Goal: Information Seeking & Learning: Learn about a topic

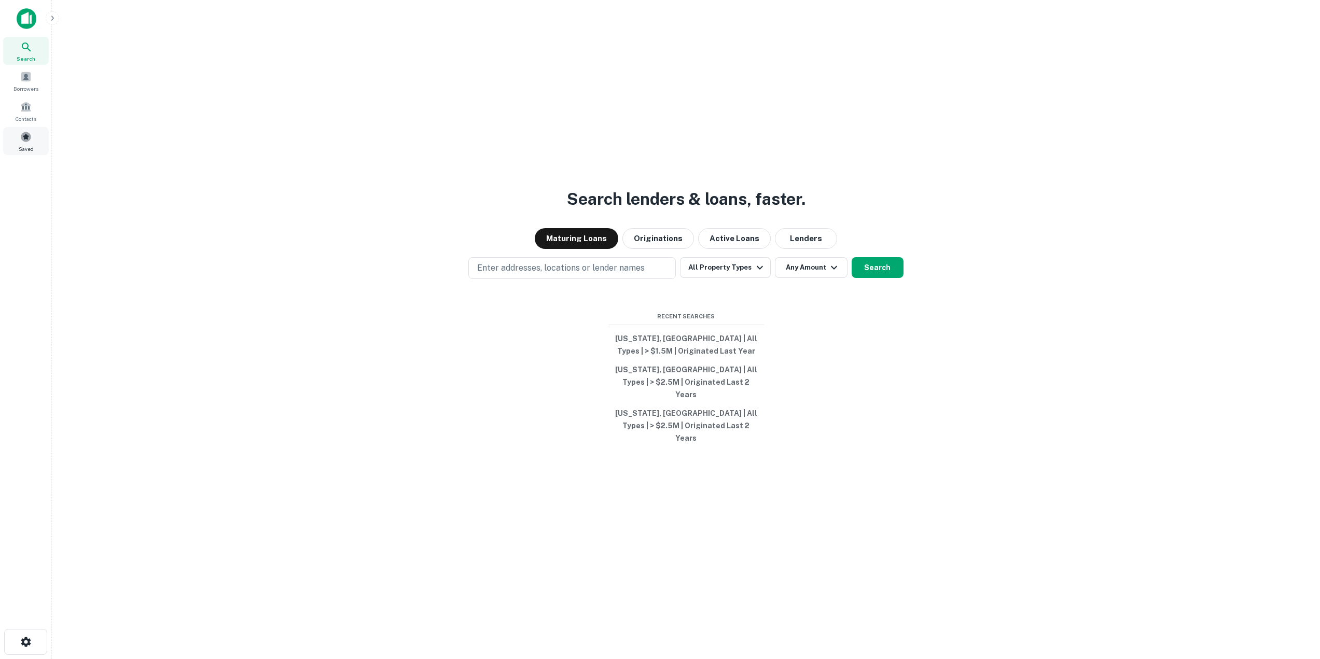
click at [26, 143] on div "Saved" at bounding box center [26, 141] width 46 height 28
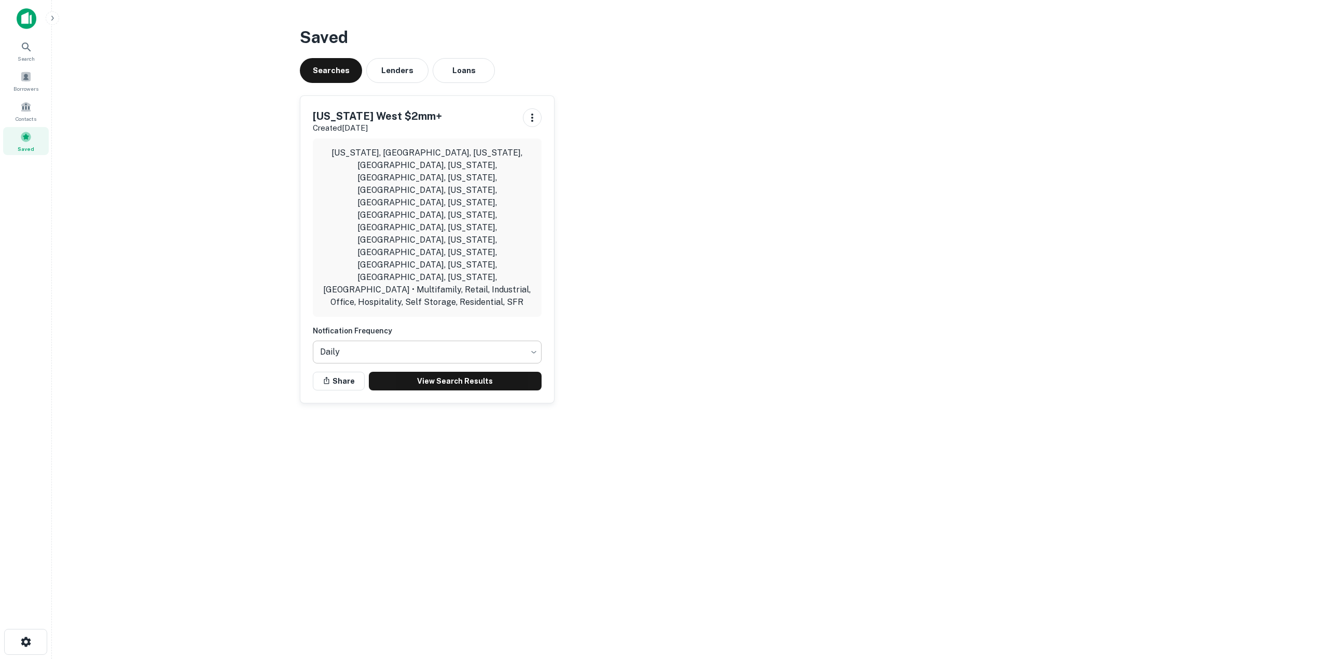
click at [385, 258] on body "Search Borrowers Contacts Saved Saved Searches Lenders Loans Texas West $2mm+ C…" at bounding box center [664, 329] width 1328 height 659
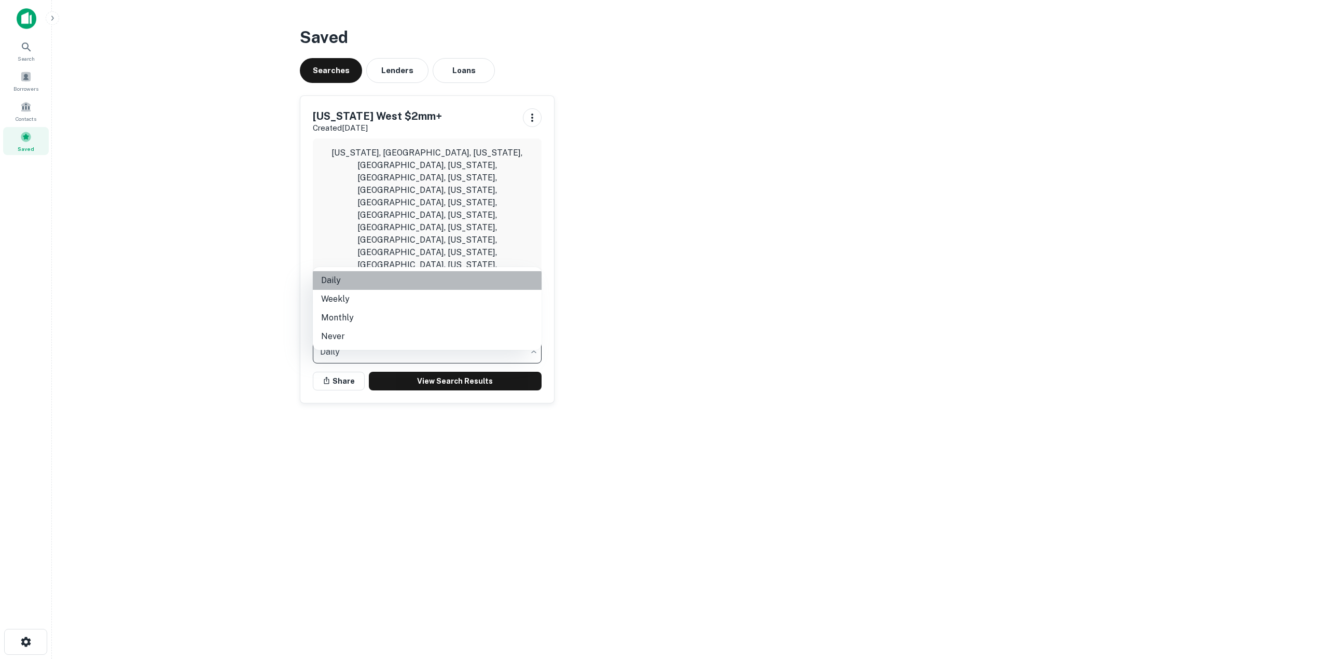
click at [368, 278] on li "Daily" at bounding box center [427, 280] width 229 height 19
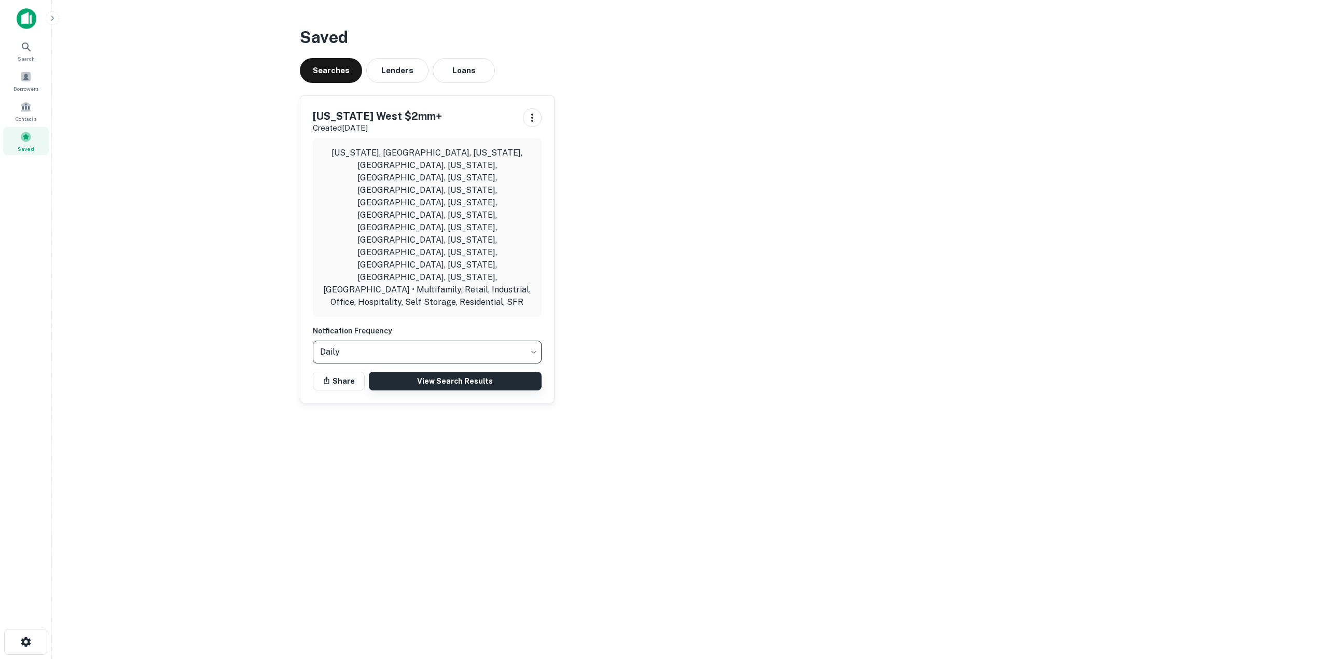
click at [401, 372] on link "View Search Results" at bounding box center [455, 381] width 173 height 19
click at [33, 77] on div "Borrowers" at bounding box center [26, 81] width 46 height 28
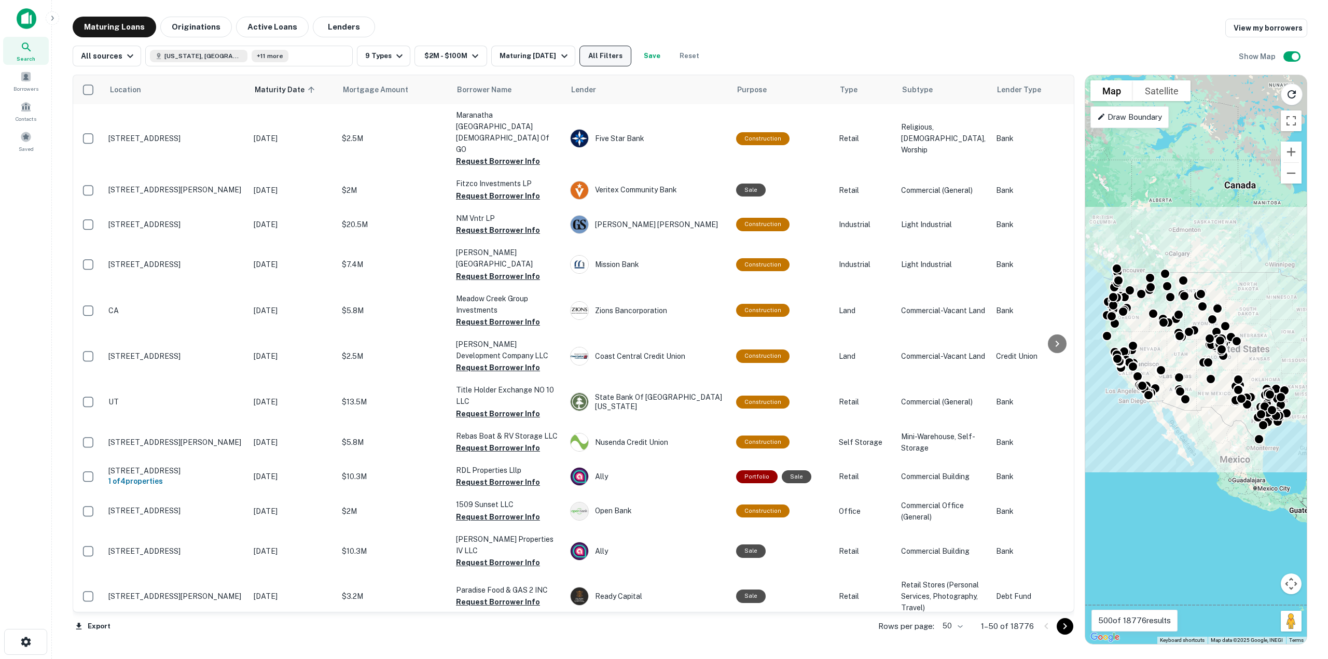
click at [615, 57] on button "All Filters" at bounding box center [605, 56] width 52 height 21
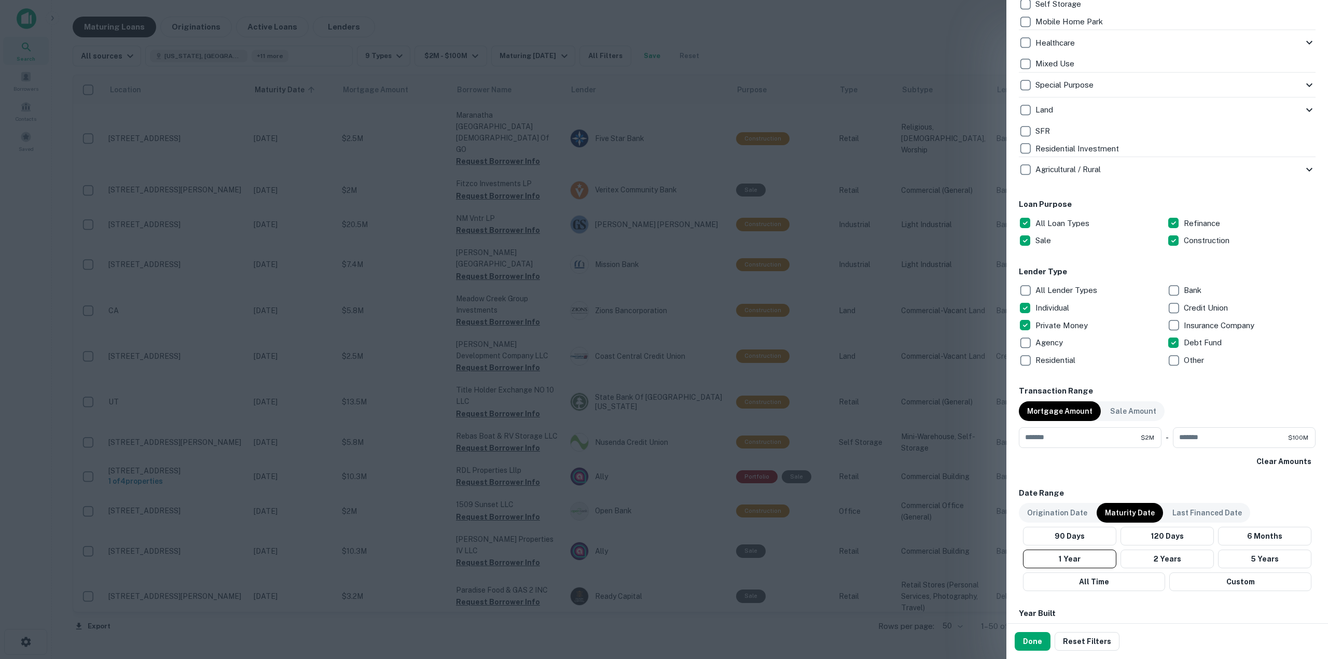
scroll to position [415, 0]
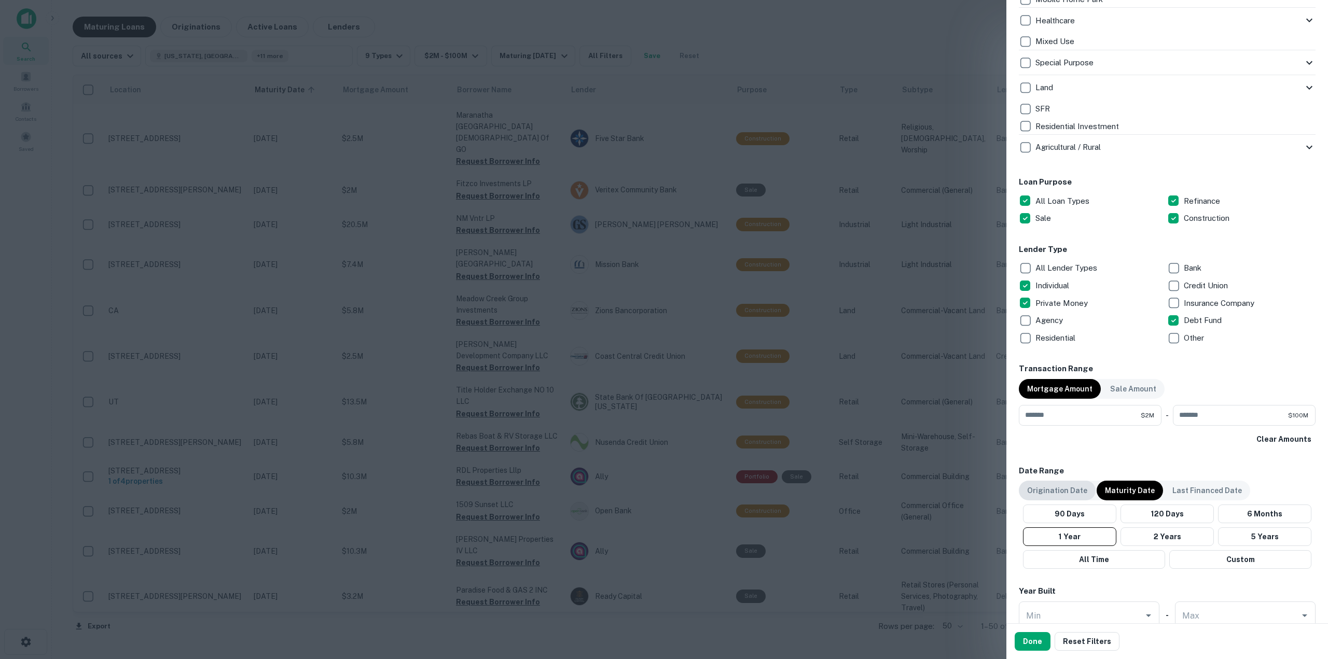
click at [1053, 493] on p "Origination Date" at bounding box center [1057, 490] width 60 height 11
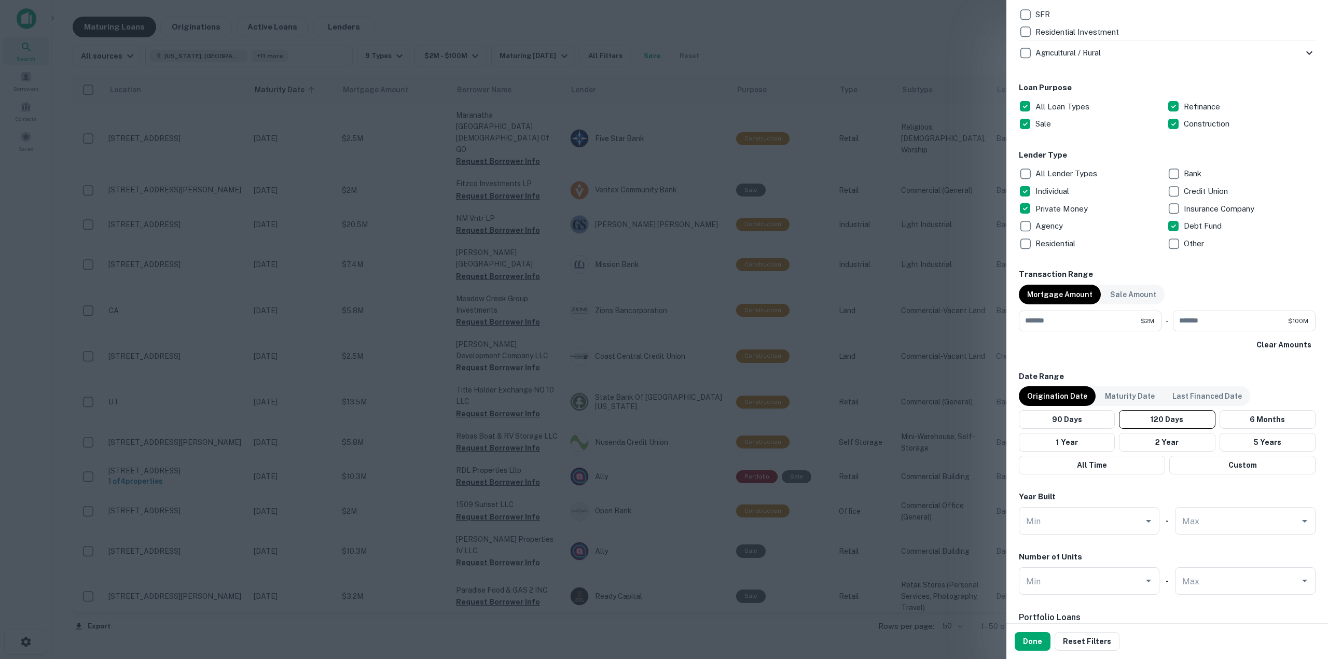
scroll to position [519, 0]
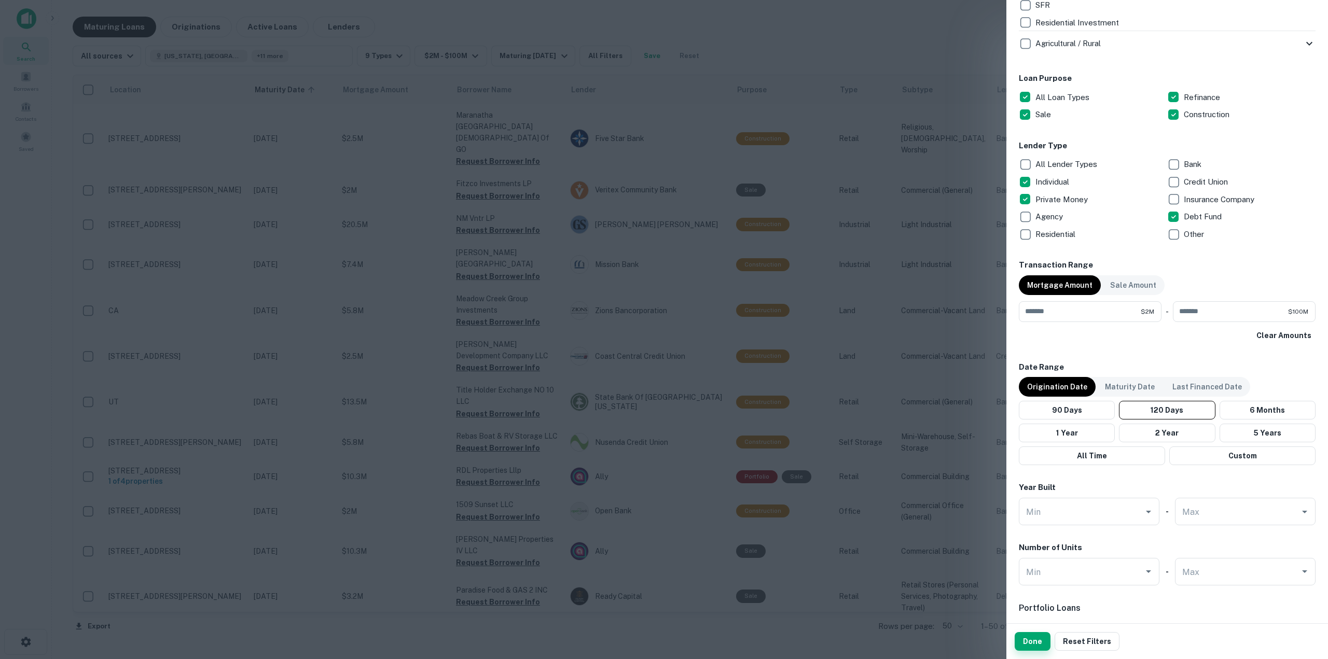
click at [1031, 645] on button "Done" at bounding box center [1032, 641] width 36 height 19
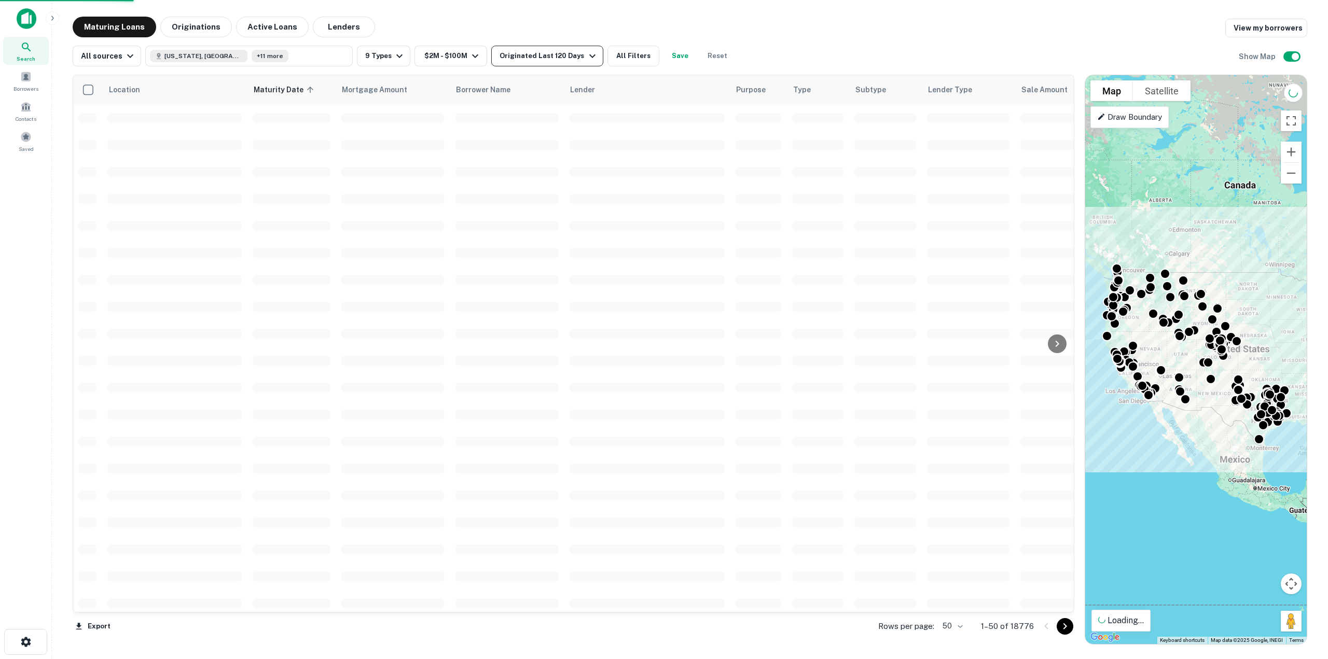
click at [586, 55] on icon "button" at bounding box center [592, 56] width 12 height 12
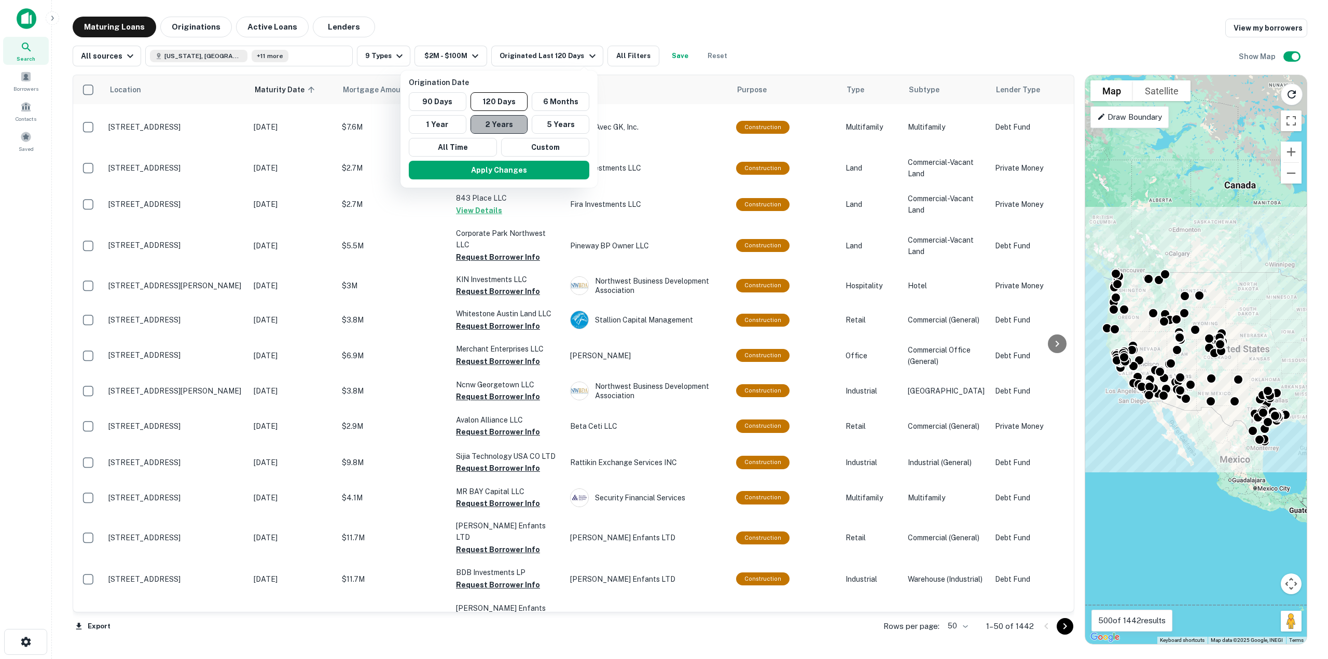
click at [483, 125] on button "2 Years" at bounding box center [499, 124] width 58 height 19
click at [498, 174] on button "Apply Changes" at bounding box center [493, 170] width 180 height 19
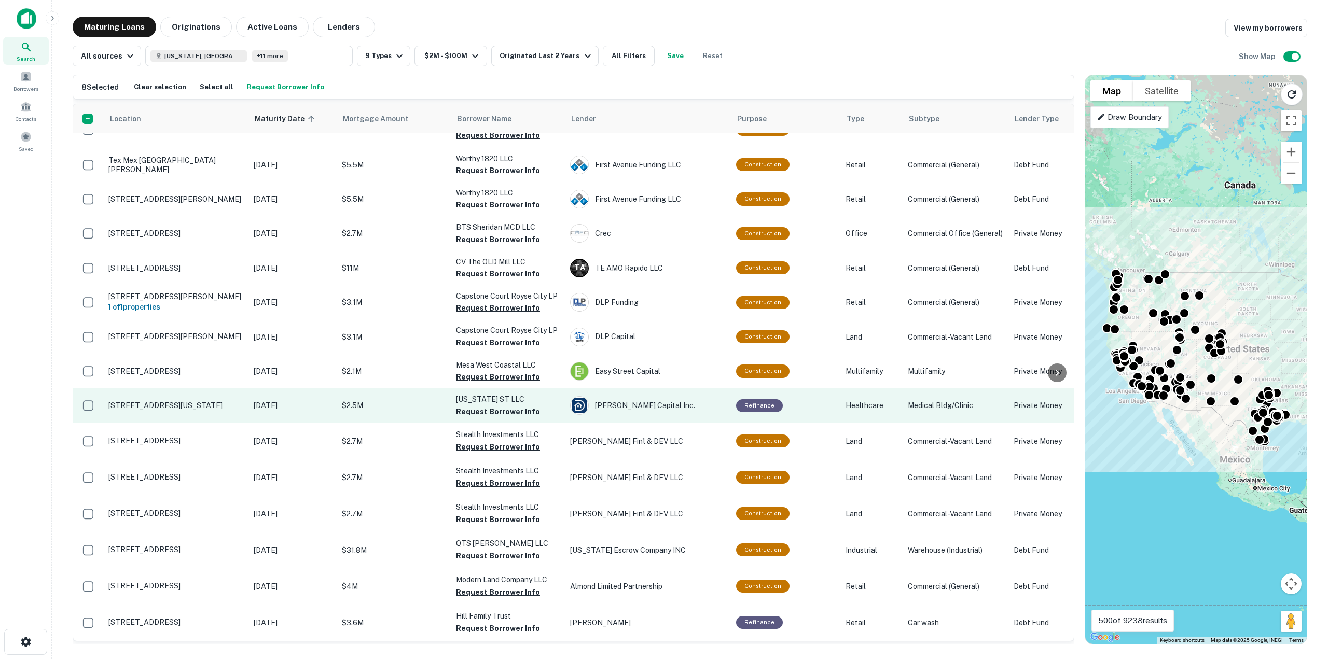
scroll to position [1443, 0]
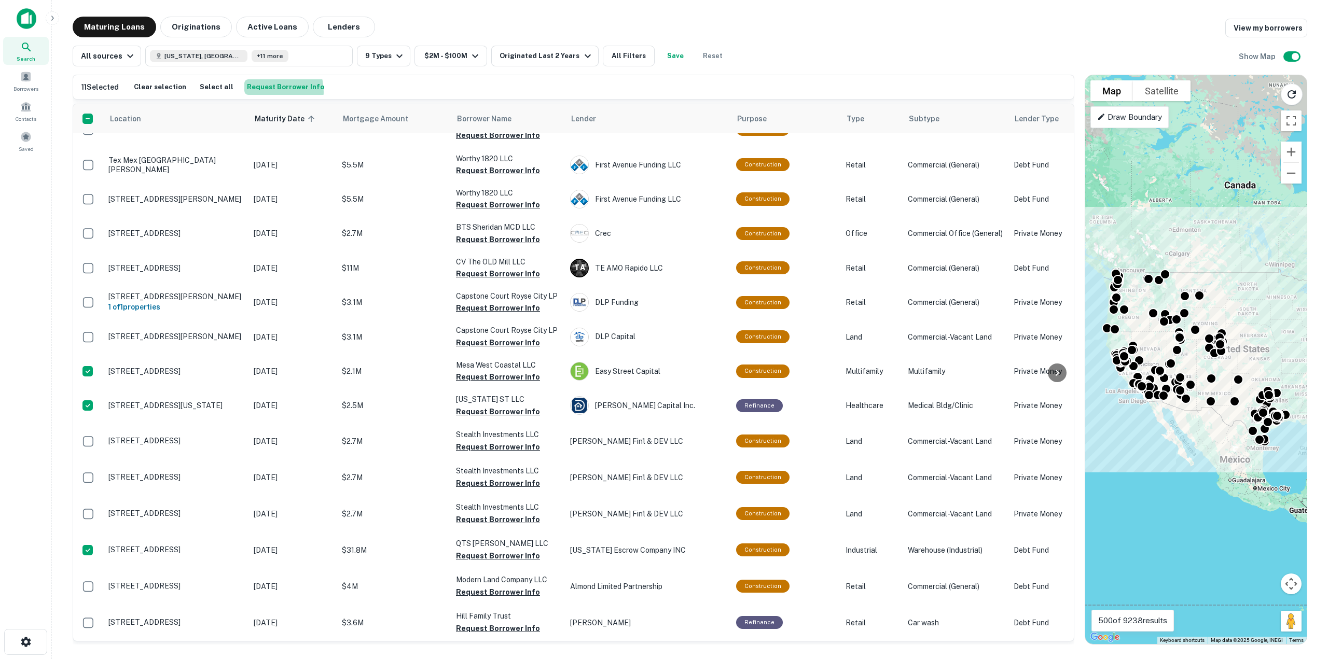
click at [262, 92] on button "Request Borrower Info" at bounding box center [285, 87] width 82 height 16
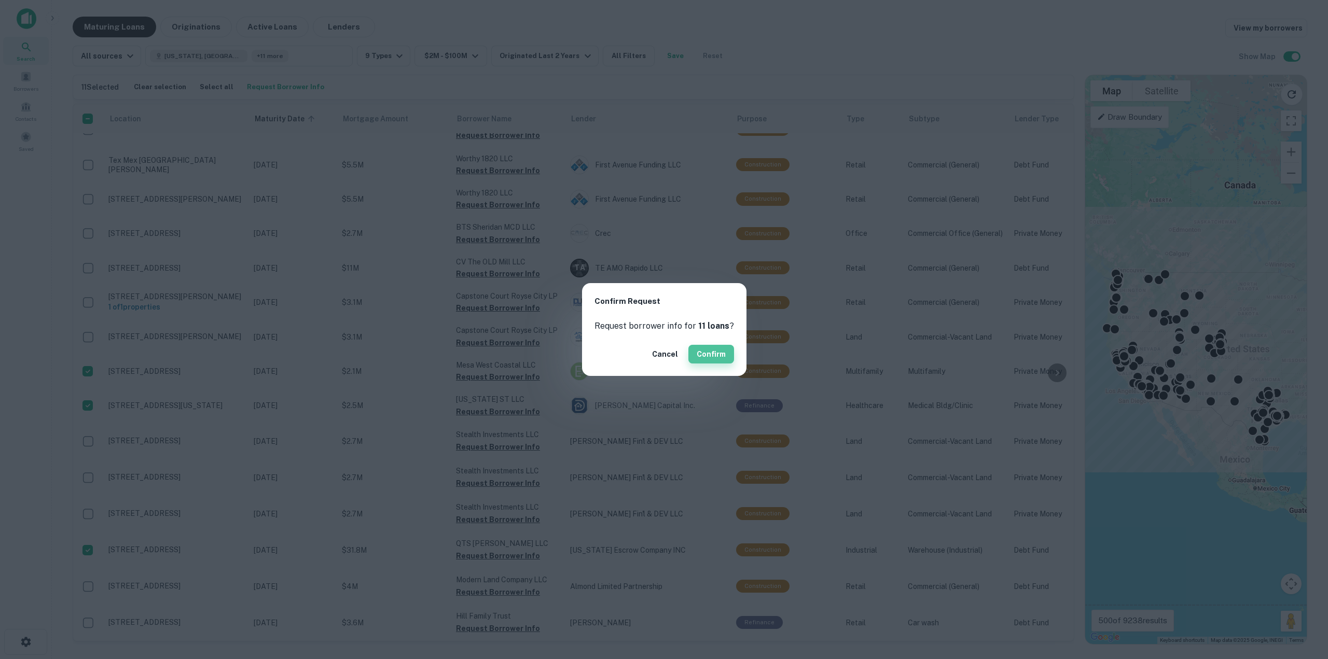
click at [722, 355] on button "Confirm" at bounding box center [711, 354] width 46 height 19
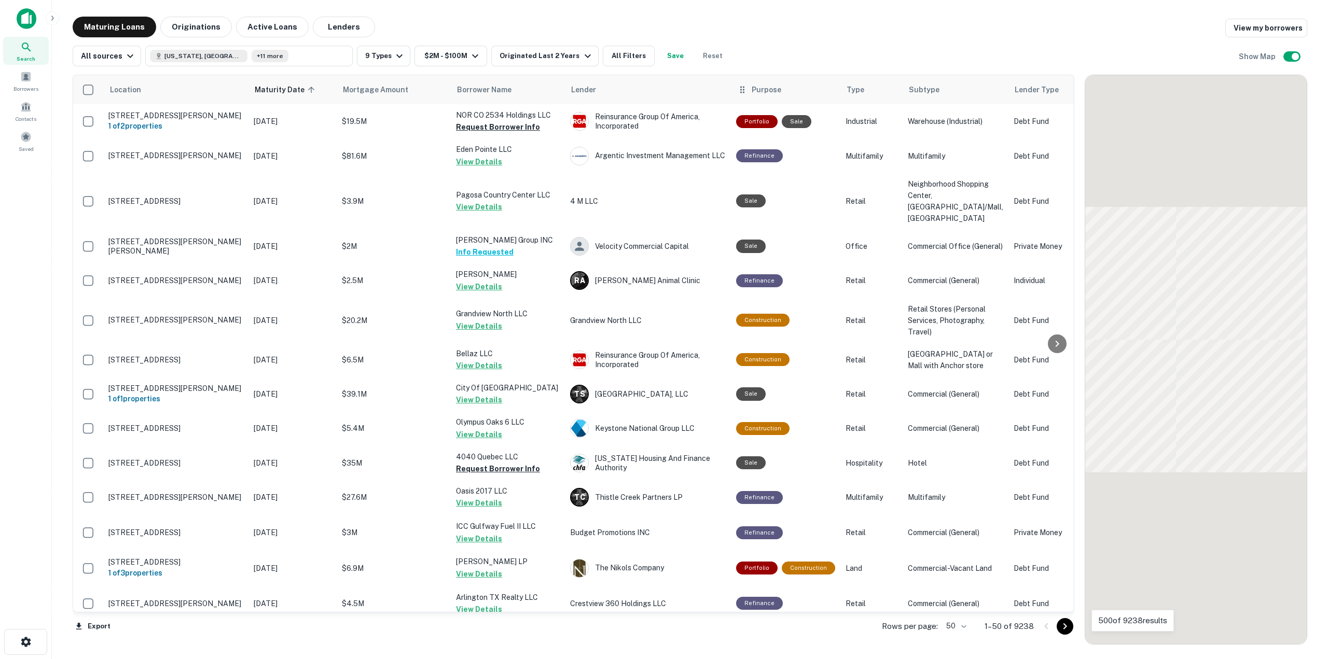
scroll to position [1443, 0]
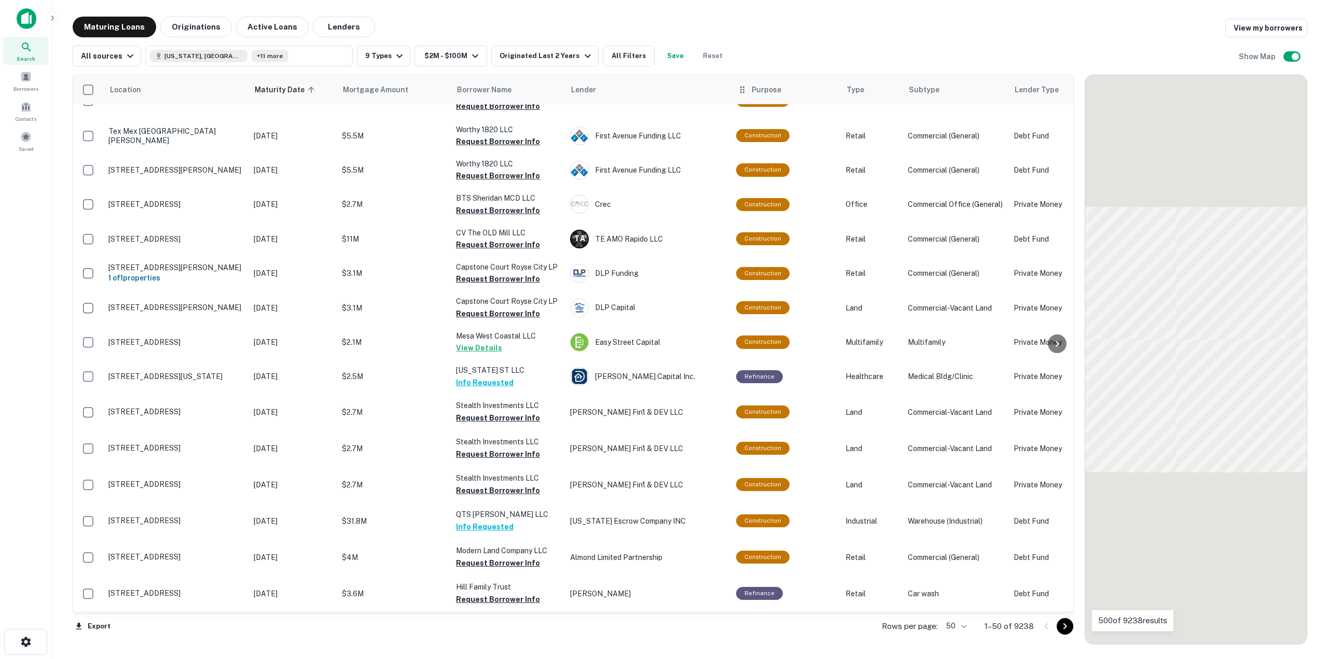
click at [759, 93] on span "Purpose" at bounding box center [766, 89] width 30 height 12
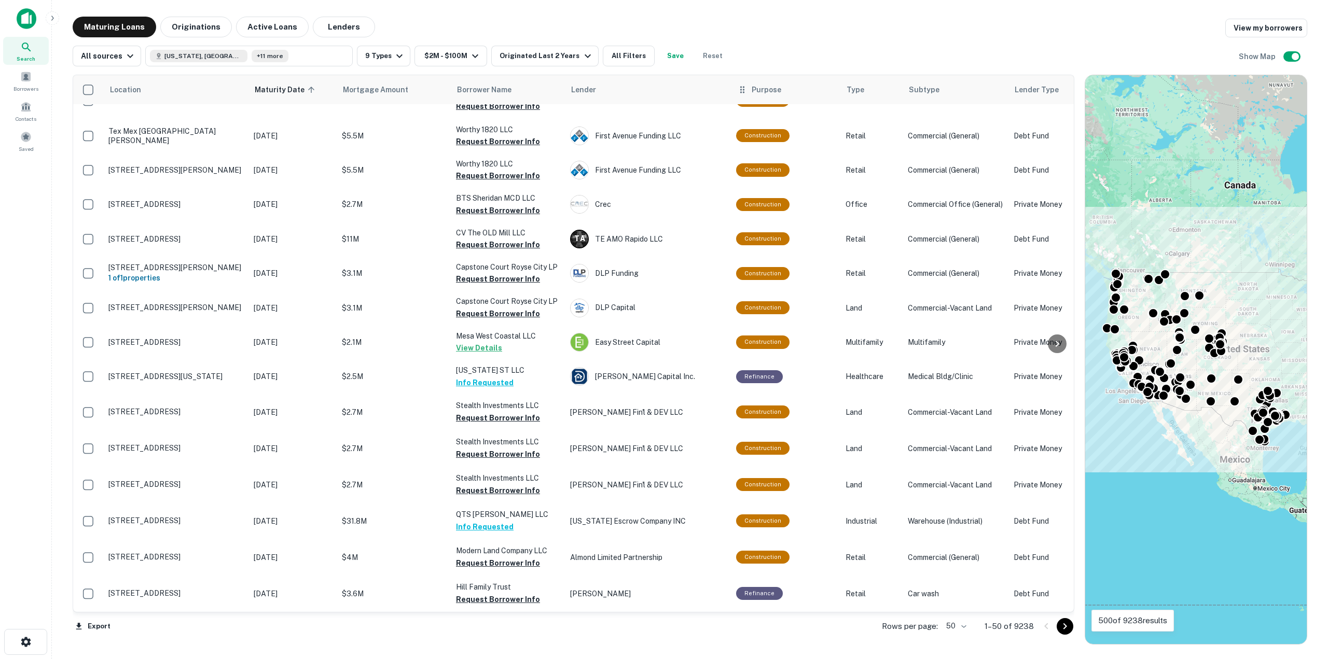
click at [759, 88] on span "Purpose" at bounding box center [766, 89] width 30 height 12
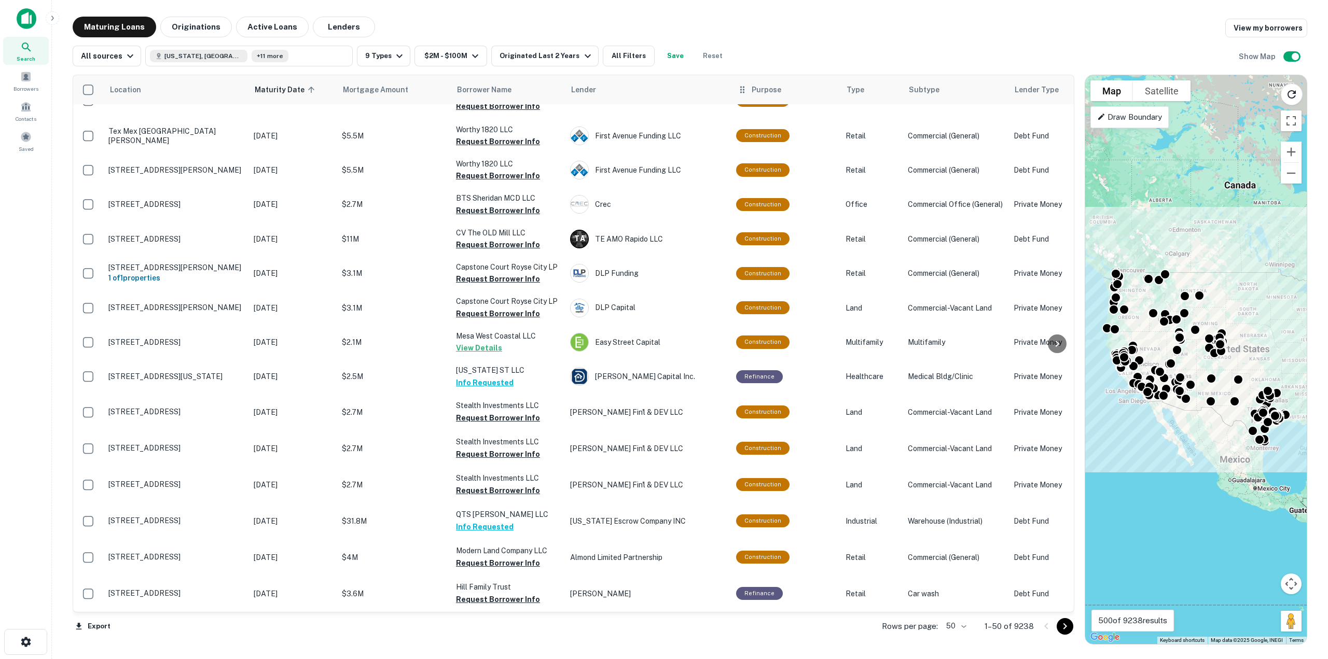
click at [744, 91] on icon at bounding box center [742, 89] width 10 height 12
click at [624, 59] on button "All Filters" at bounding box center [629, 56] width 52 height 21
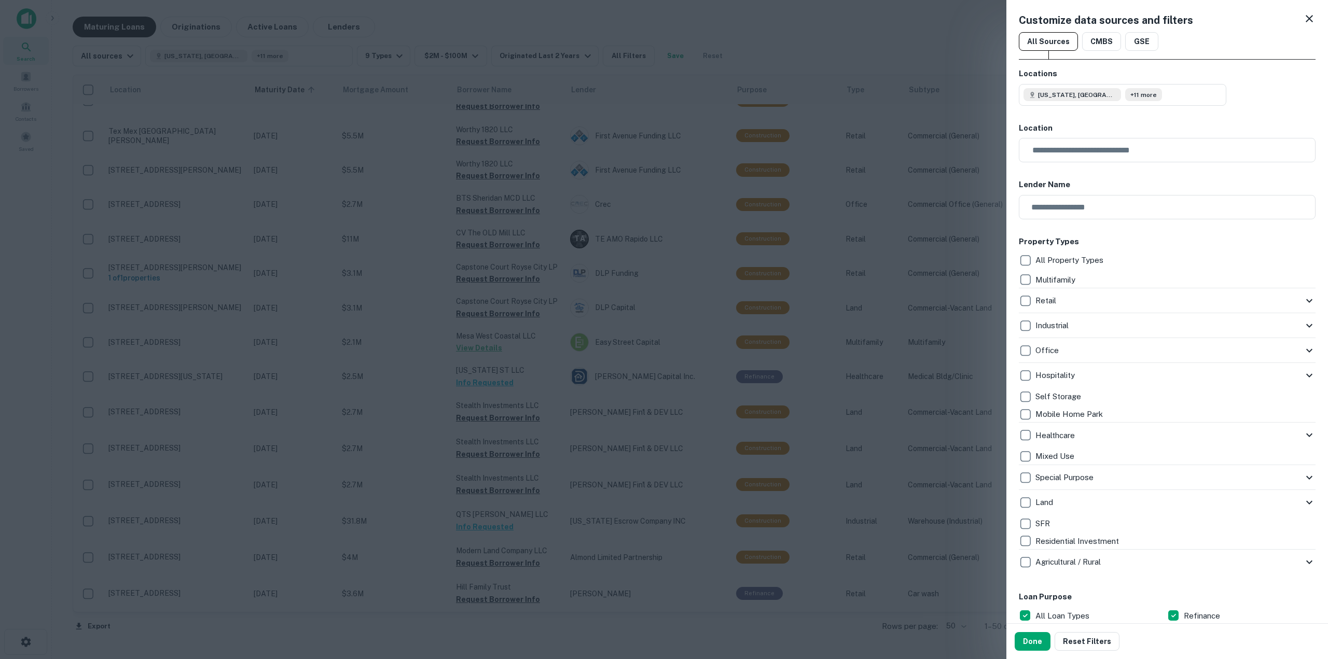
drag, startPoint x: 1297, startPoint y: 19, endPoint x: 759, endPoint y: 303, distance: 608.9
click at [1303, 19] on icon at bounding box center [1309, 18] width 12 height 12
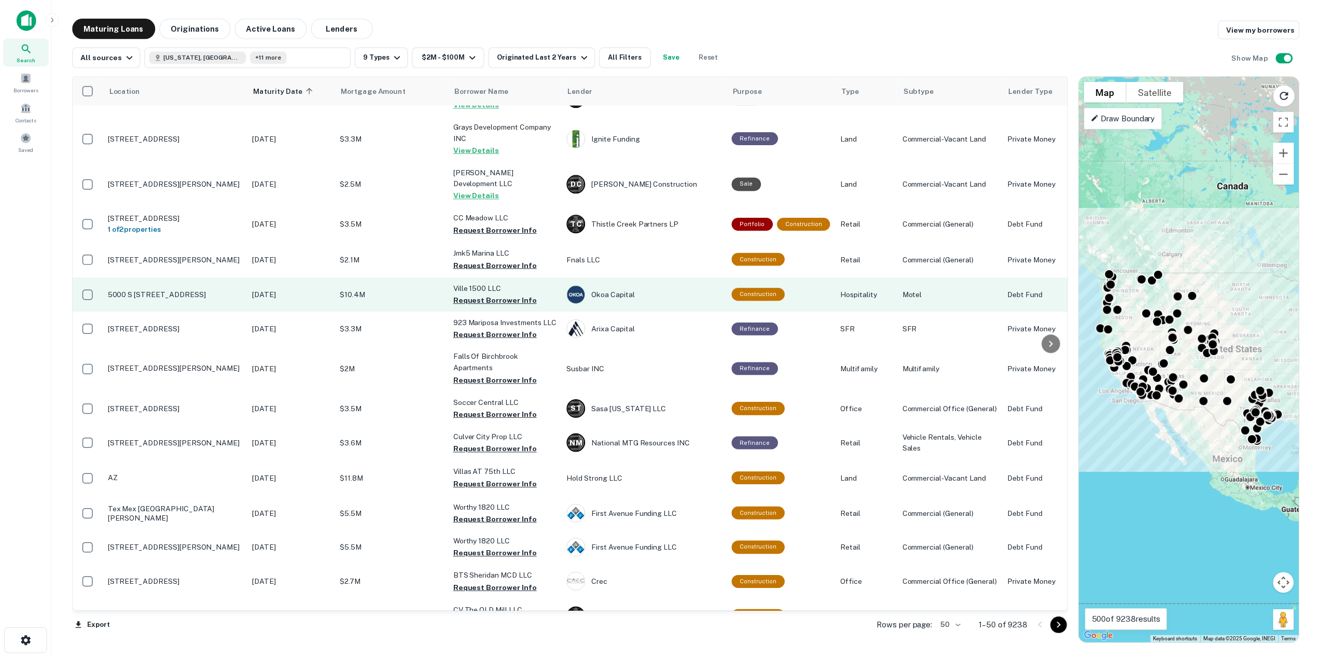
scroll to position [976, 0]
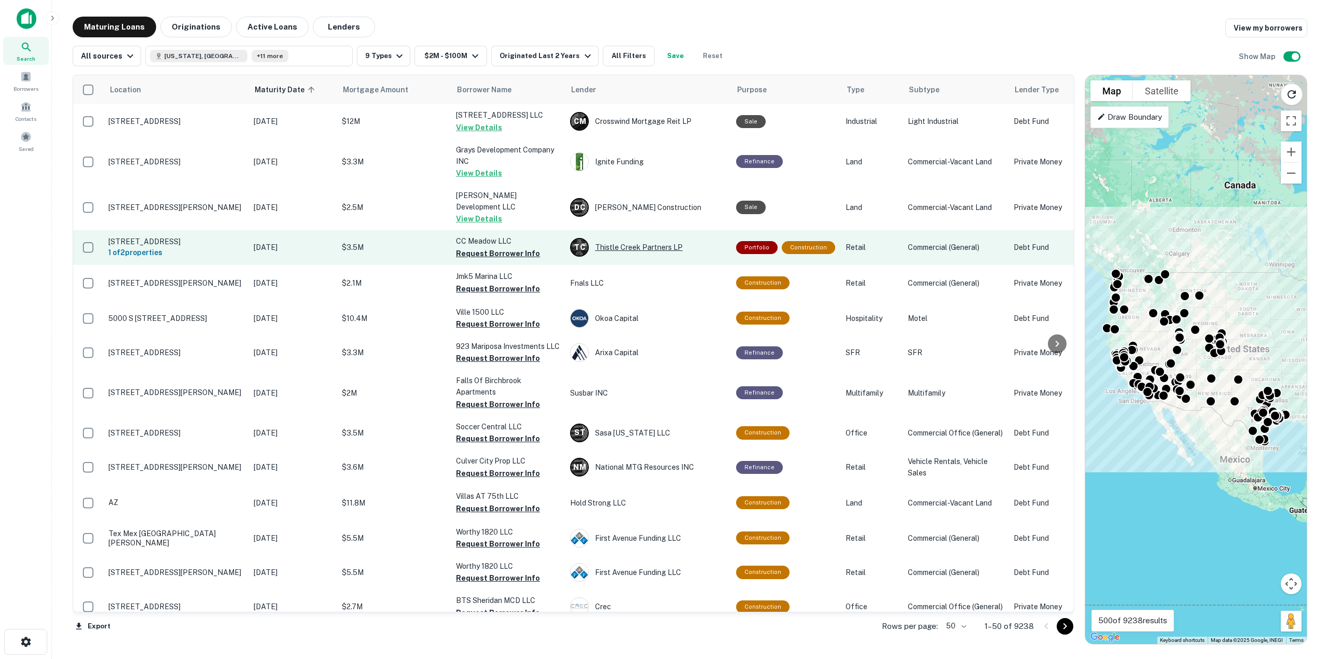
click at [626, 257] on div "T C Thistle Creek Partners LP" at bounding box center [648, 247] width 156 height 19
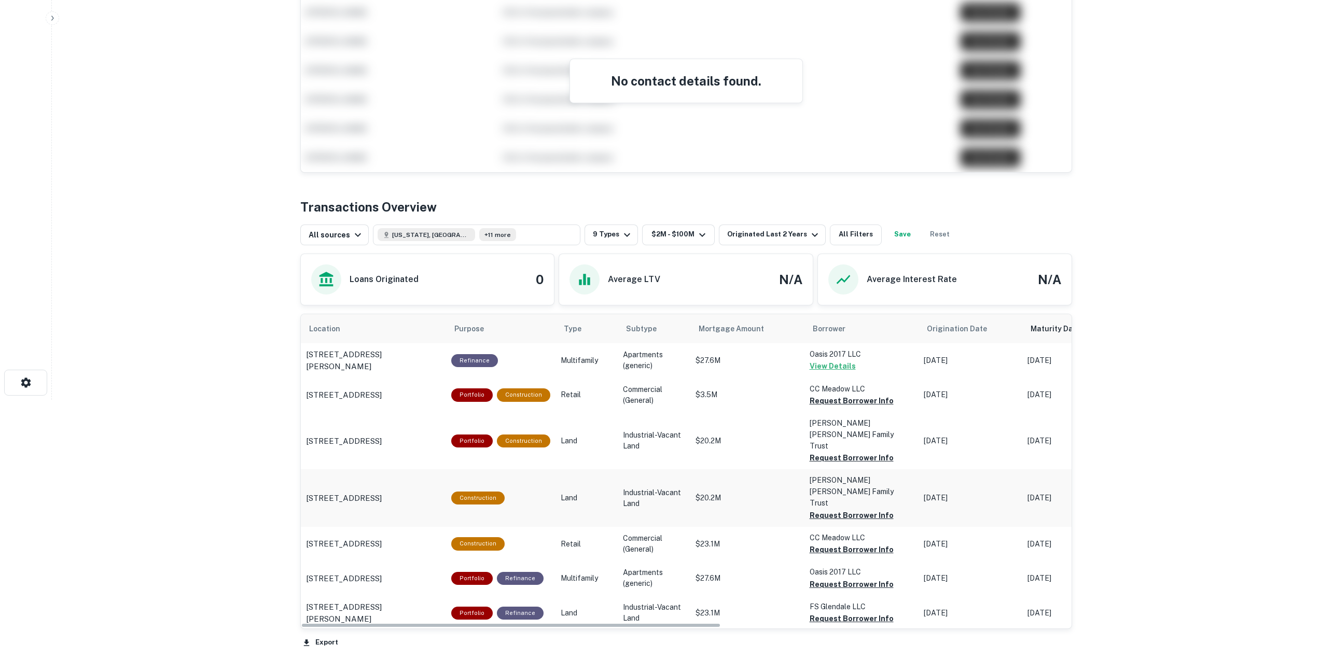
scroll to position [311, 0]
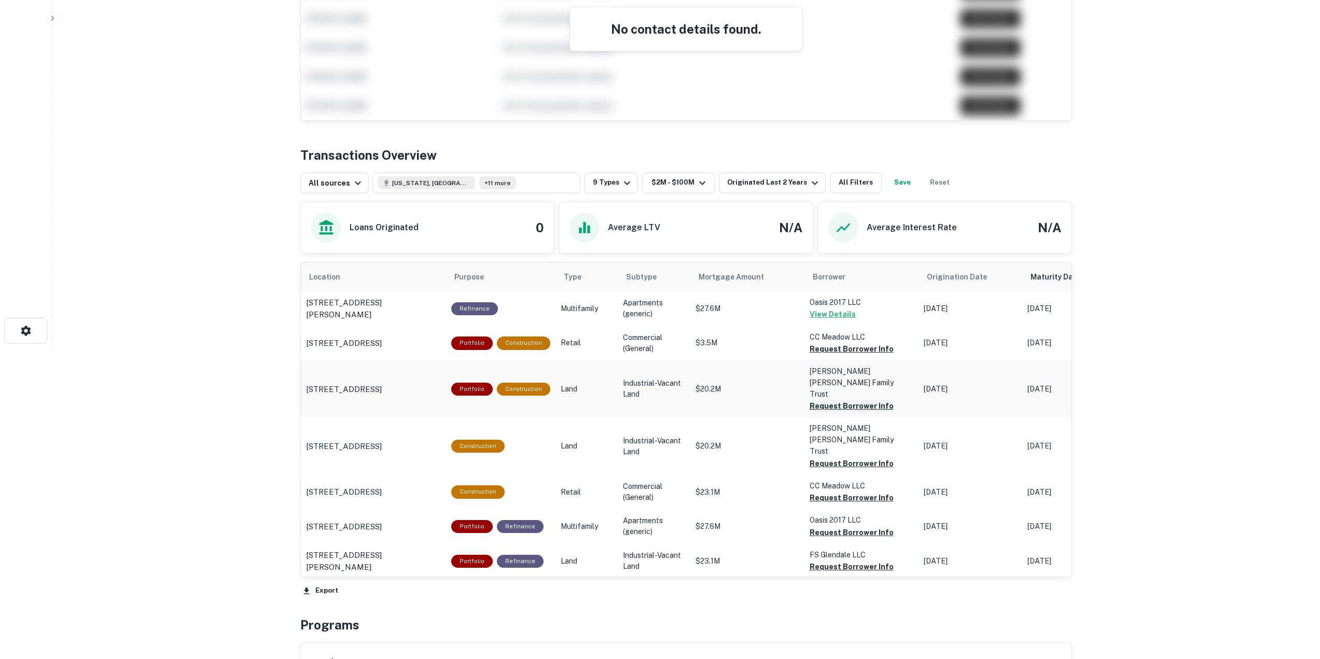
click at [821, 400] on button "Request Borrower Info" at bounding box center [852, 406] width 84 height 12
click at [831, 457] on button "Request Borrower Info" at bounding box center [852, 463] width 84 height 12
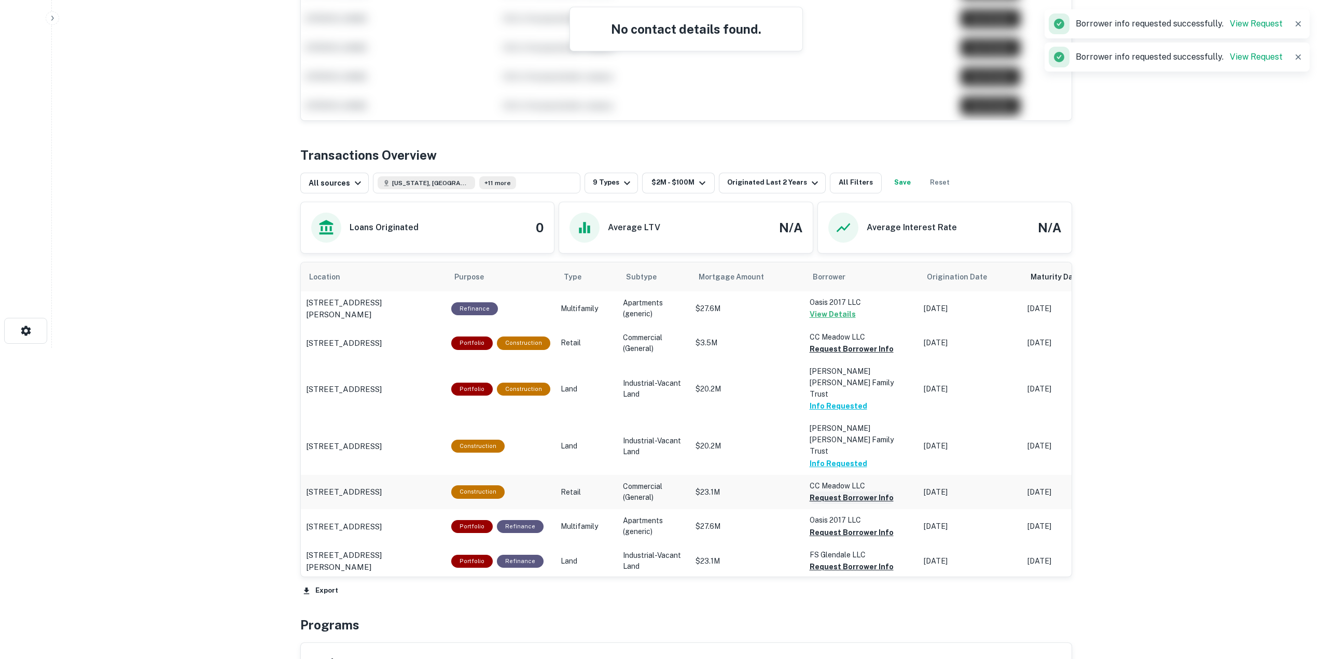
click at [821, 492] on button "Request Borrower Info" at bounding box center [852, 498] width 84 height 12
click at [816, 526] on button "Request Borrower Info" at bounding box center [852, 532] width 84 height 12
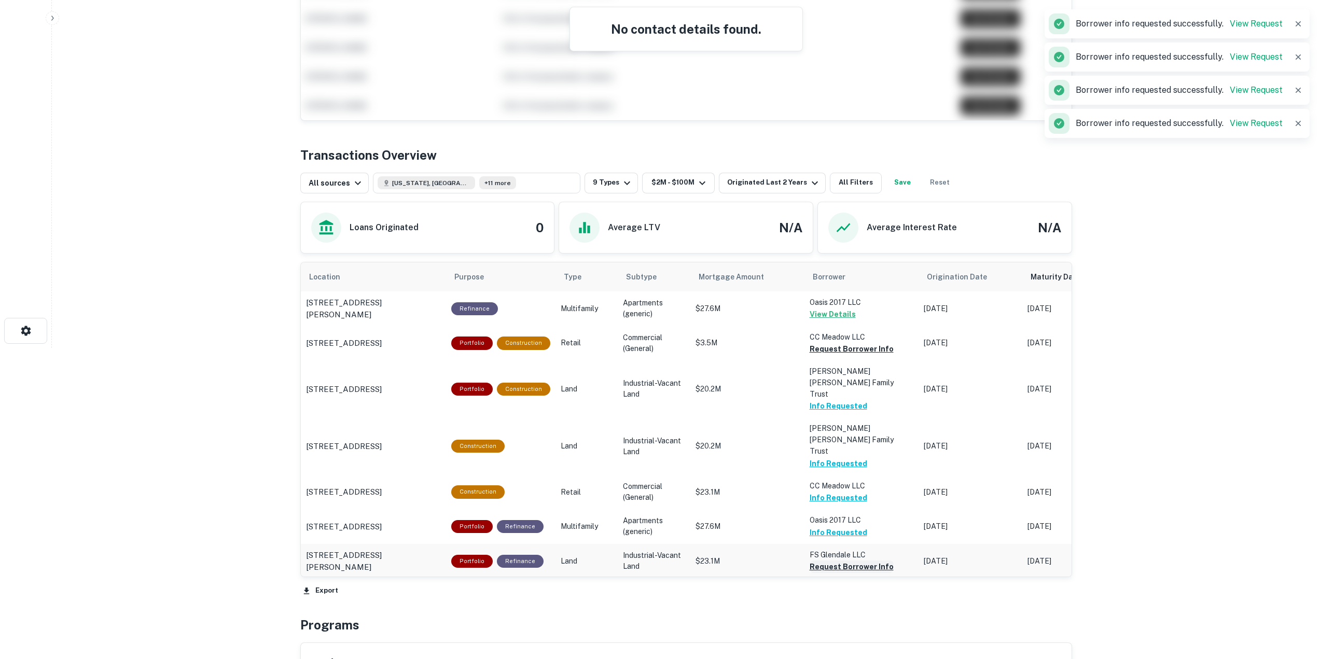
click at [820, 561] on button "Request Borrower Info" at bounding box center [852, 567] width 84 height 12
click at [823, 599] on button "Request Borrower Info" at bounding box center [852, 605] width 84 height 12
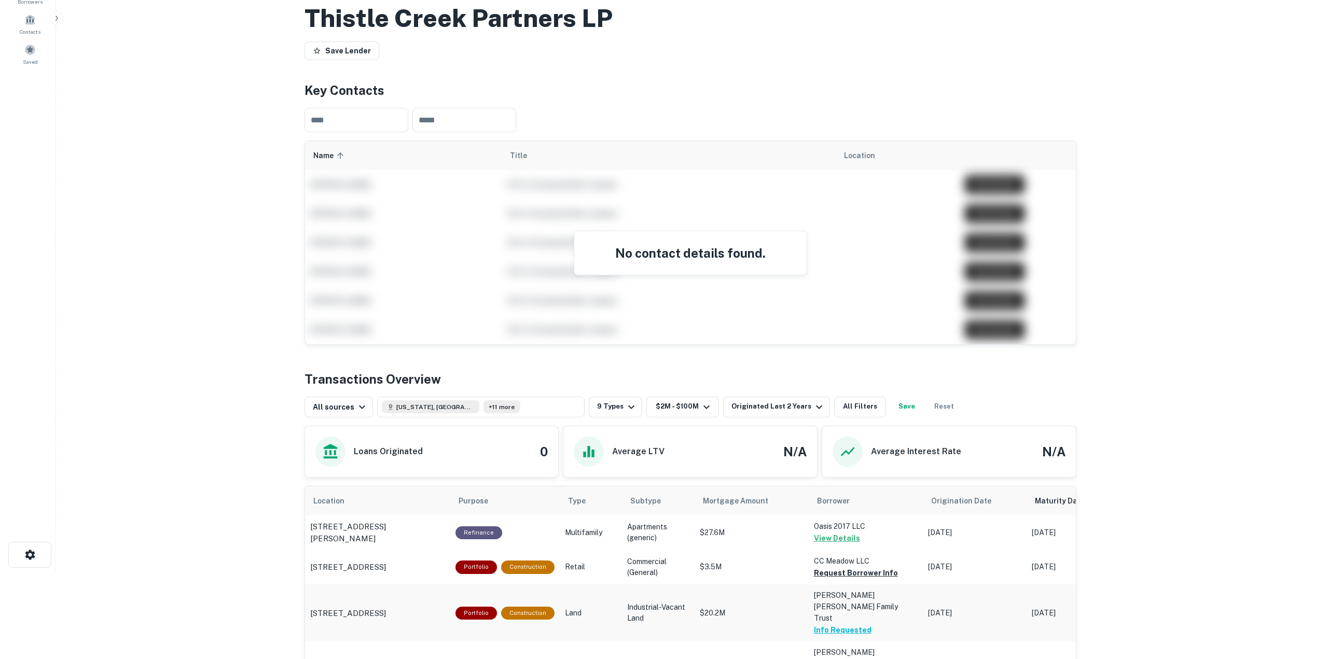
scroll to position [0, 0]
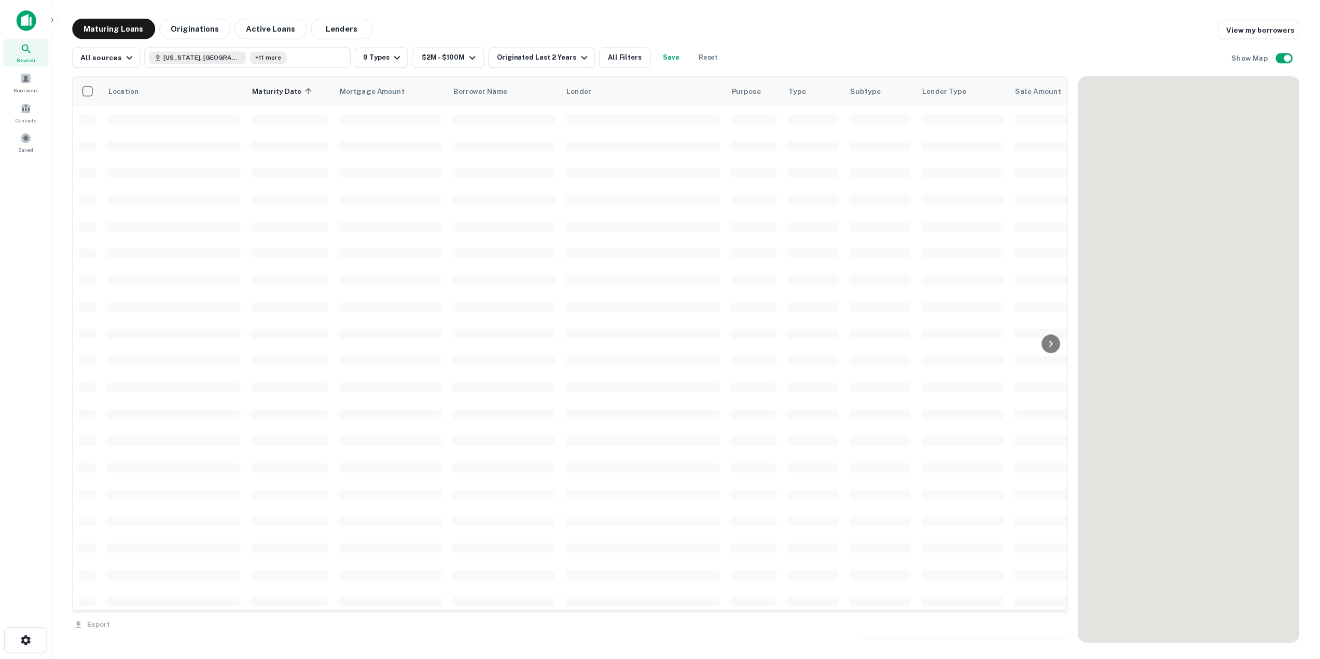
scroll to position [976, 0]
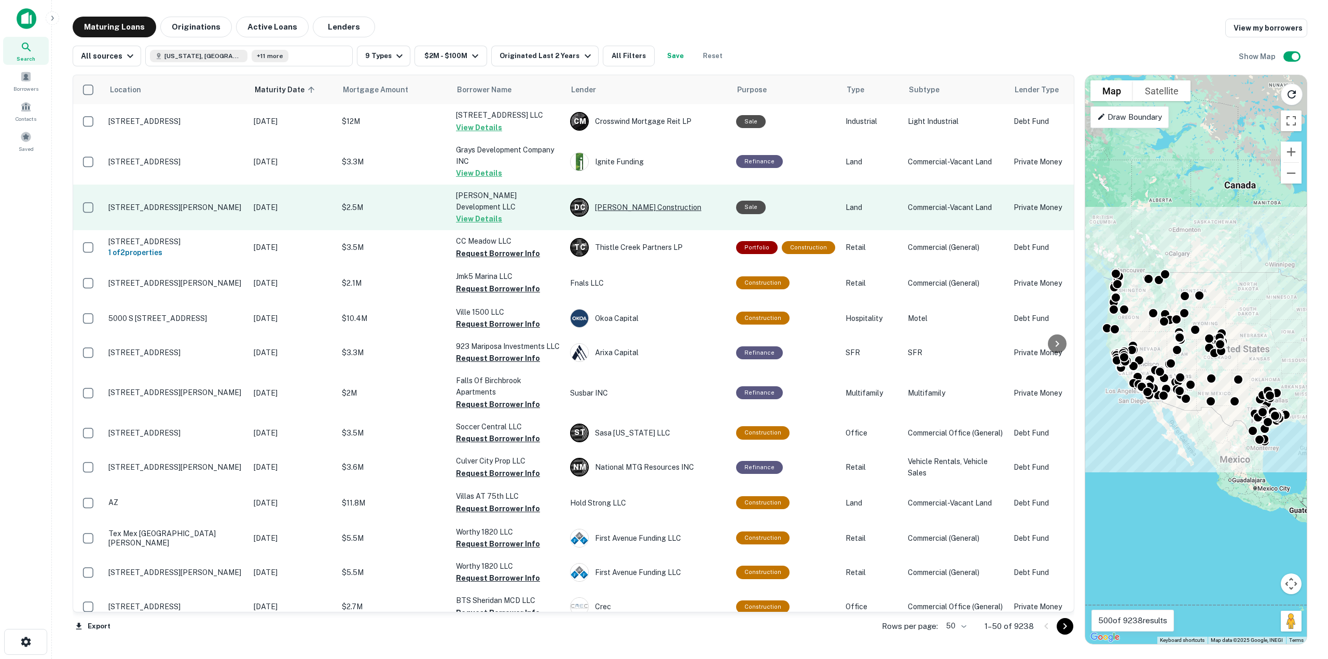
click at [632, 217] on div "D C Daum Construction" at bounding box center [648, 207] width 156 height 19
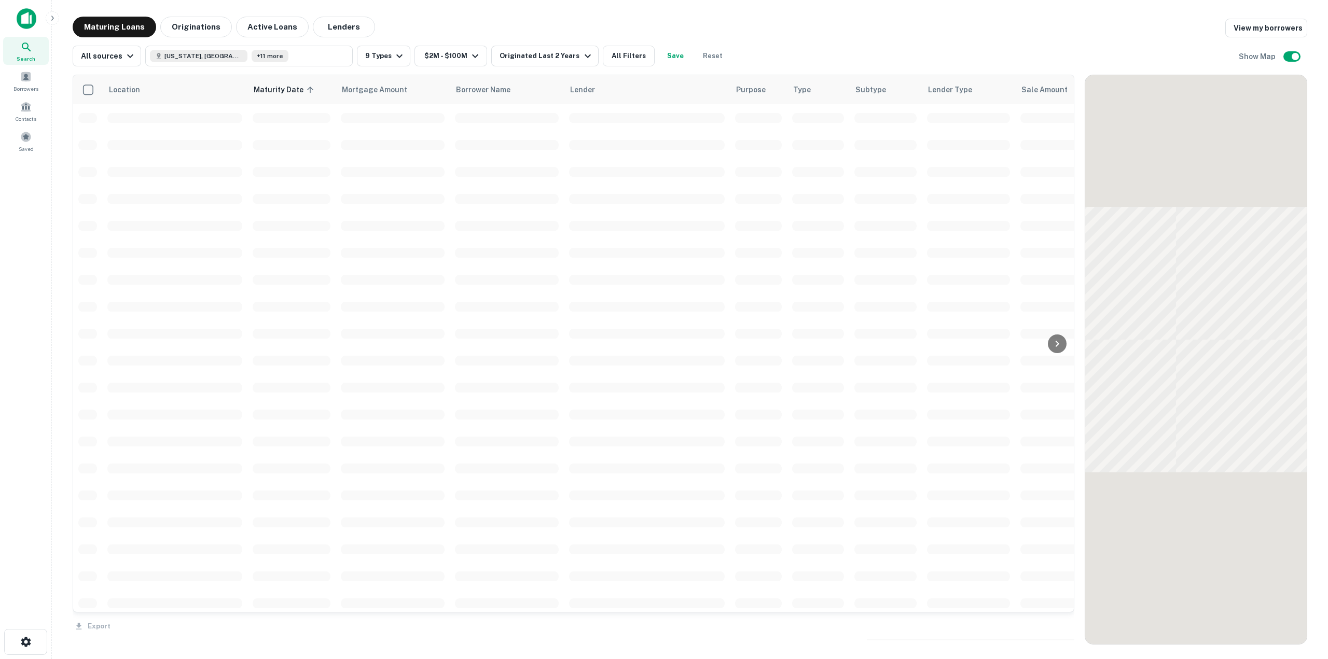
scroll to position [976, 0]
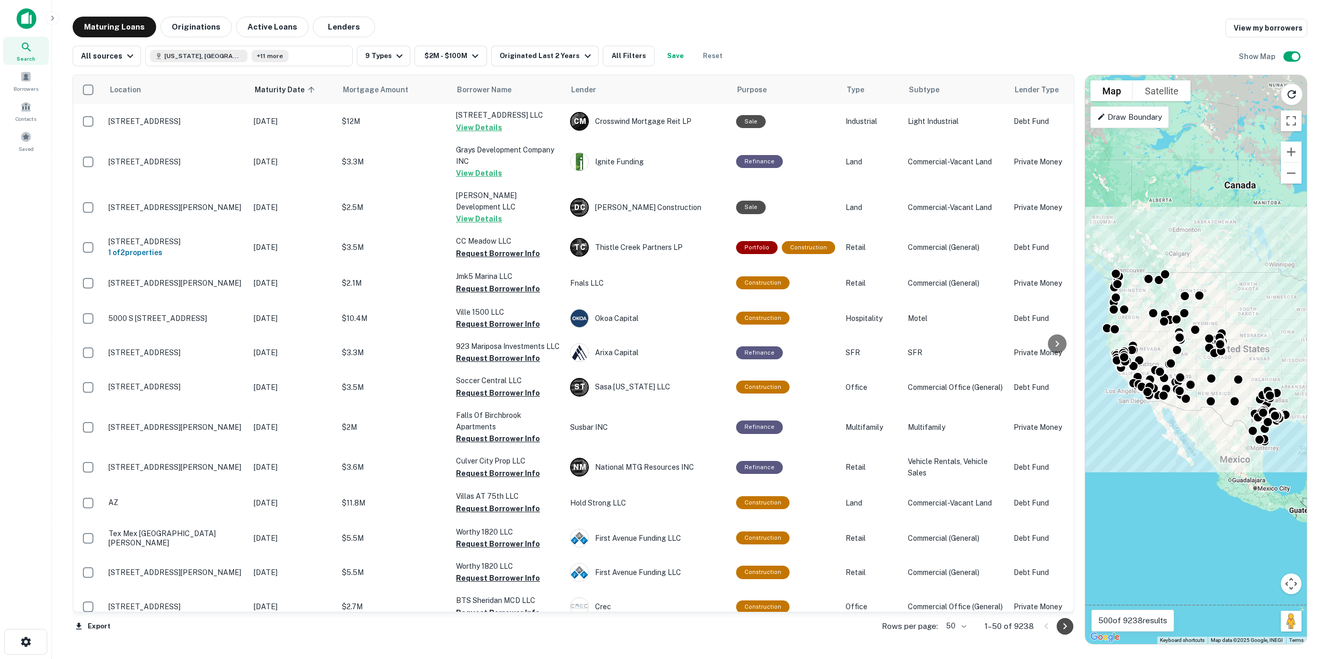
click at [1067, 627] on icon "Go to next page" at bounding box center [1064, 626] width 12 height 12
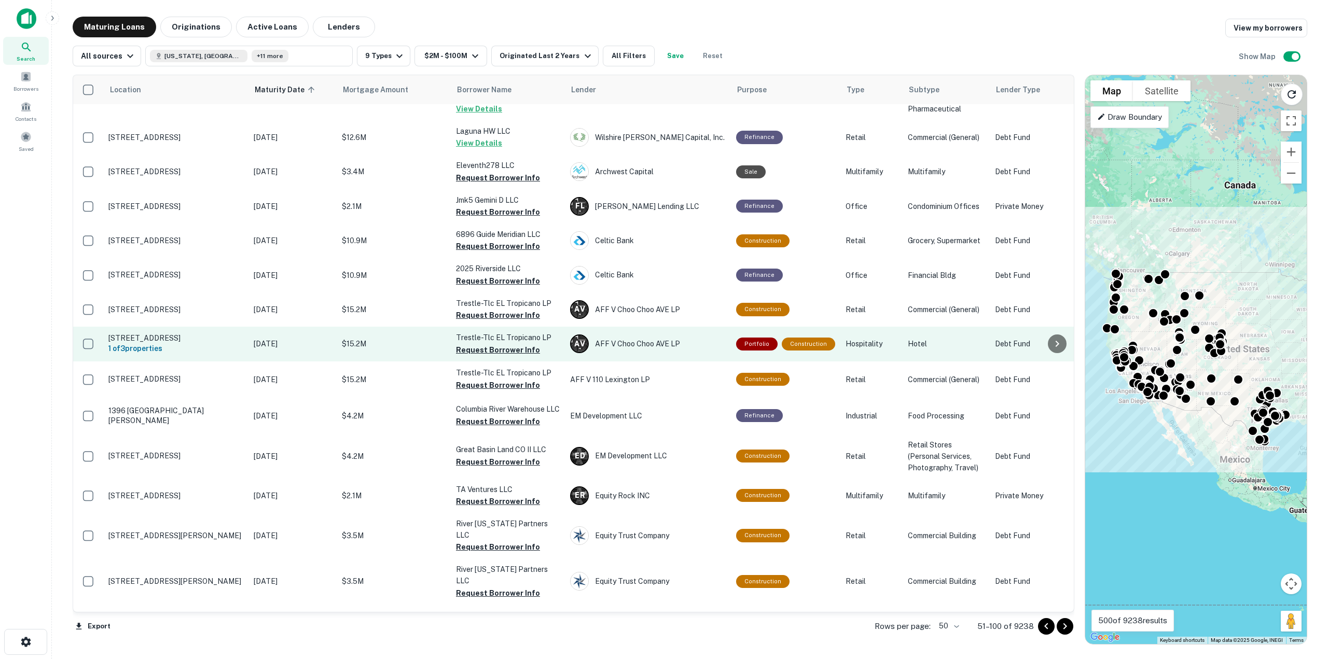
scroll to position [925, 0]
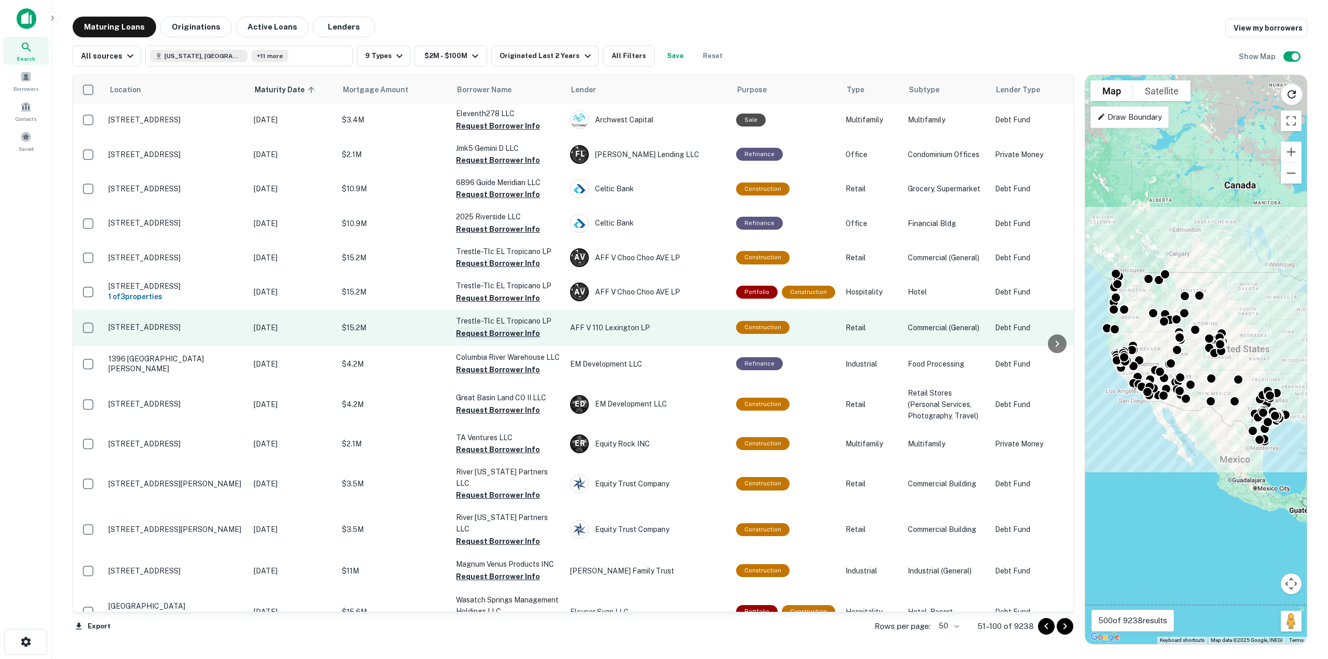
click at [511, 340] on button "Request Borrower Info" at bounding box center [498, 333] width 84 height 12
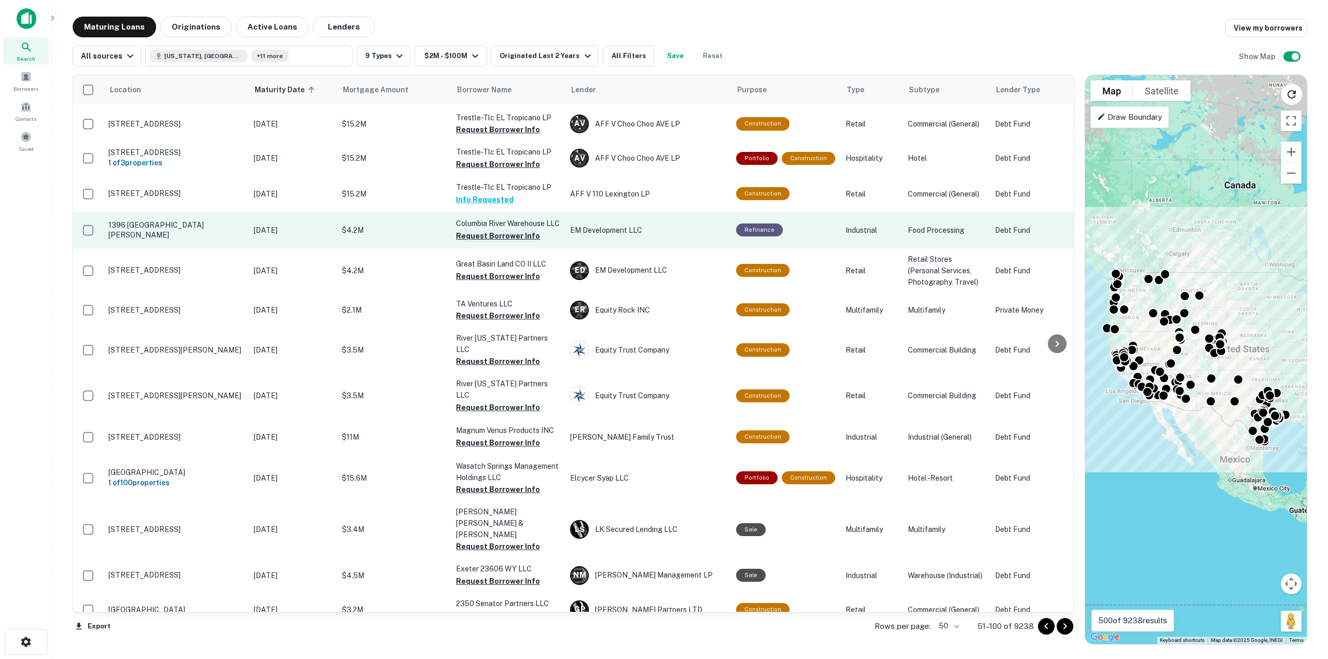
scroll to position [1080, 0]
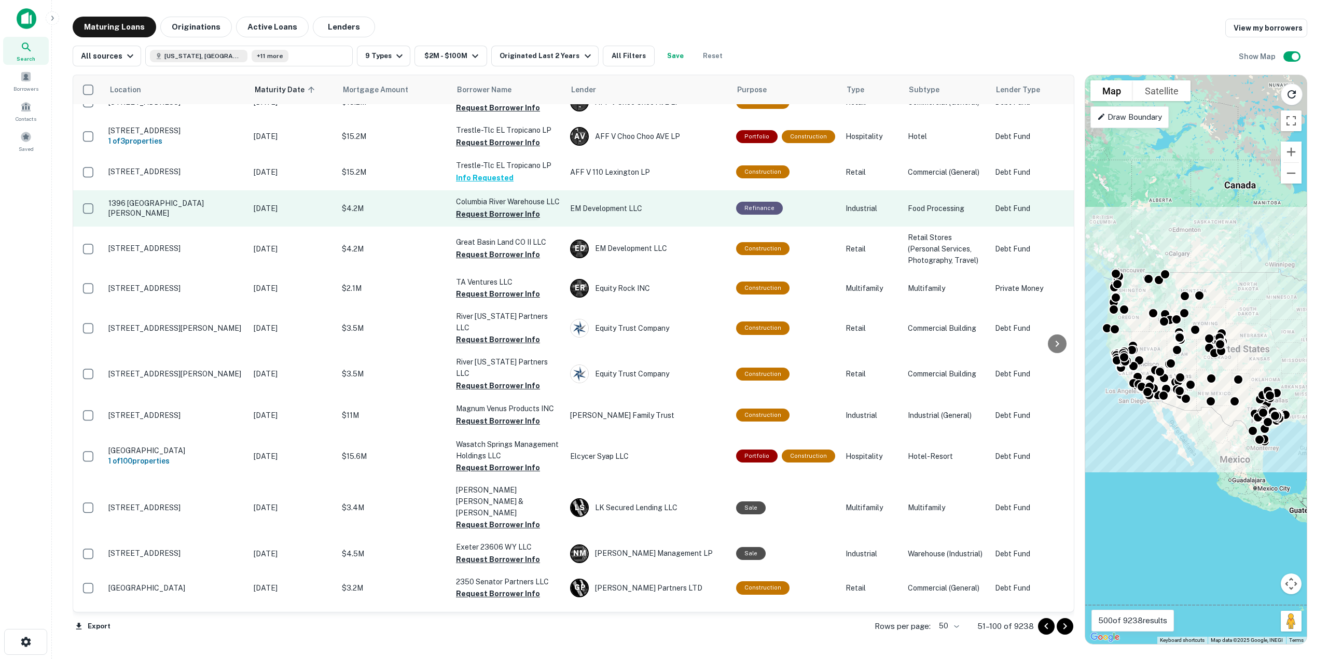
click at [509, 300] on button "Request Borrower Info" at bounding box center [498, 294] width 84 height 12
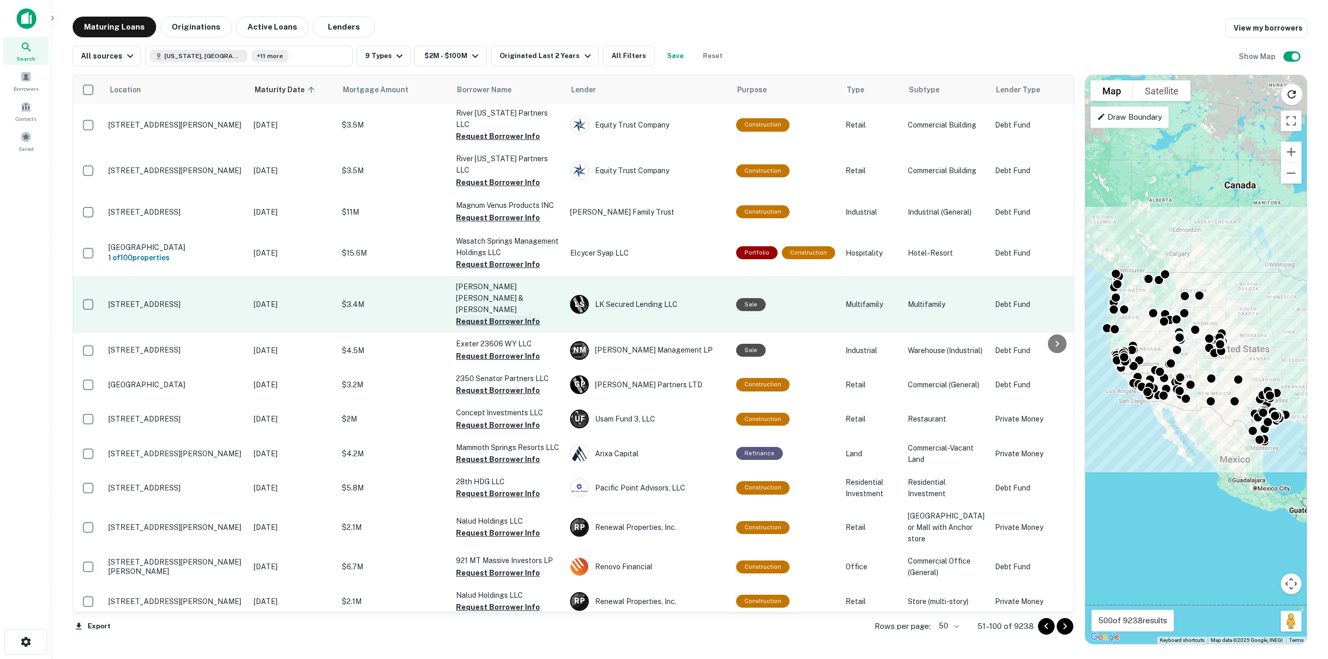
scroll to position [1339, 0]
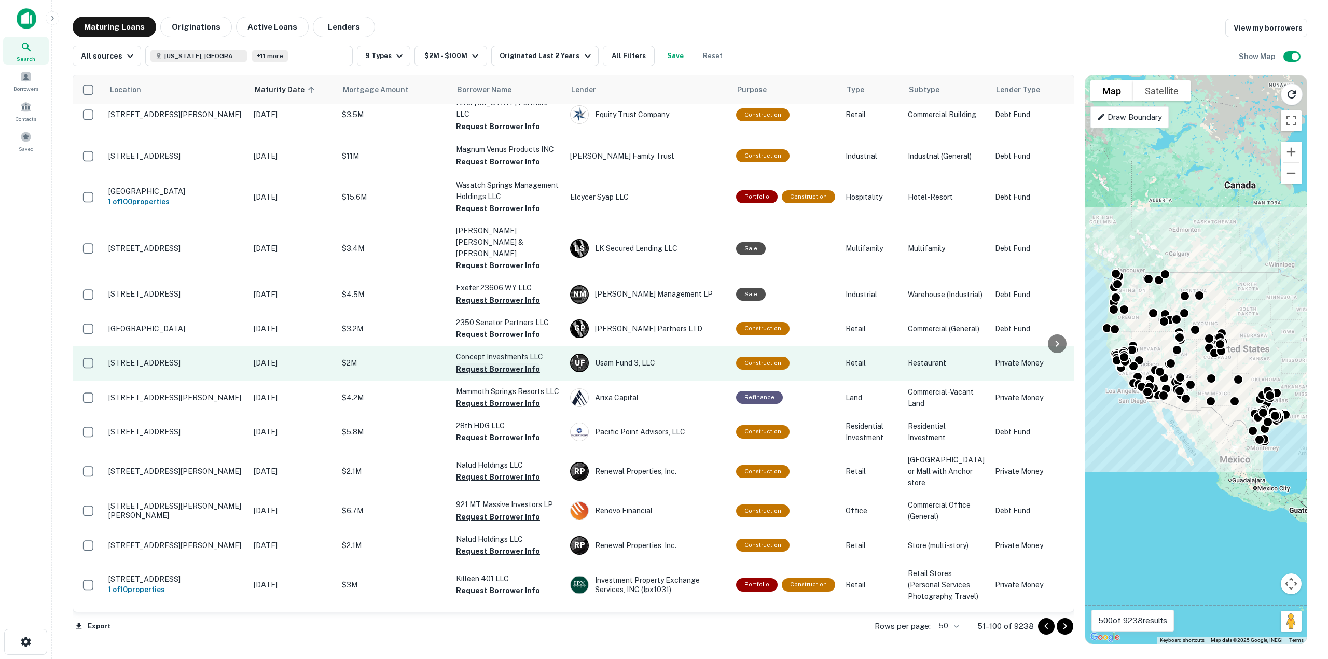
click at [510, 375] on button "Request Borrower Info" at bounding box center [498, 369] width 84 height 12
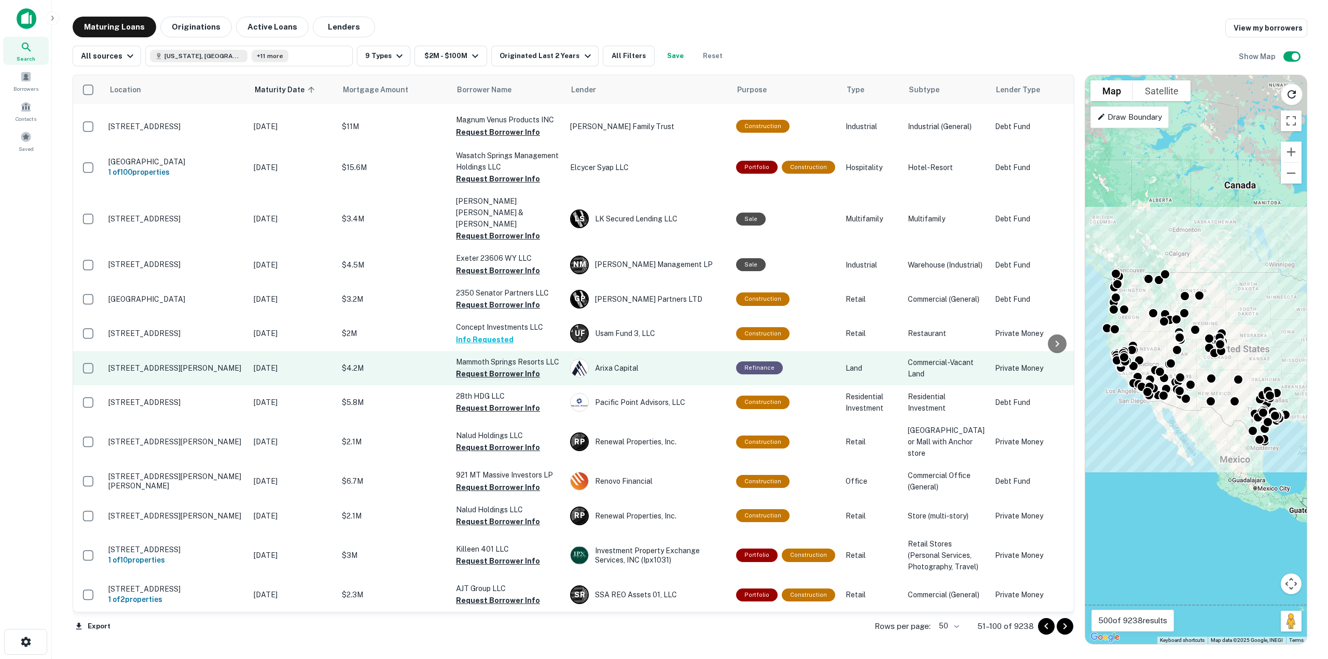
scroll to position [1437, 0]
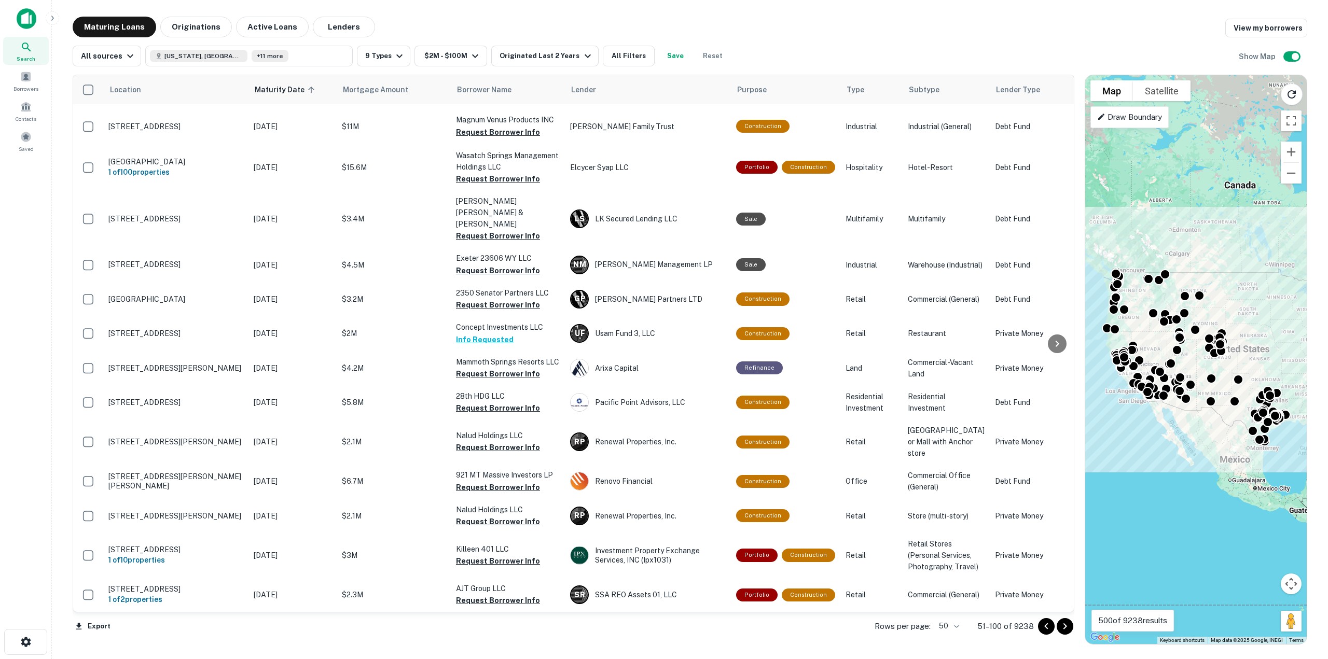
drag, startPoint x: 1065, startPoint y: 625, endPoint x: 1058, endPoint y: 624, distance: 7.3
click at [1065, 625] on icon "Go to next page" at bounding box center [1065, 626] width 4 height 6
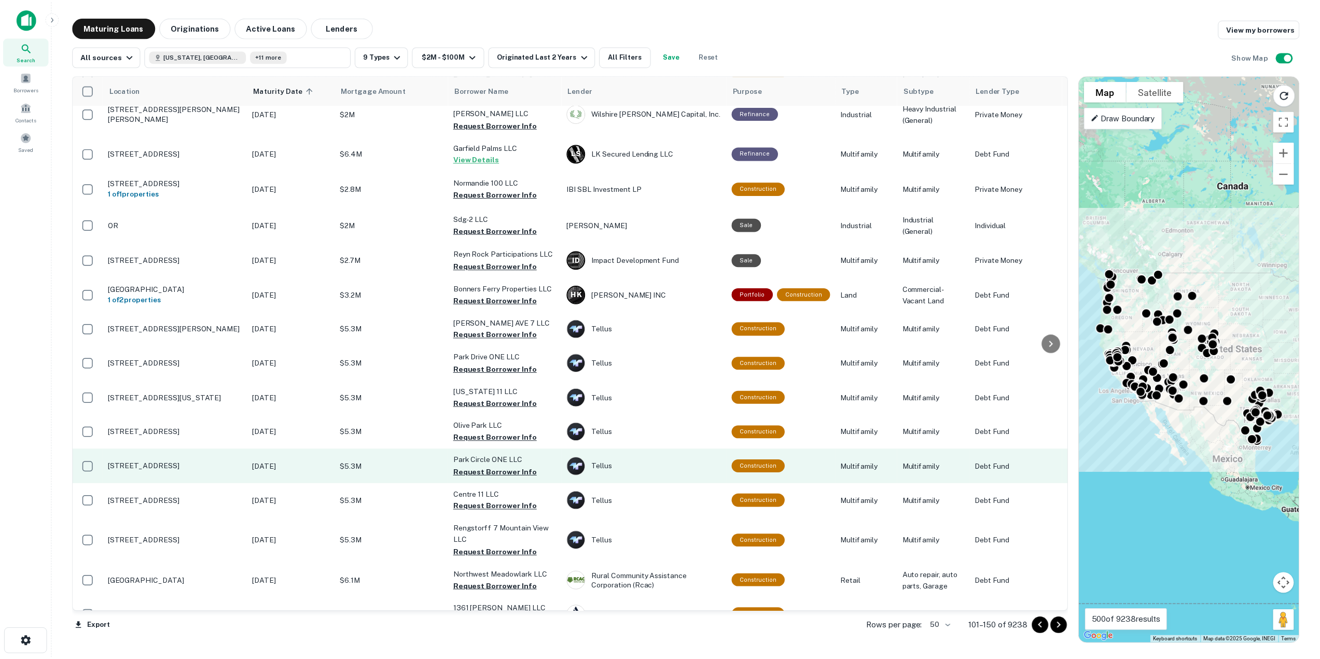
scroll to position [1273, 0]
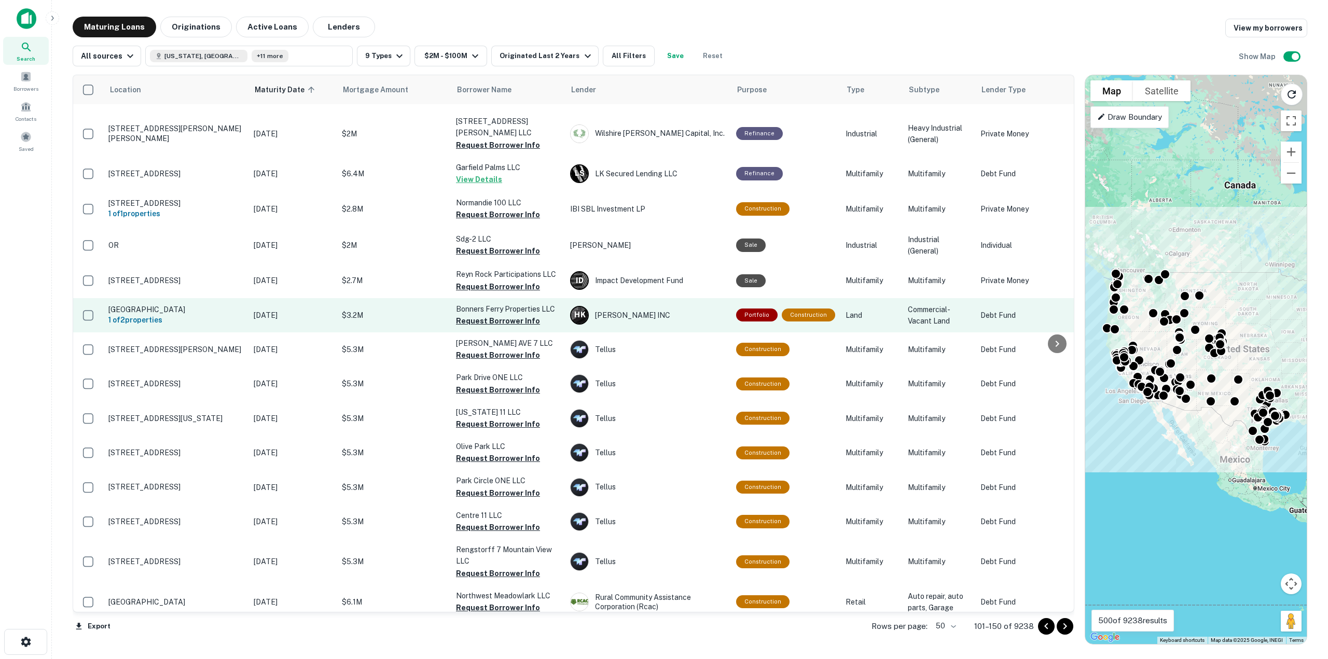
click at [283, 310] on p "Apr 23, 2025" at bounding box center [293, 315] width 78 height 11
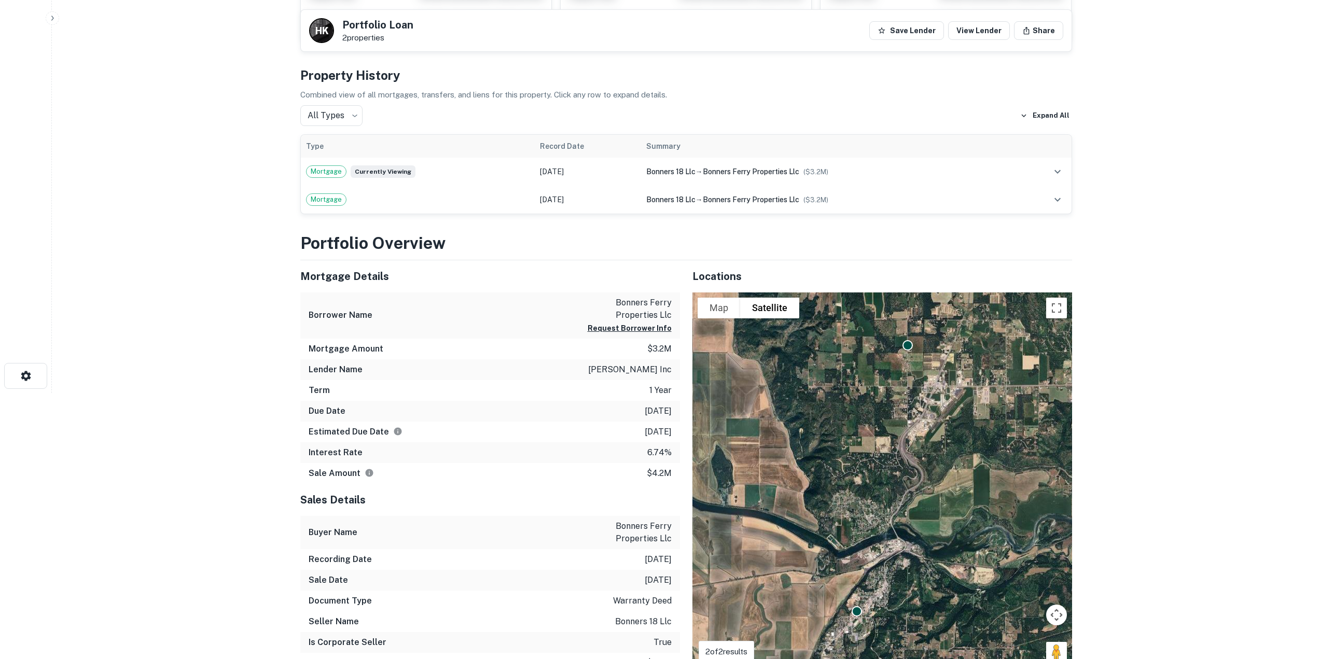
scroll to position [104, 0]
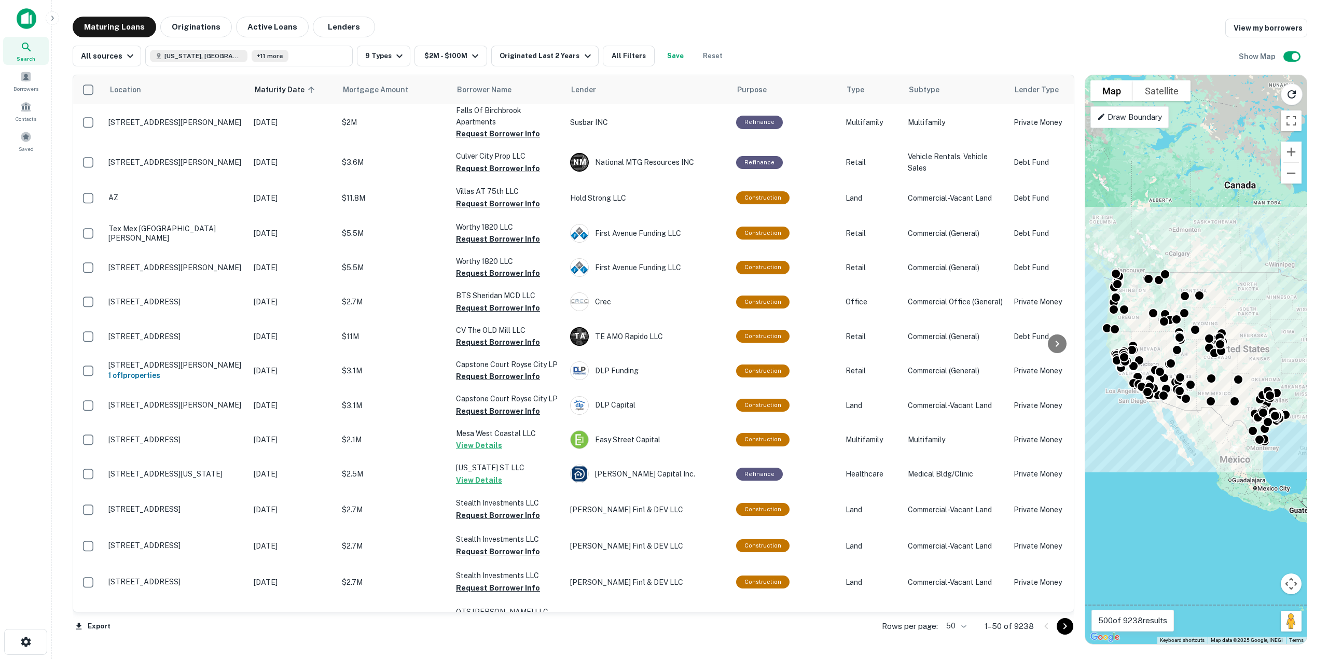
scroll to position [1443, 0]
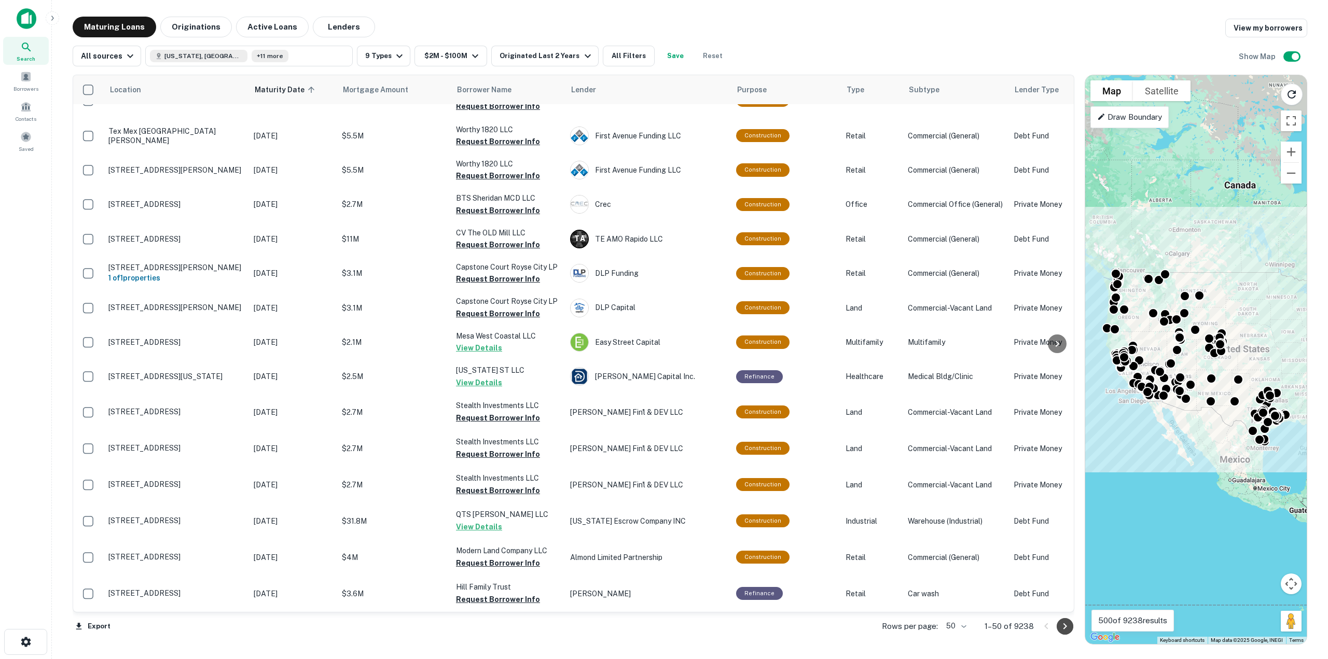
click at [1067, 630] on icon "Go to next page" at bounding box center [1064, 626] width 12 height 12
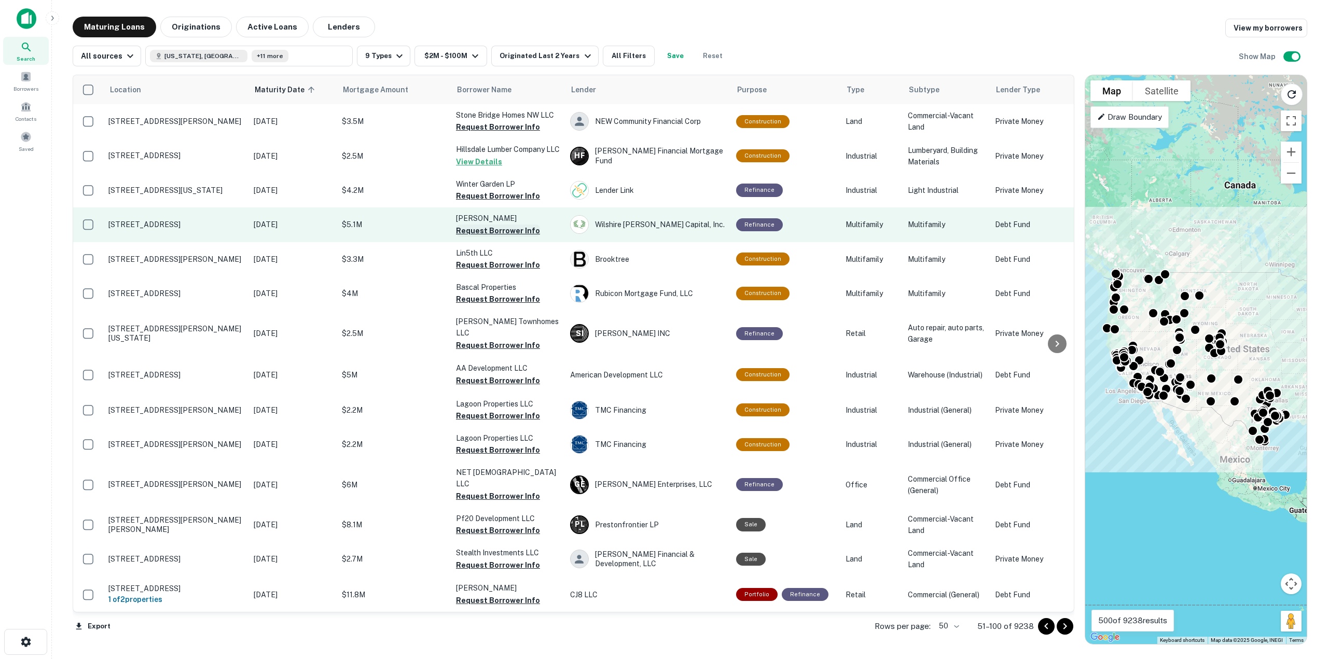
click at [475, 237] on button "Request Borrower Info" at bounding box center [498, 231] width 84 height 12
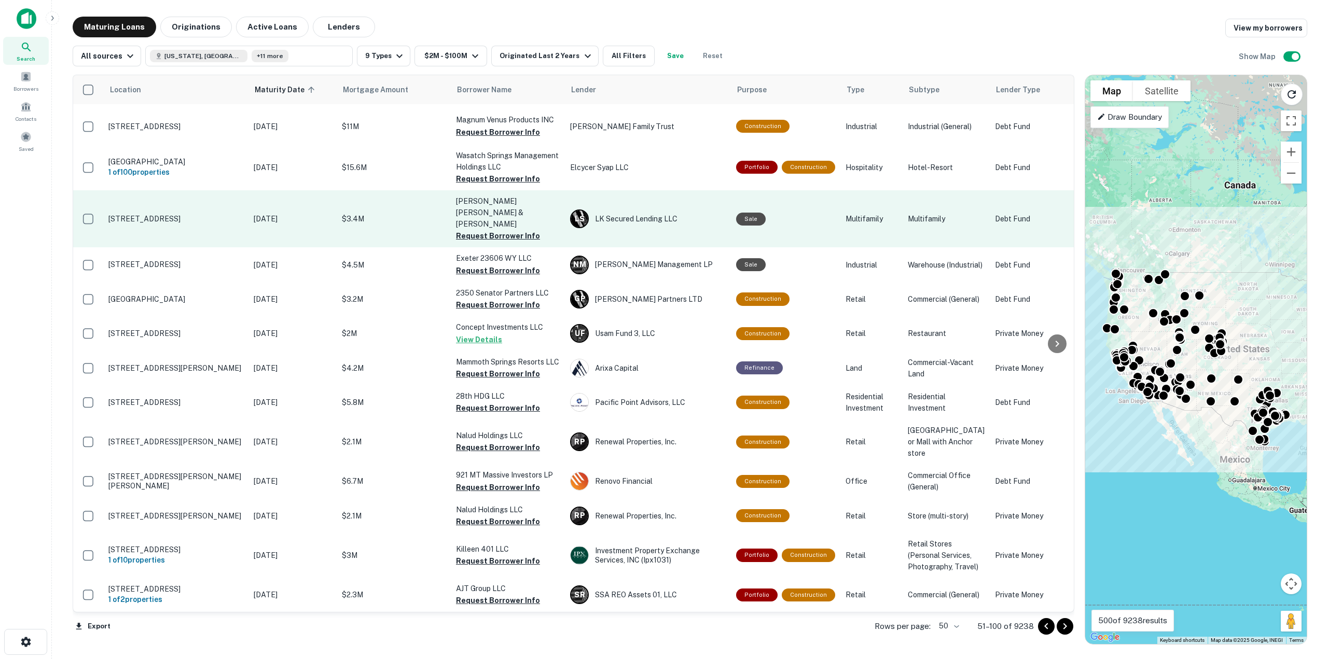
scroll to position [1437, 0]
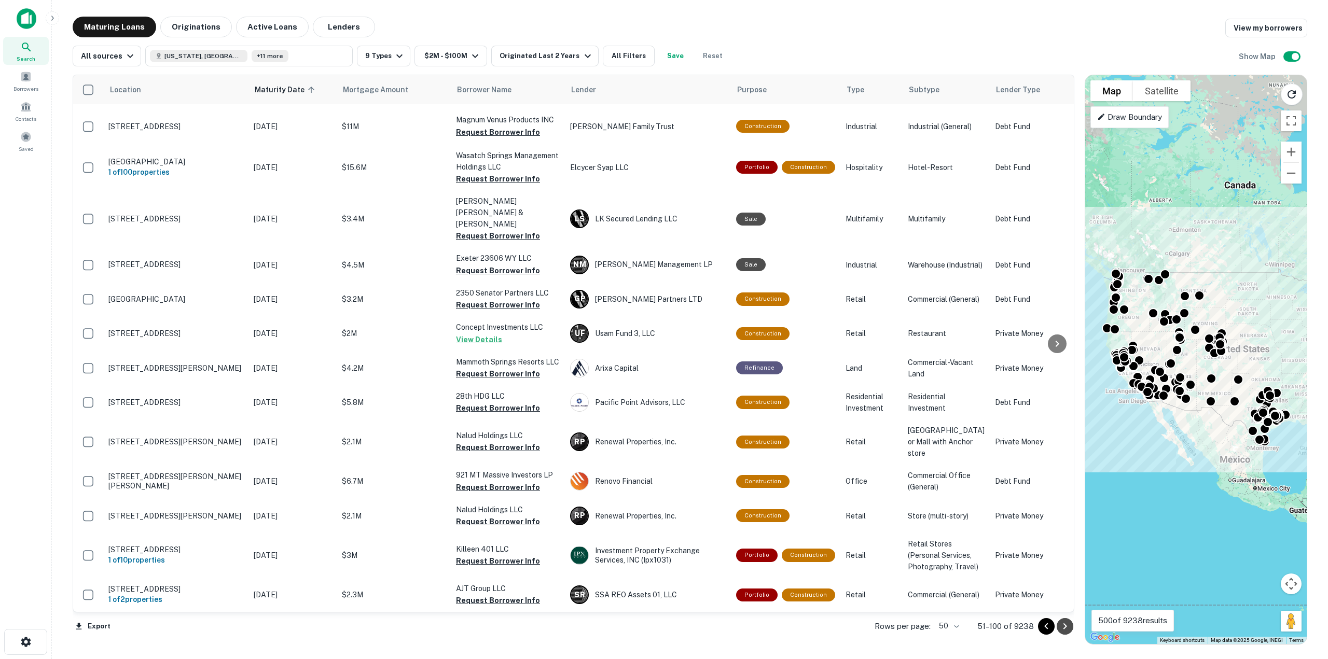
click at [1062, 630] on icon "Go to next page" at bounding box center [1064, 626] width 12 height 12
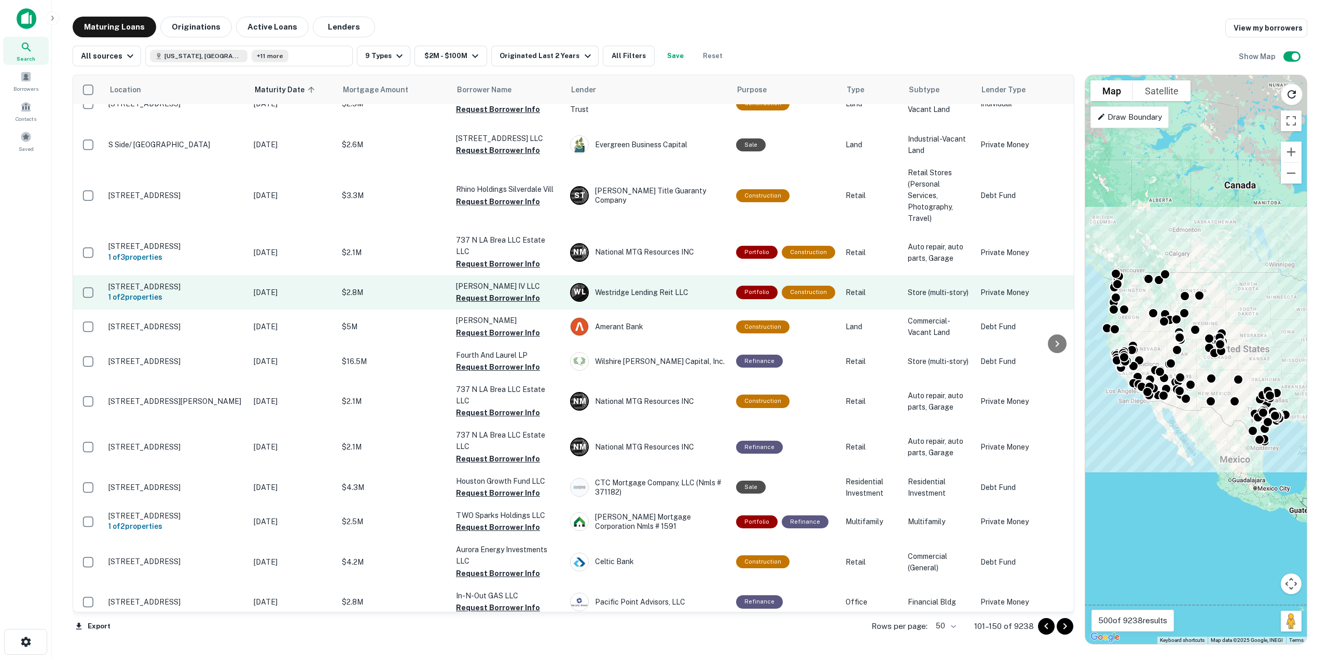
scroll to position [52, 0]
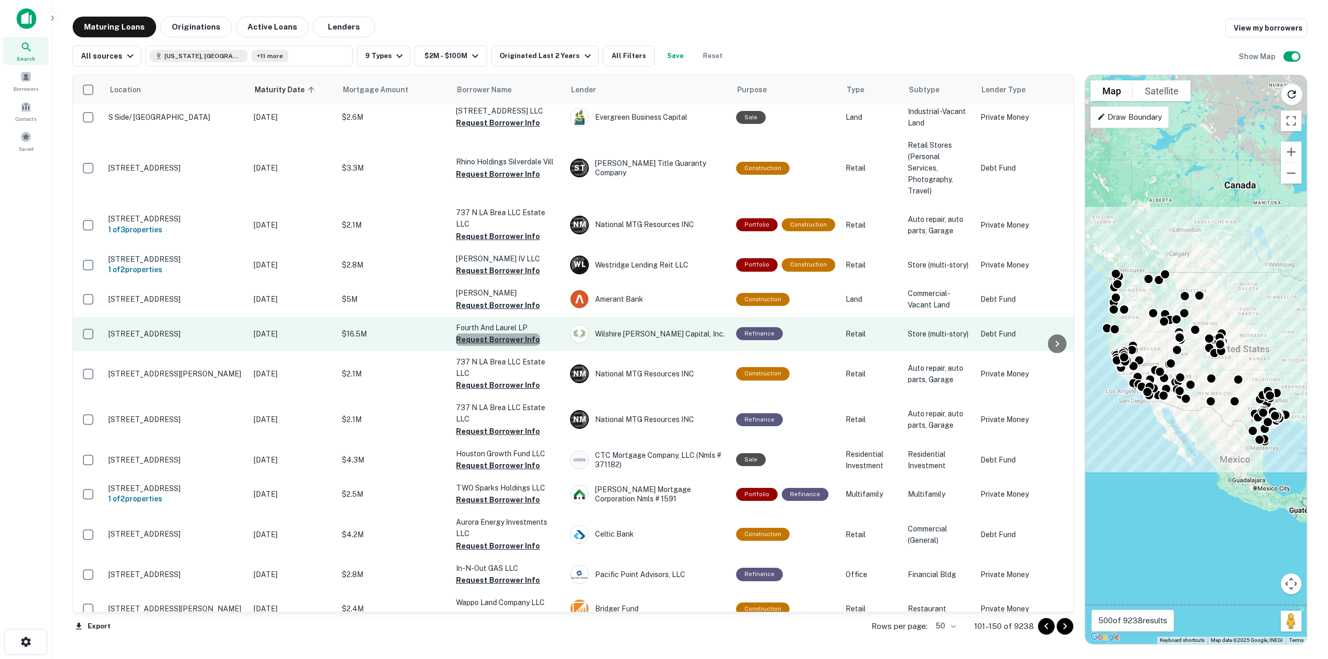
click at [503, 333] on button "Request Borrower Info" at bounding box center [498, 339] width 84 height 12
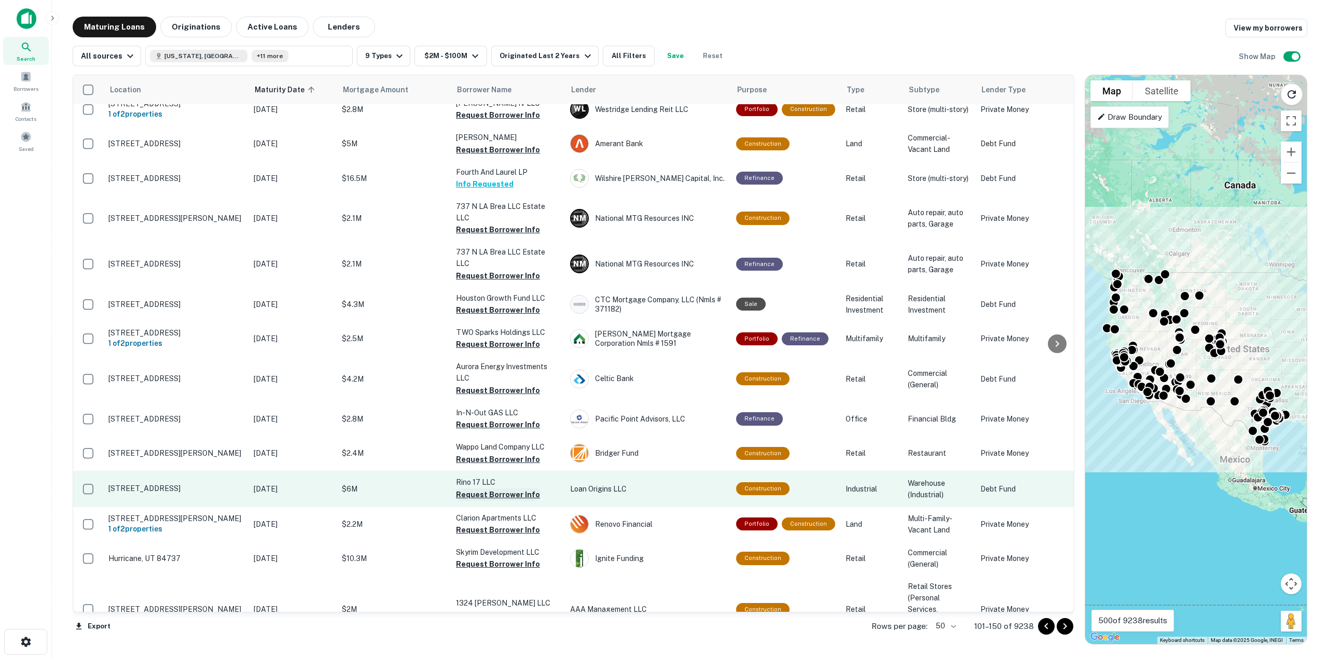
scroll to position [259, 0]
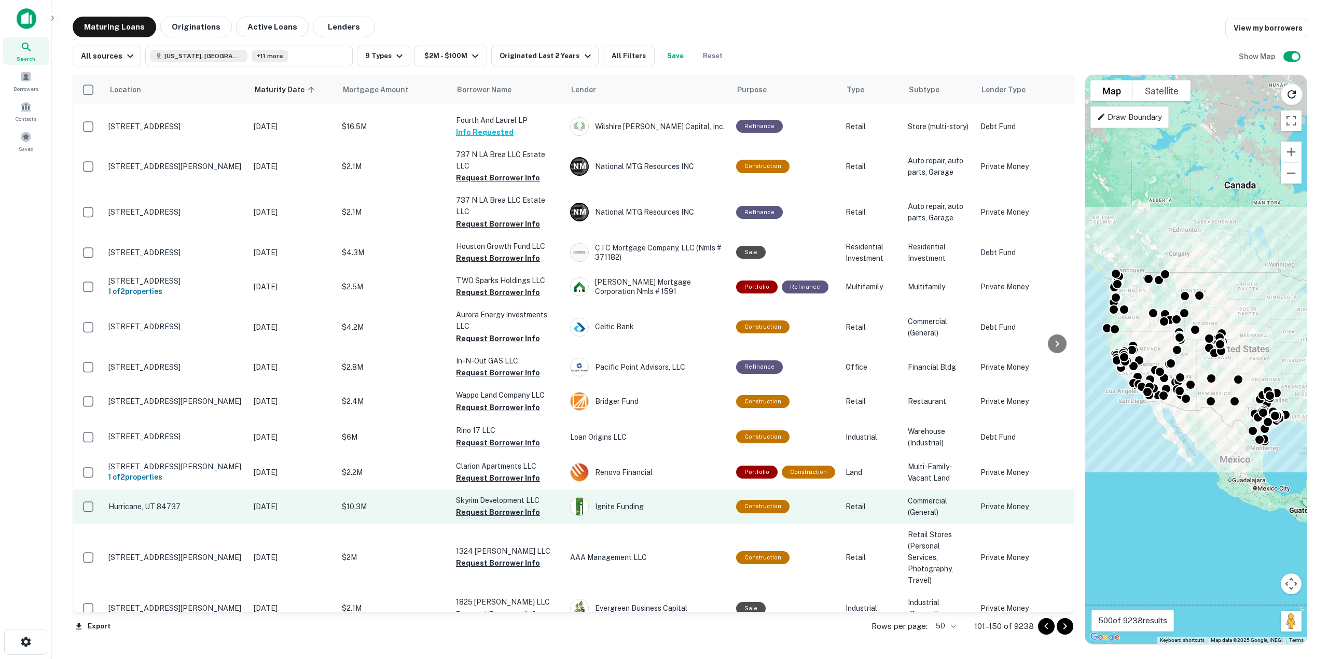
click at [485, 506] on button "Request Borrower Info" at bounding box center [498, 512] width 84 height 12
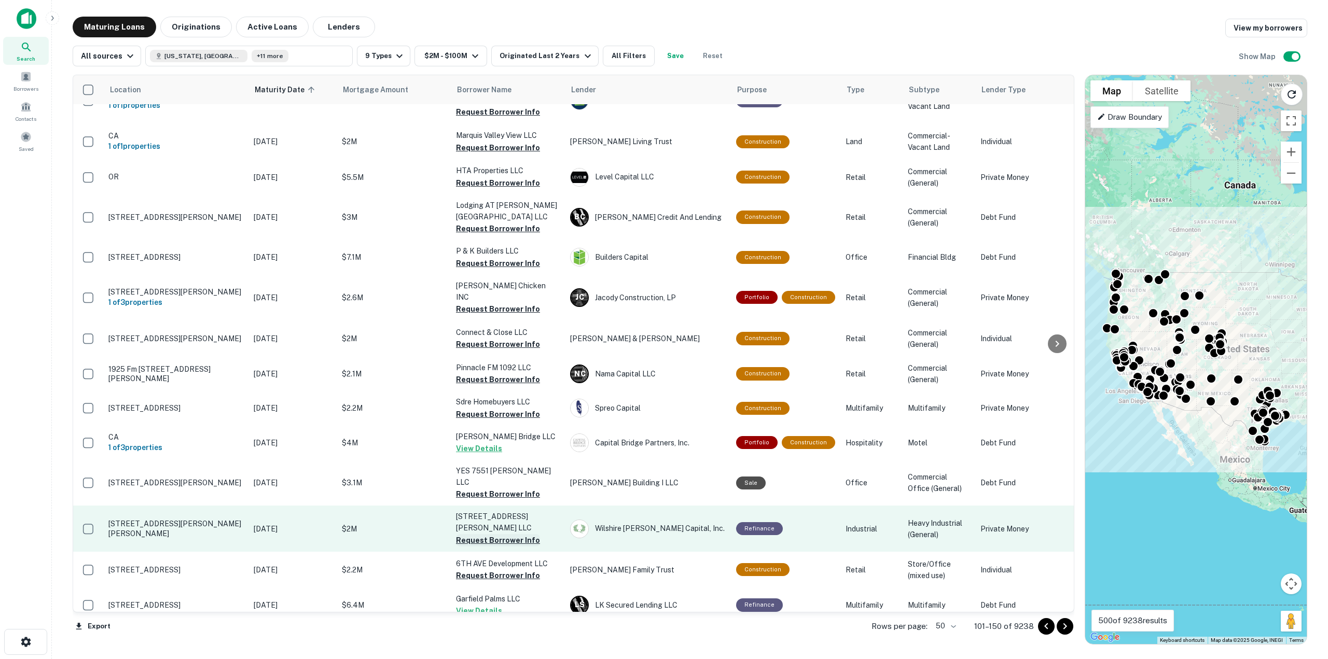
scroll to position [933, 0]
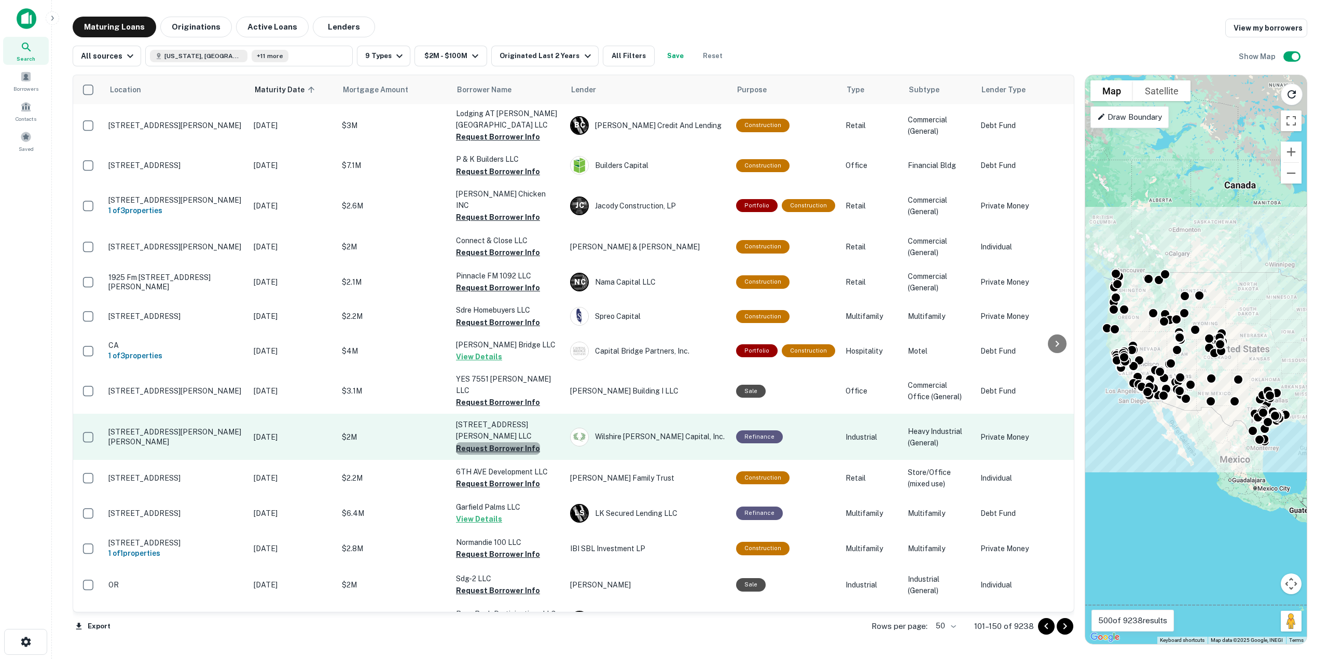
click at [512, 442] on button "Request Borrower Info" at bounding box center [498, 448] width 84 height 12
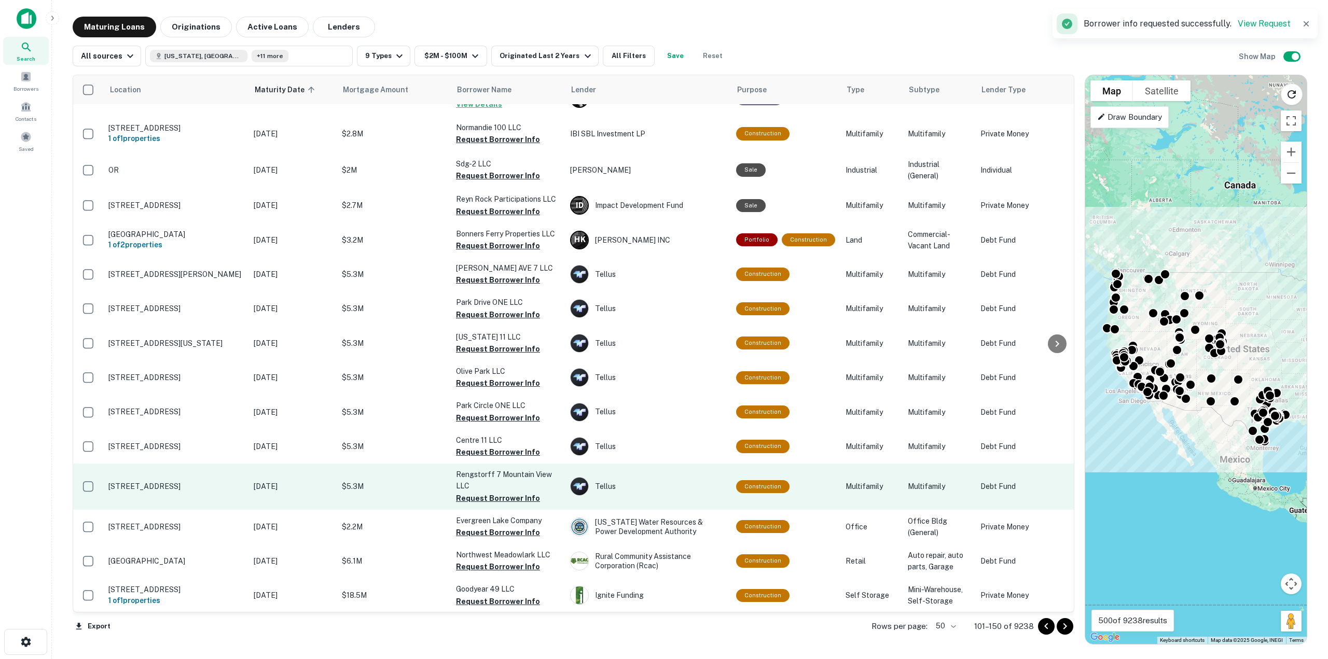
scroll to position [1379, 0]
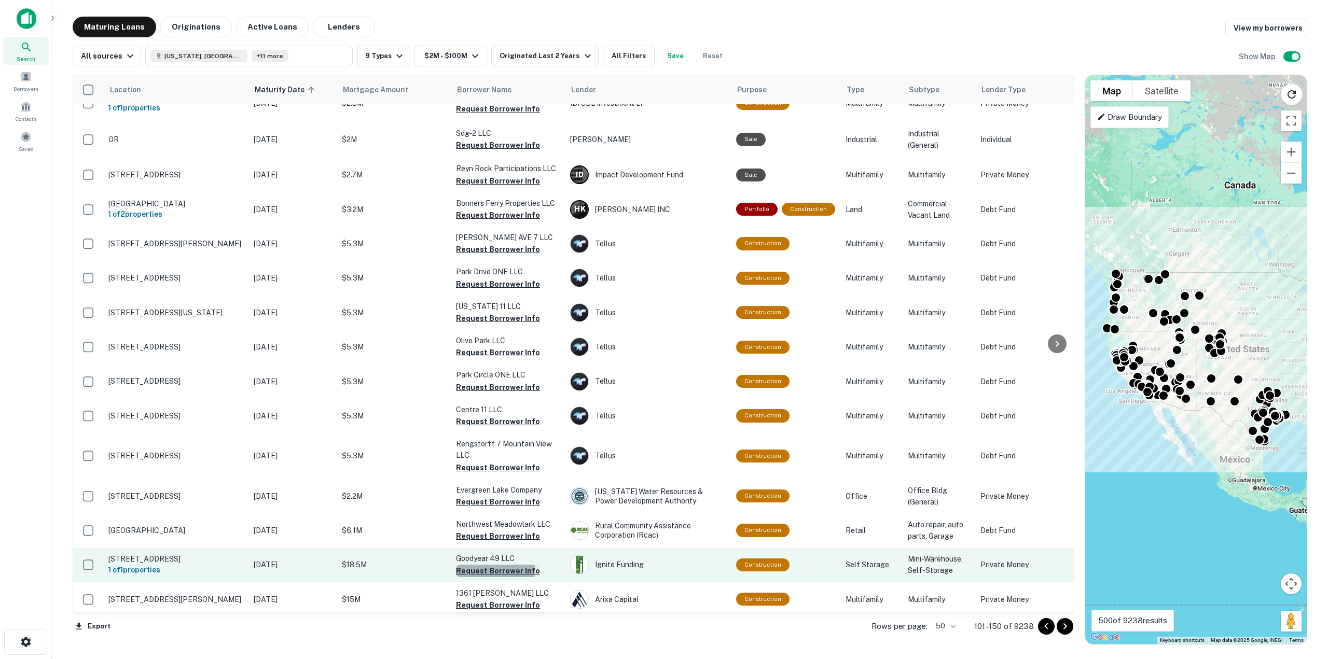
click at [483, 565] on button "Request Borrower Info" at bounding box center [498, 571] width 84 height 12
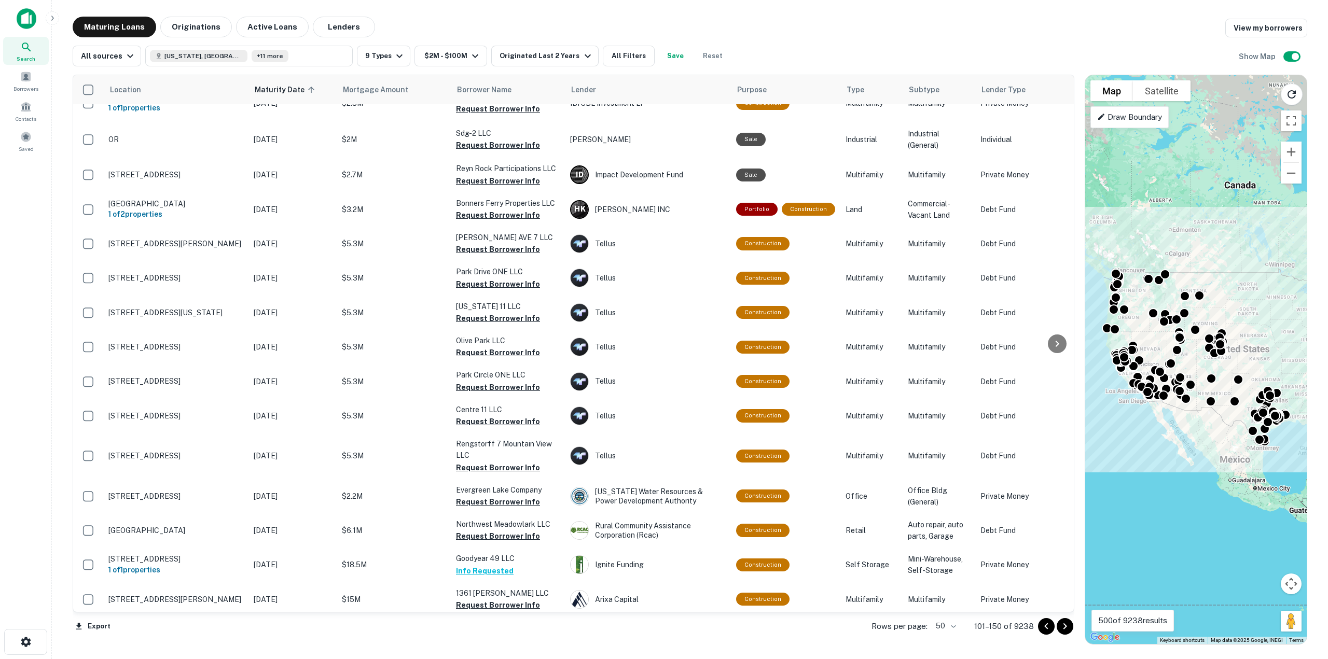
click at [1070, 627] on icon "Go to next page" at bounding box center [1064, 626] width 12 height 12
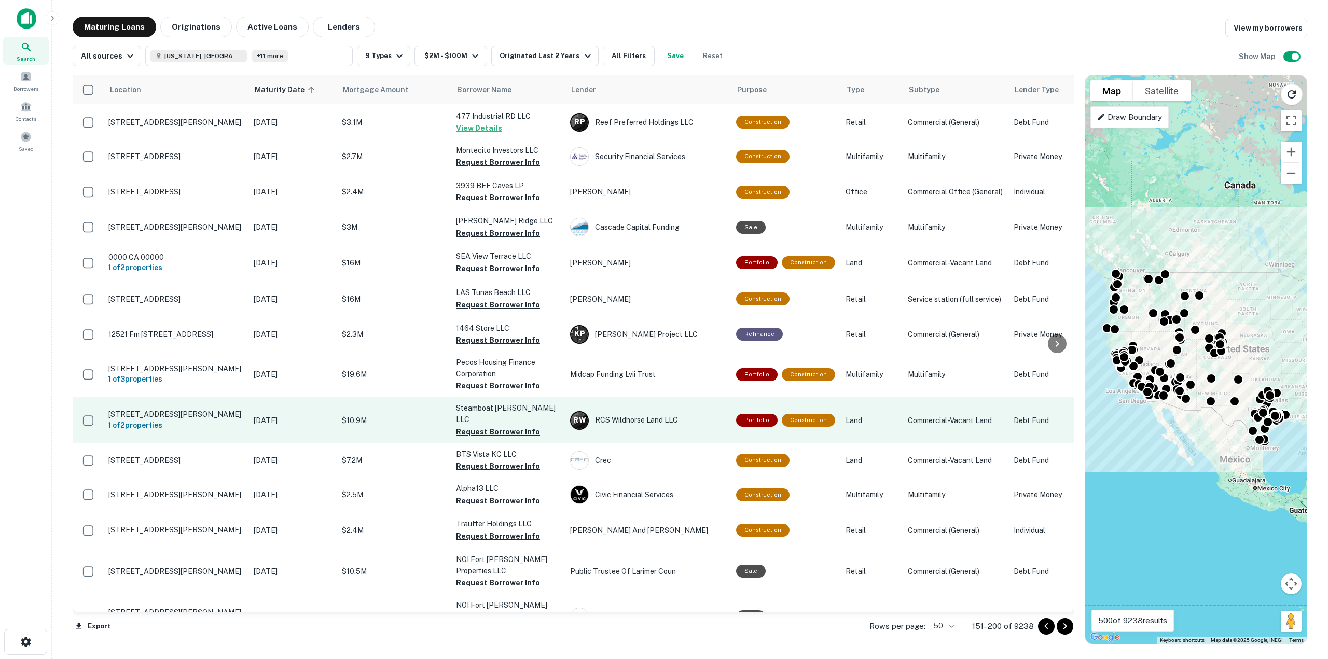
scroll to position [1370, 0]
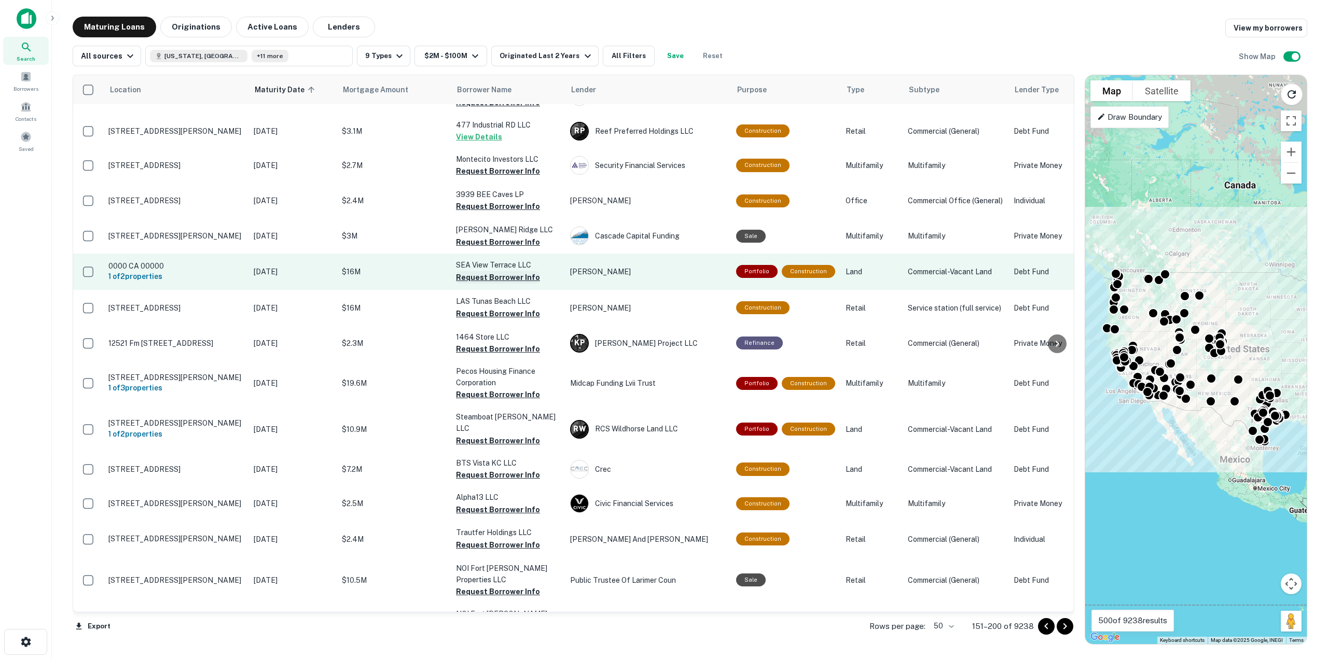
click at [481, 271] on button "Request Borrower Info" at bounding box center [498, 277] width 84 height 12
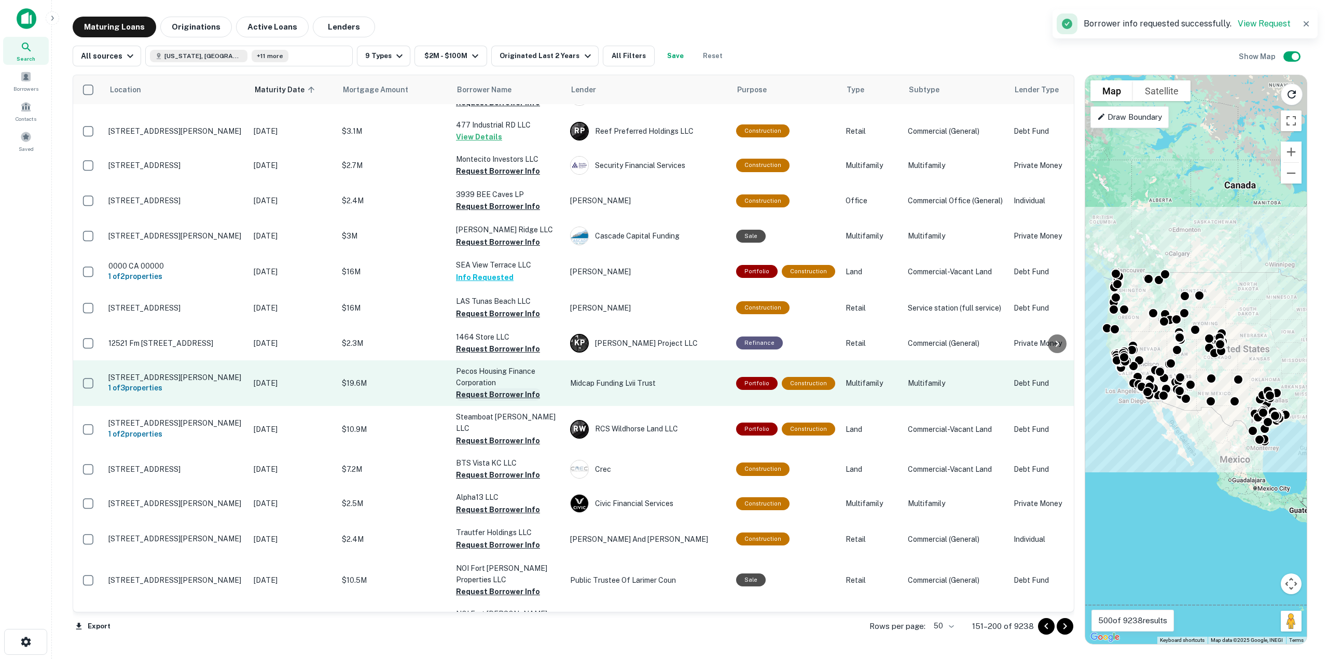
click at [469, 388] on button "Request Borrower Info" at bounding box center [498, 394] width 84 height 12
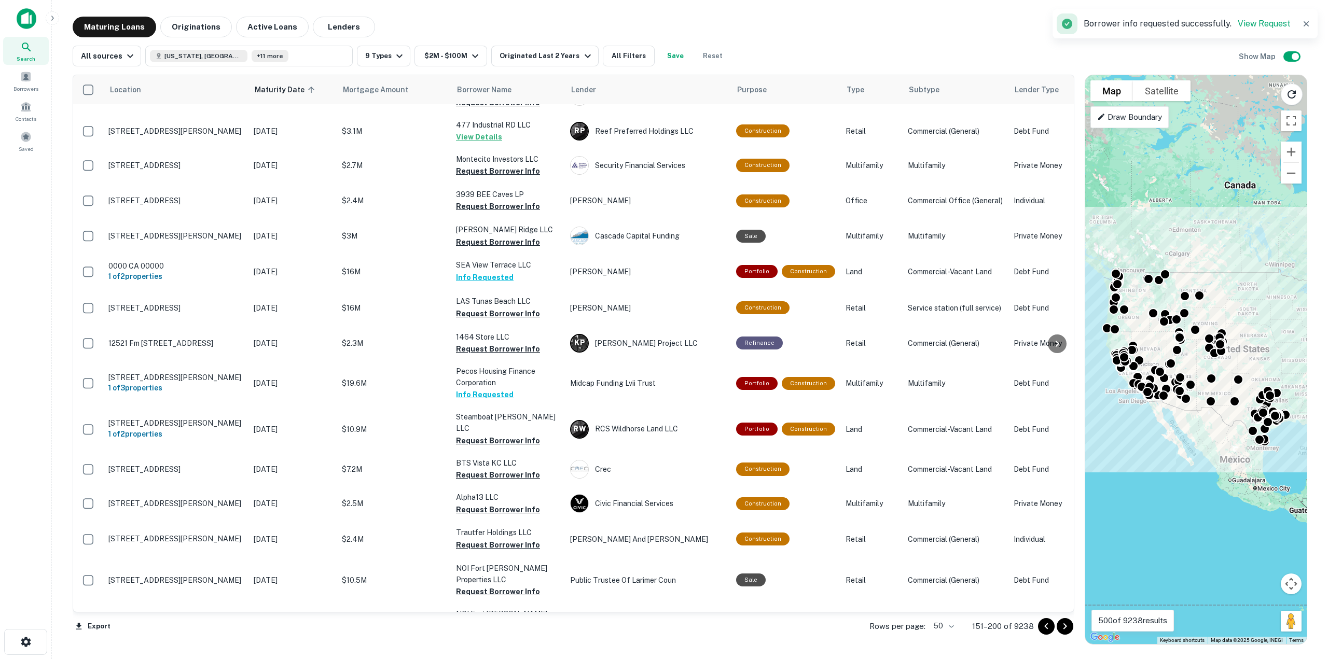
click at [1068, 630] on icon "Go to next page" at bounding box center [1064, 626] width 12 height 12
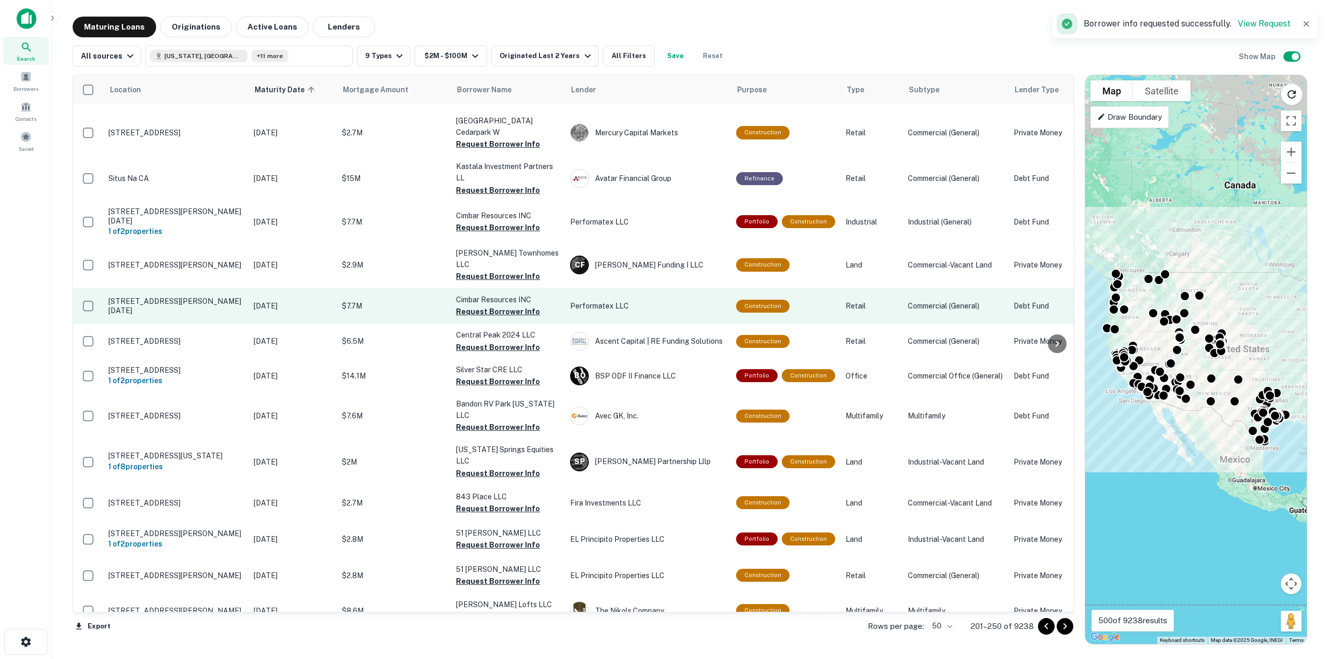
scroll to position [1215, 0]
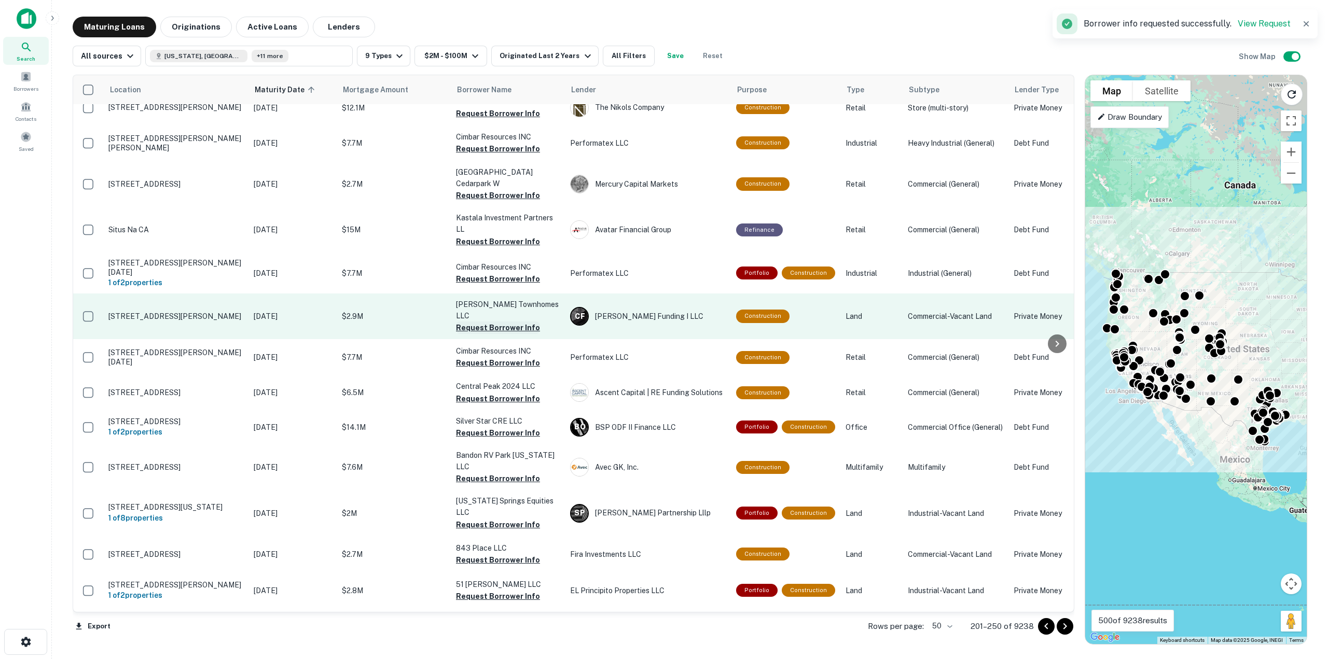
click at [508, 322] on button "Request Borrower Info" at bounding box center [498, 328] width 84 height 12
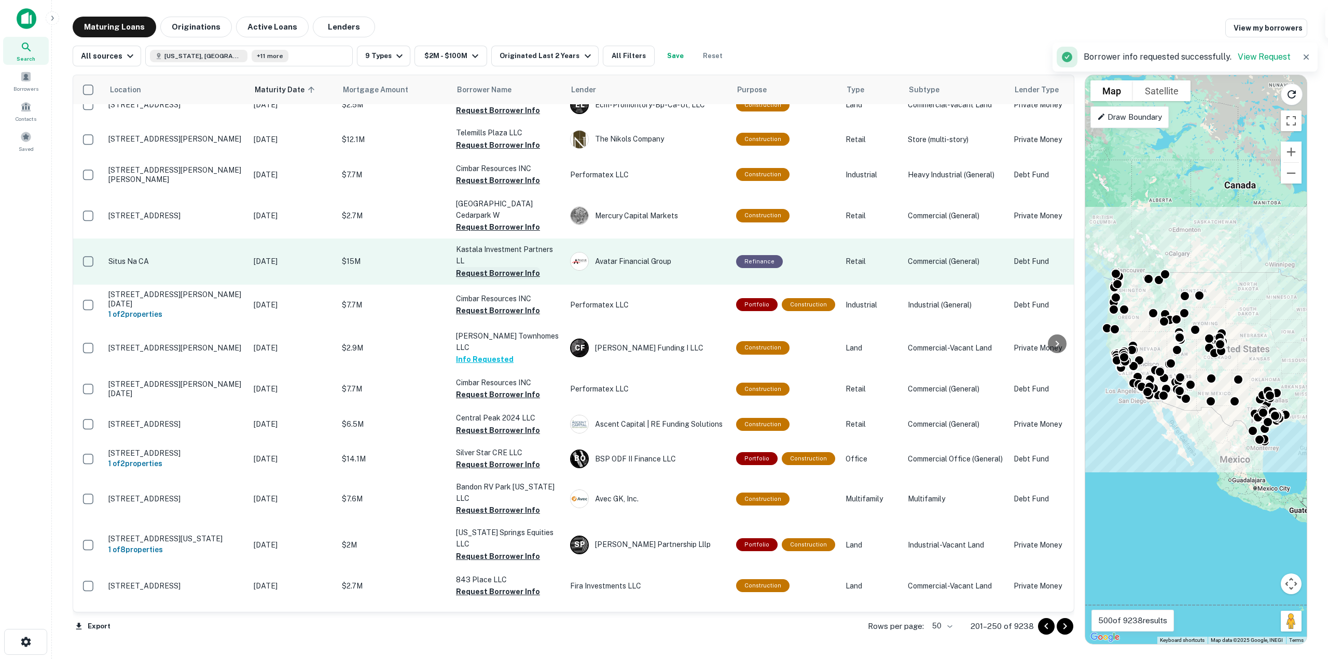
scroll to position [1163, 0]
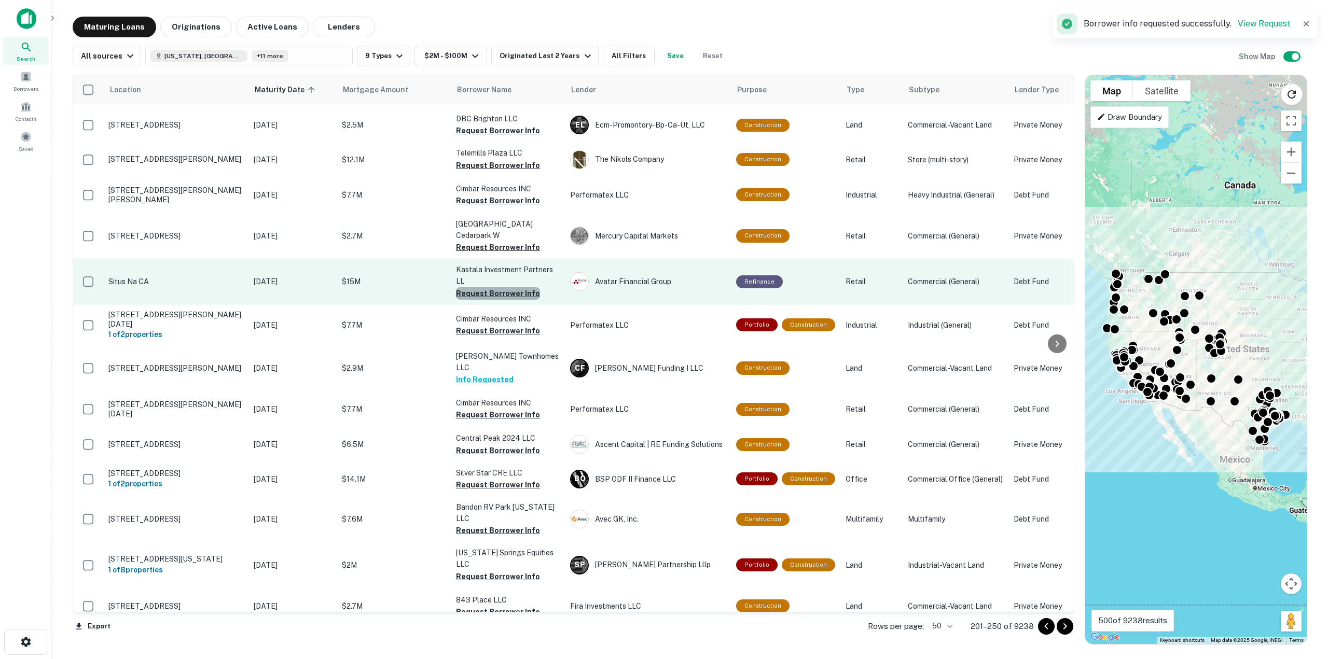
click at [498, 287] on button "Request Borrower Info" at bounding box center [498, 293] width 84 height 12
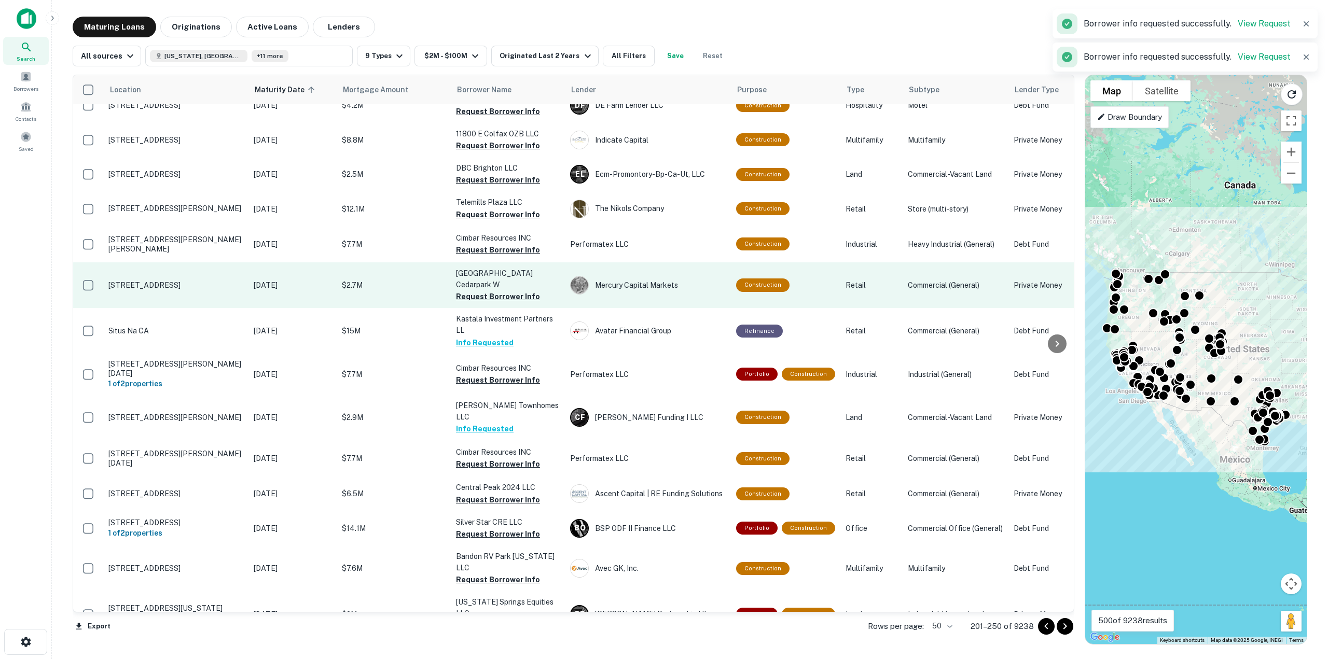
scroll to position [1111, 0]
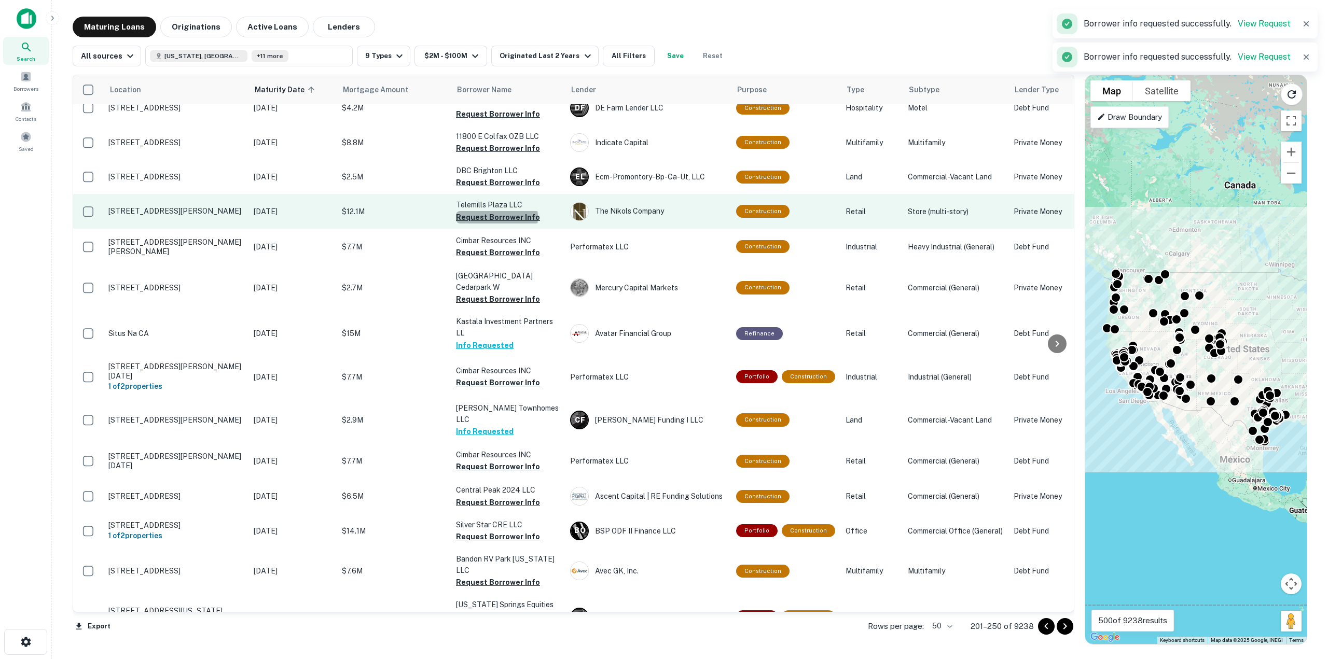
click at [496, 211] on button "Request Borrower Info" at bounding box center [498, 217] width 84 height 12
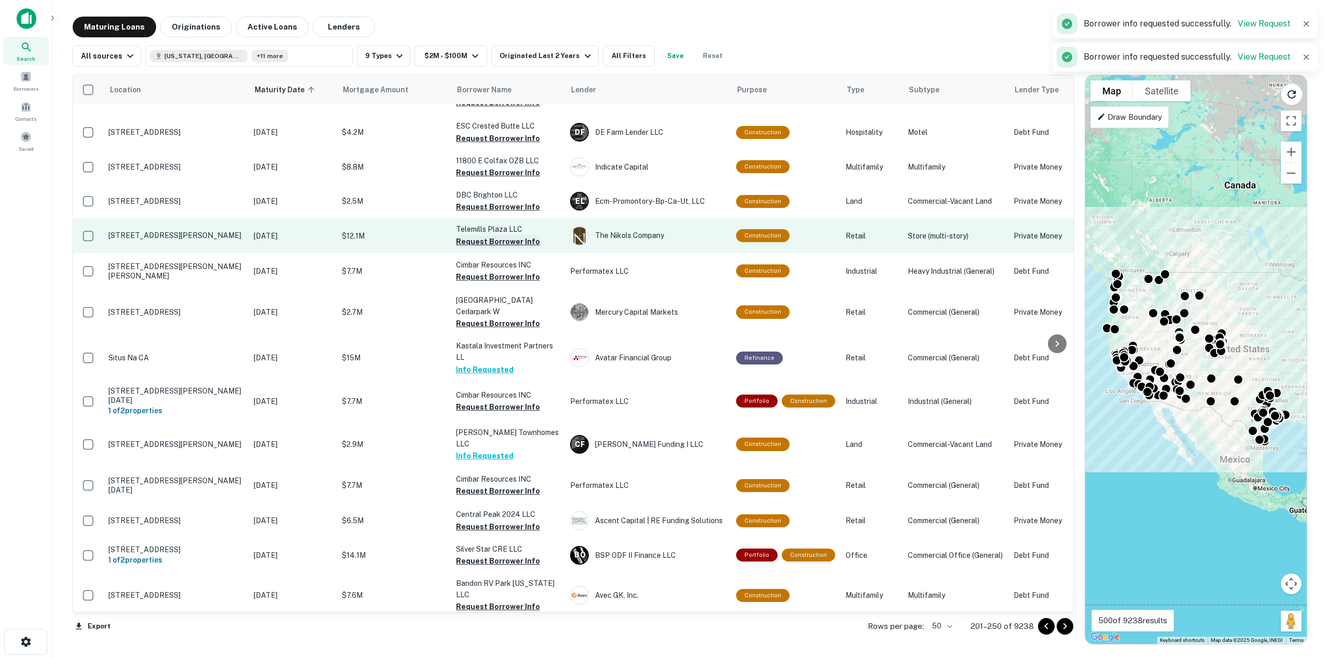
scroll to position [1059, 0]
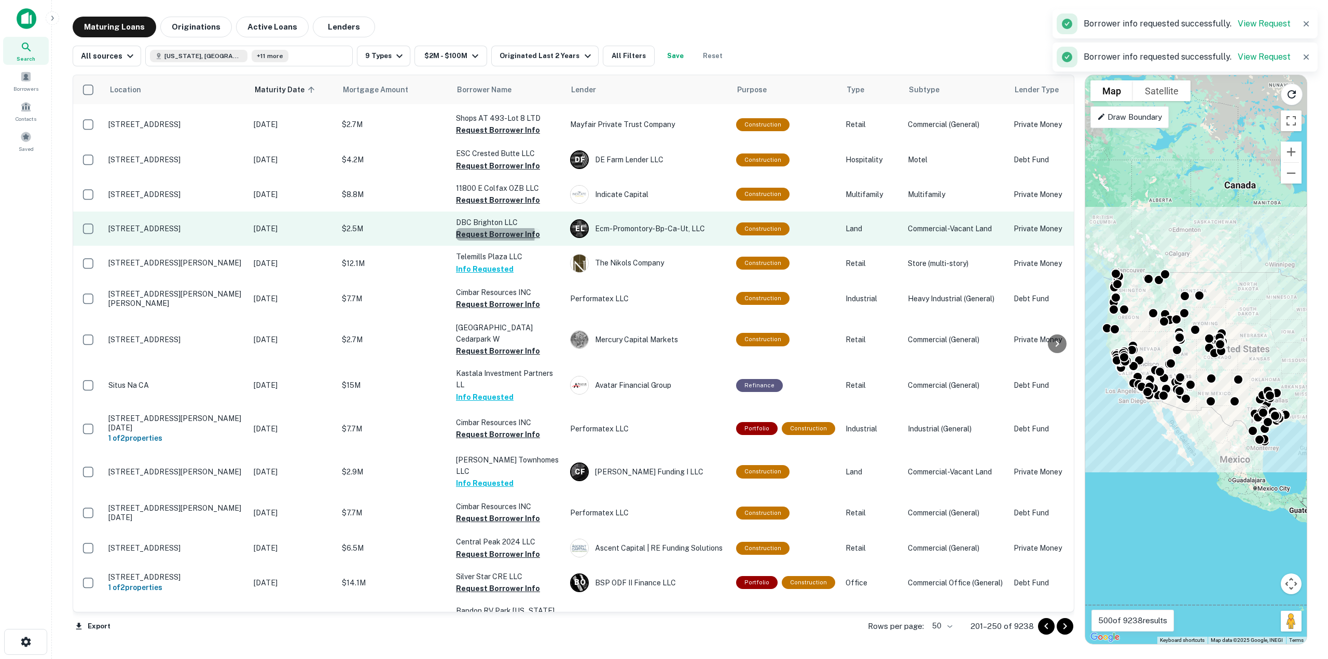
click at [492, 228] on button "Request Borrower Info" at bounding box center [498, 234] width 84 height 12
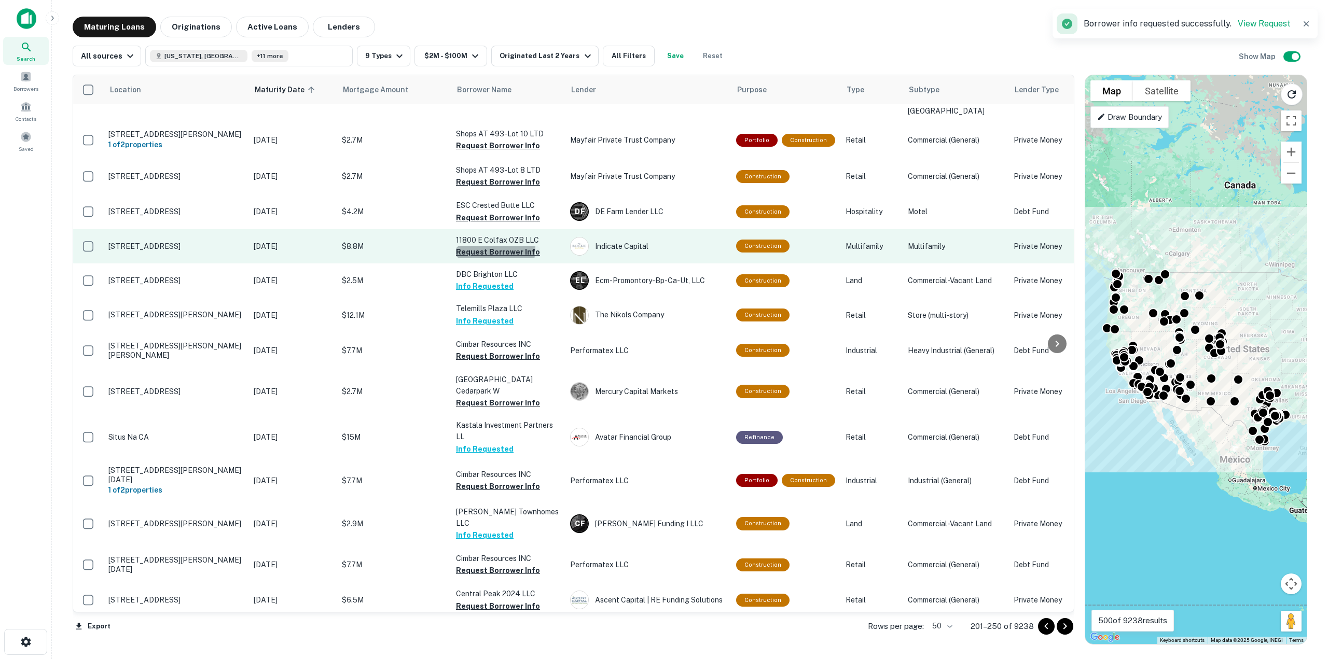
click at [490, 246] on button "Request Borrower Info" at bounding box center [498, 252] width 84 height 12
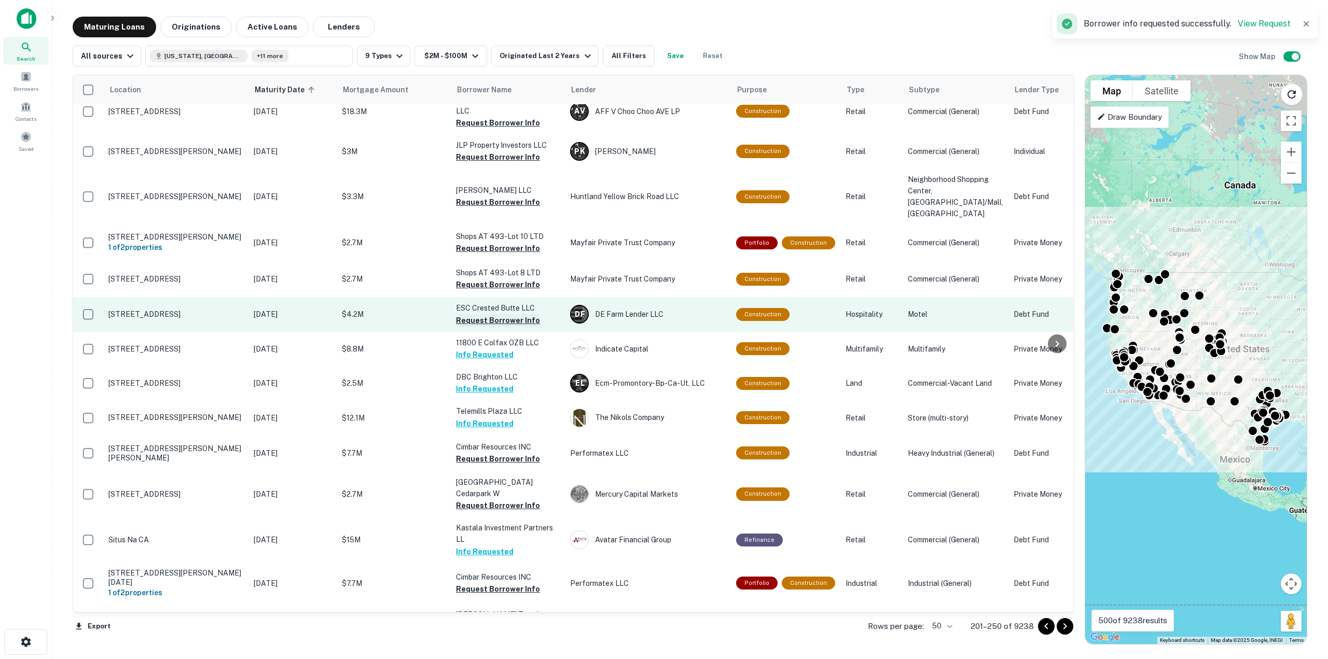
scroll to position [903, 0]
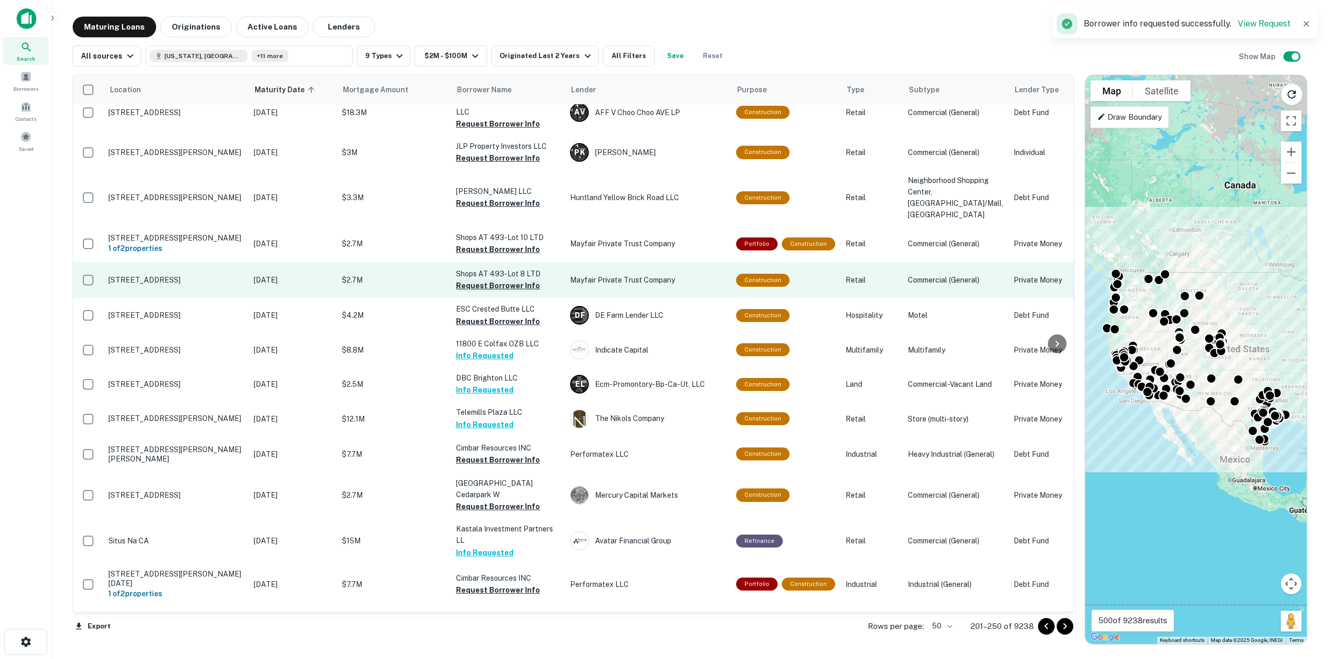
click at [503, 280] on button "Request Borrower Info" at bounding box center [498, 286] width 84 height 12
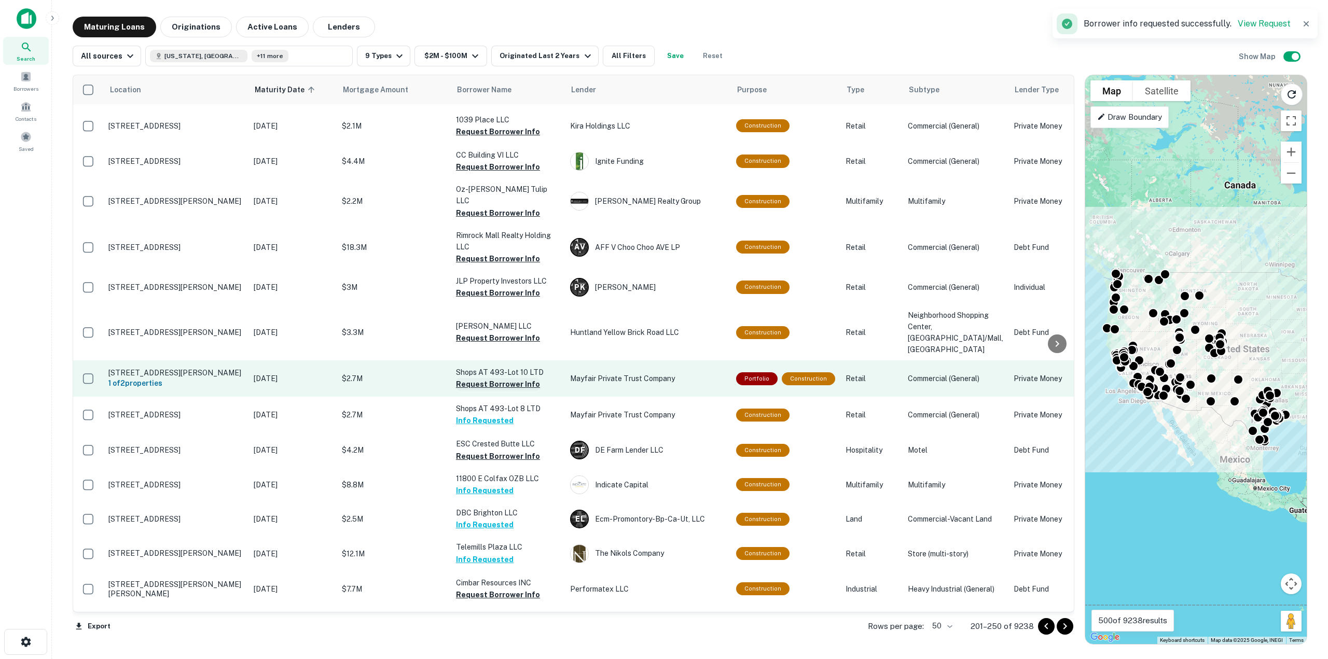
scroll to position [748, 0]
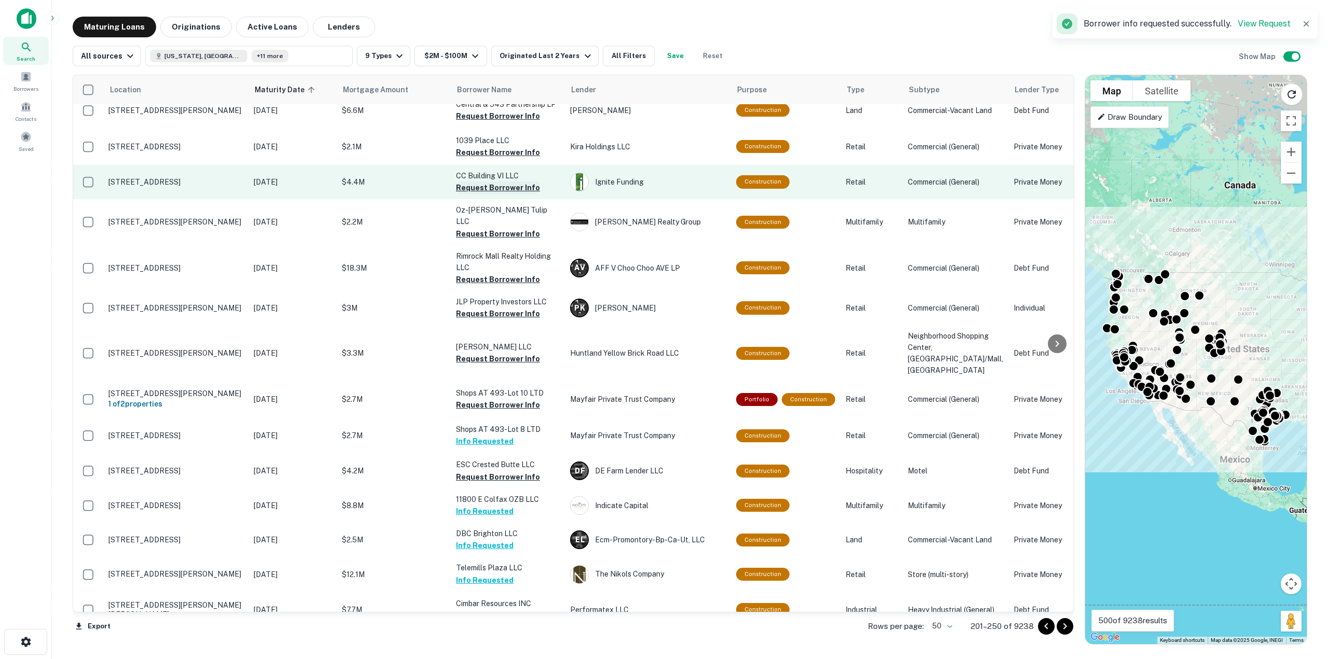
click at [497, 185] on button "Request Borrower Info" at bounding box center [498, 188] width 84 height 12
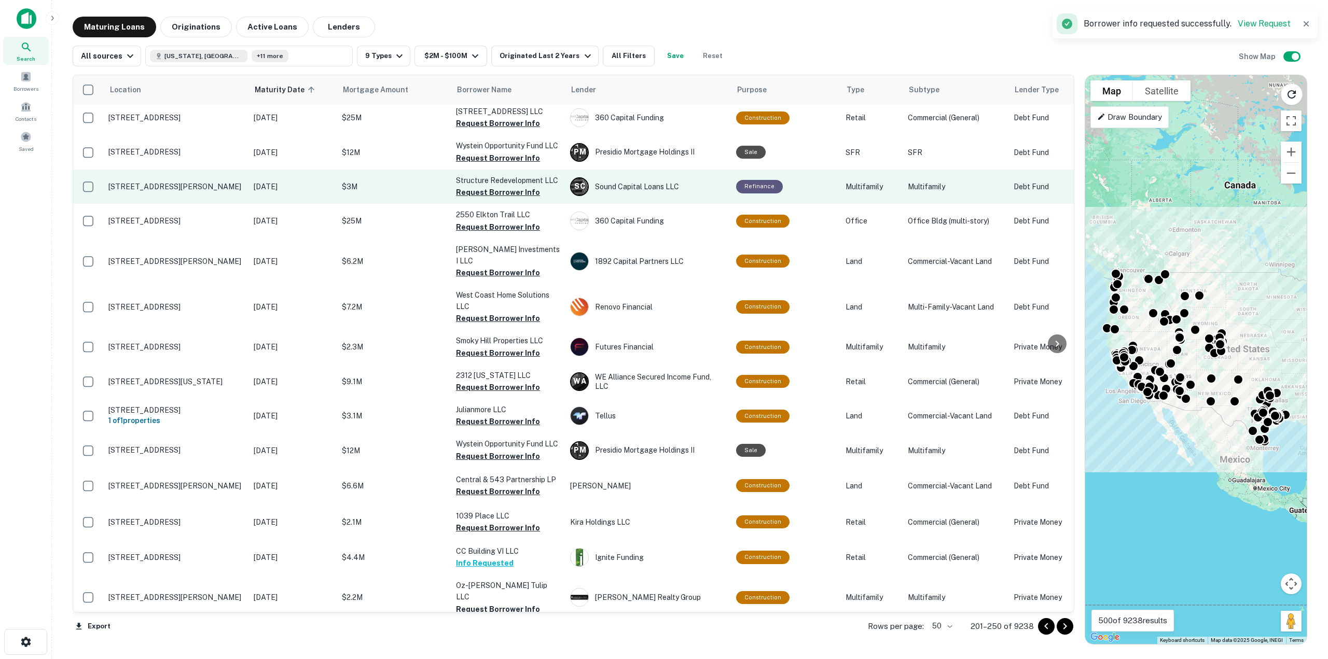
scroll to position [333, 0]
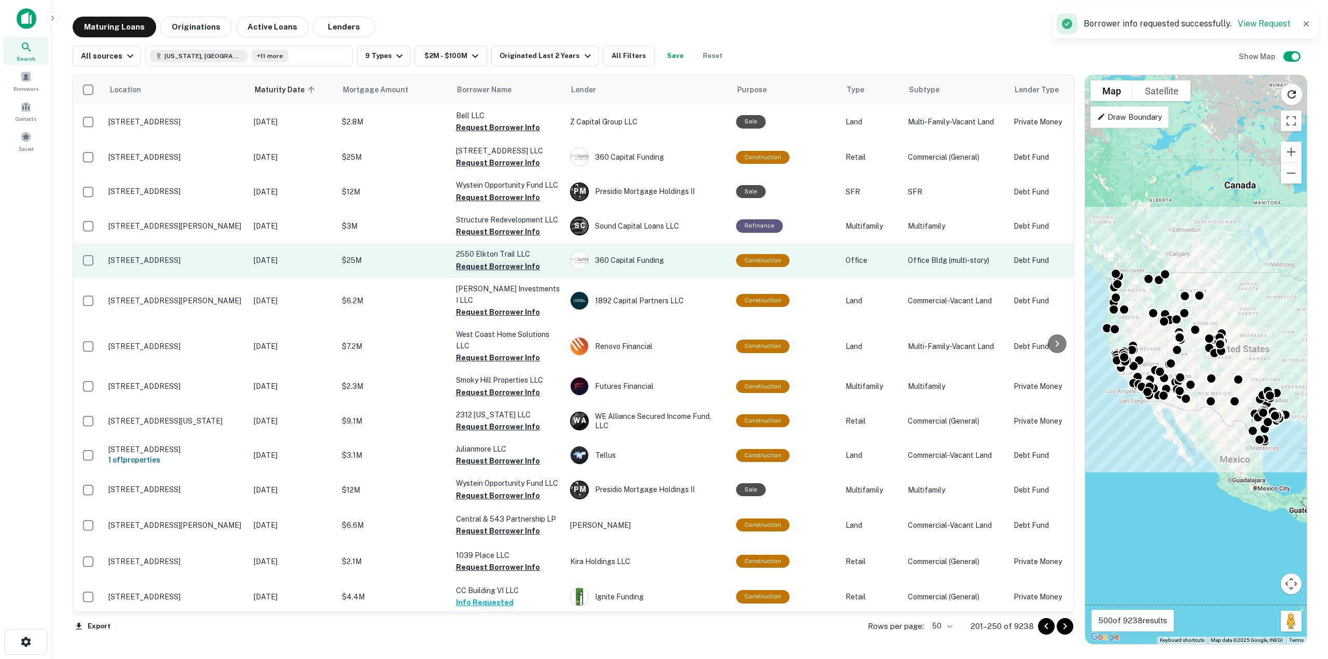
click at [485, 267] on button "Request Borrower Info" at bounding box center [498, 266] width 84 height 12
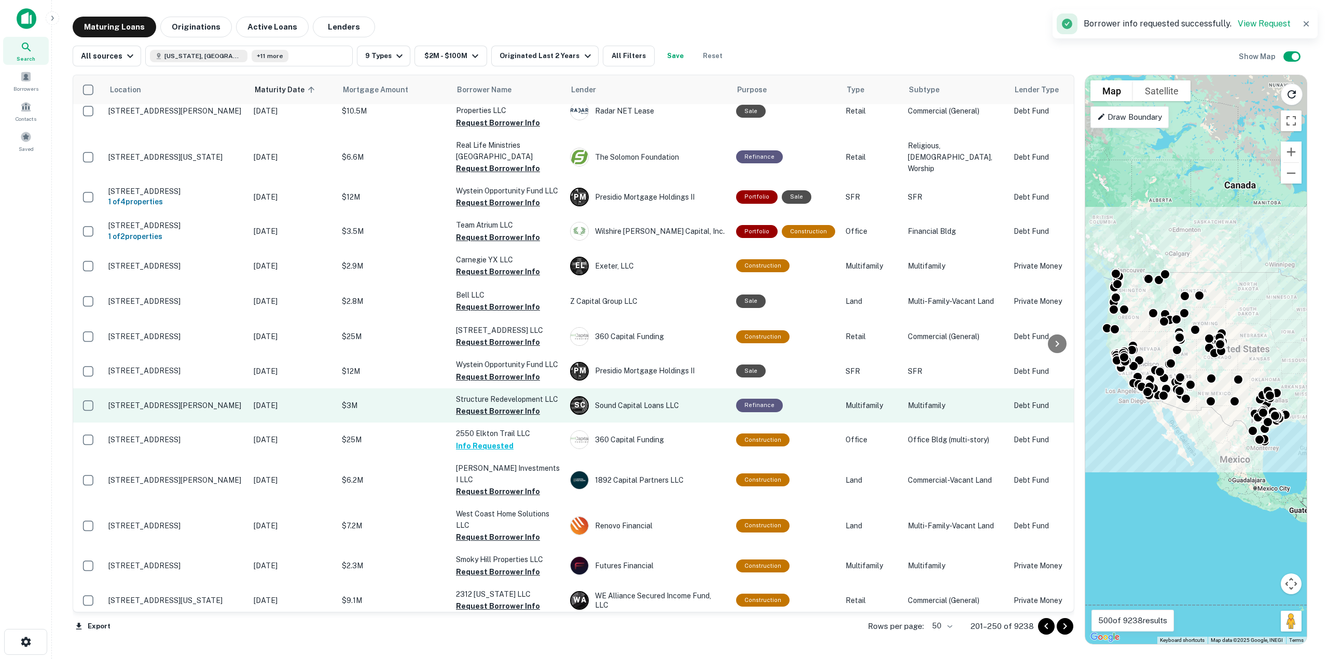
scroll to position [125, 0]
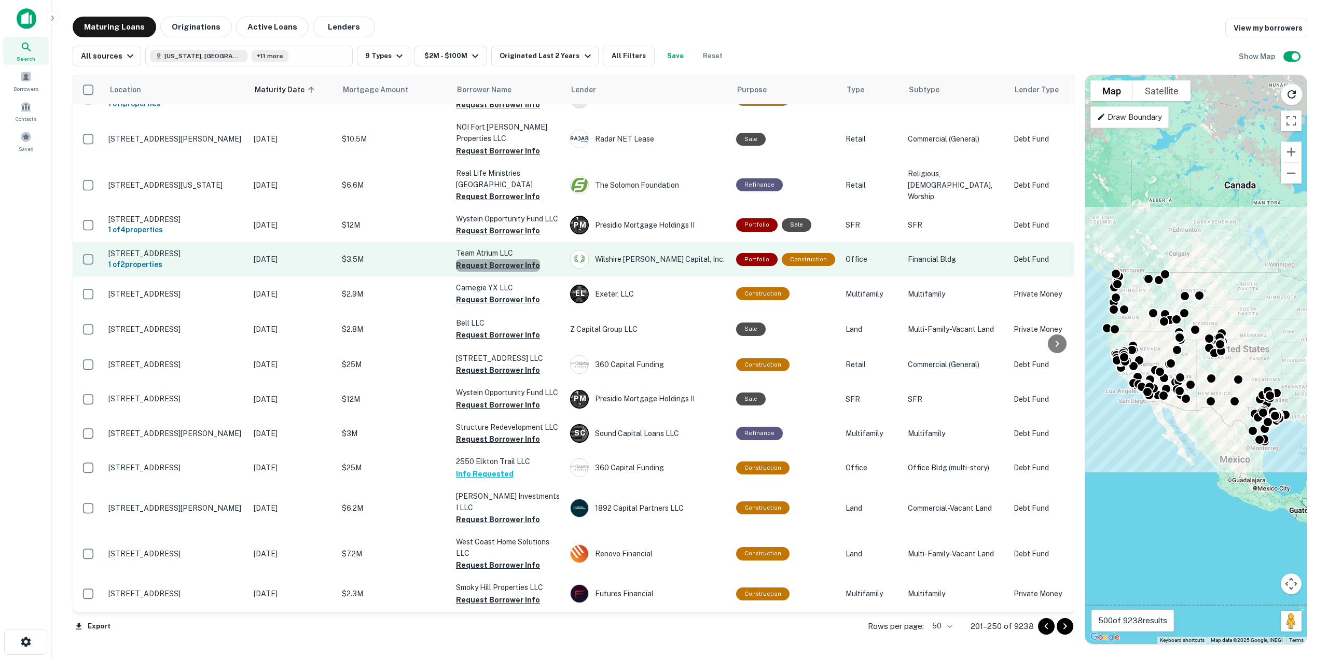
click at [501, 259] on button "Request Borrower Info" at bounding box center [498, 265] width 84 height 12
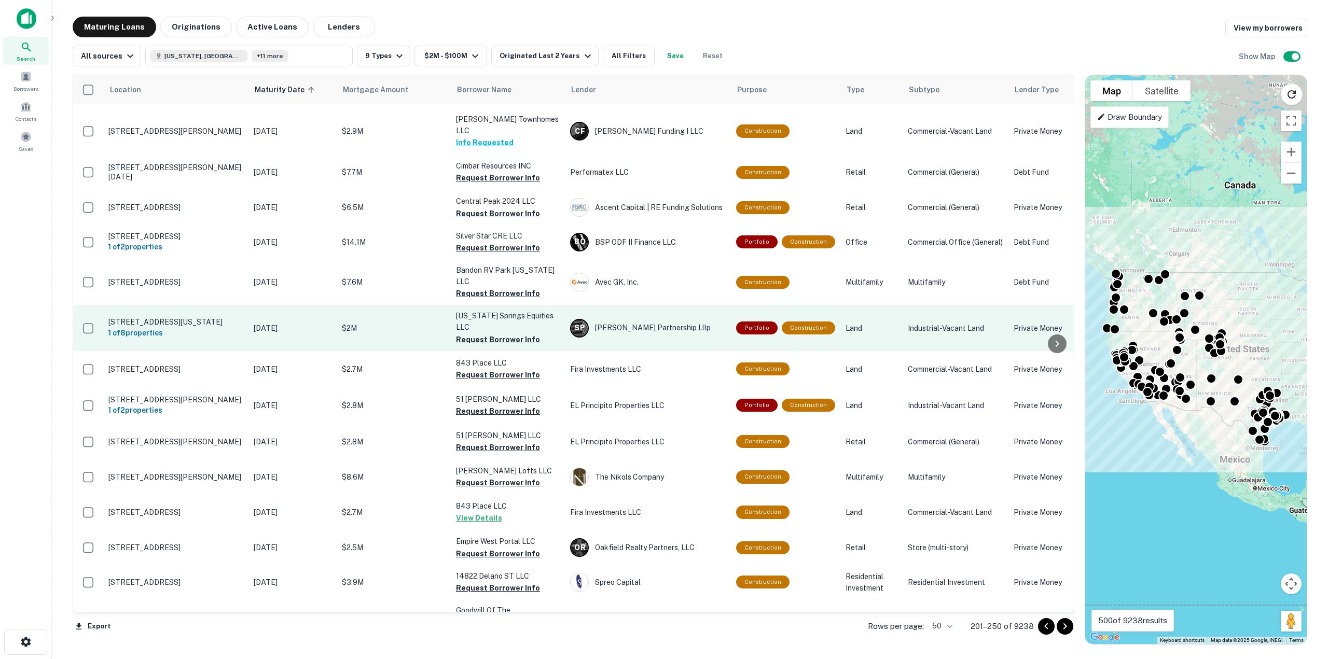
scroll to position [1400, 0]
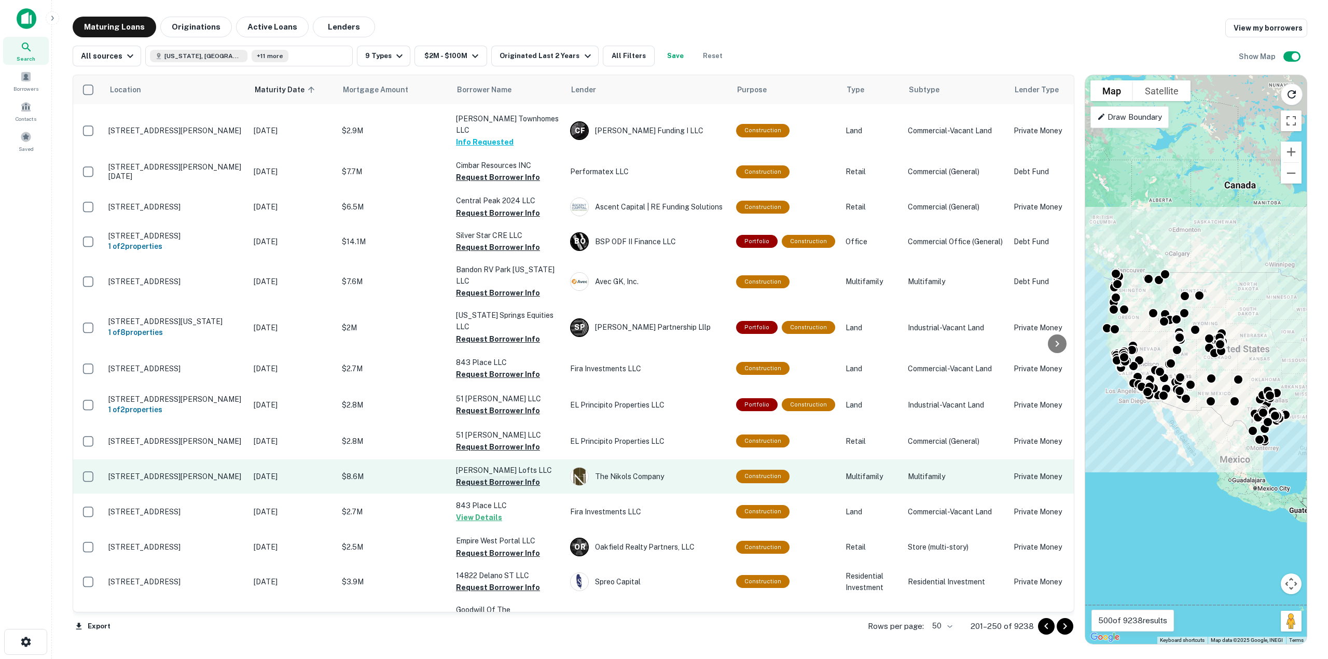
click at [489, 476] on button "Request Borrower Info" at bounding box center [498, 482] width 84 height 12
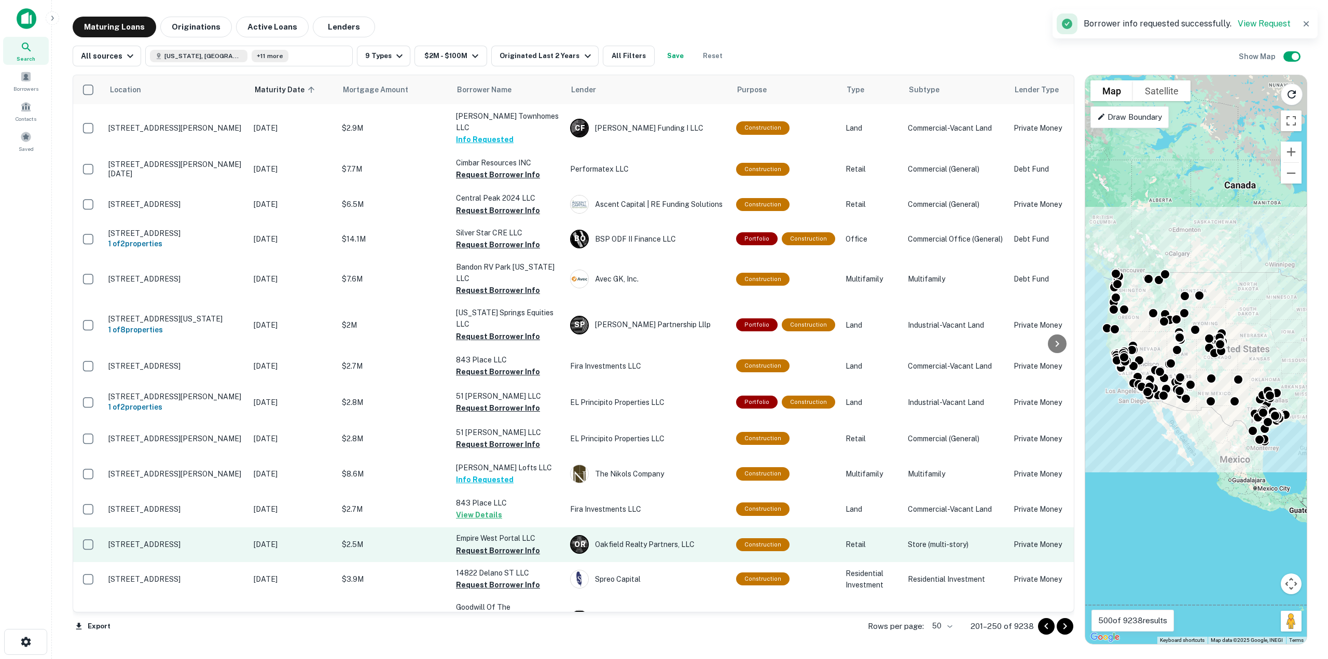
scroll to position [1403, 0]
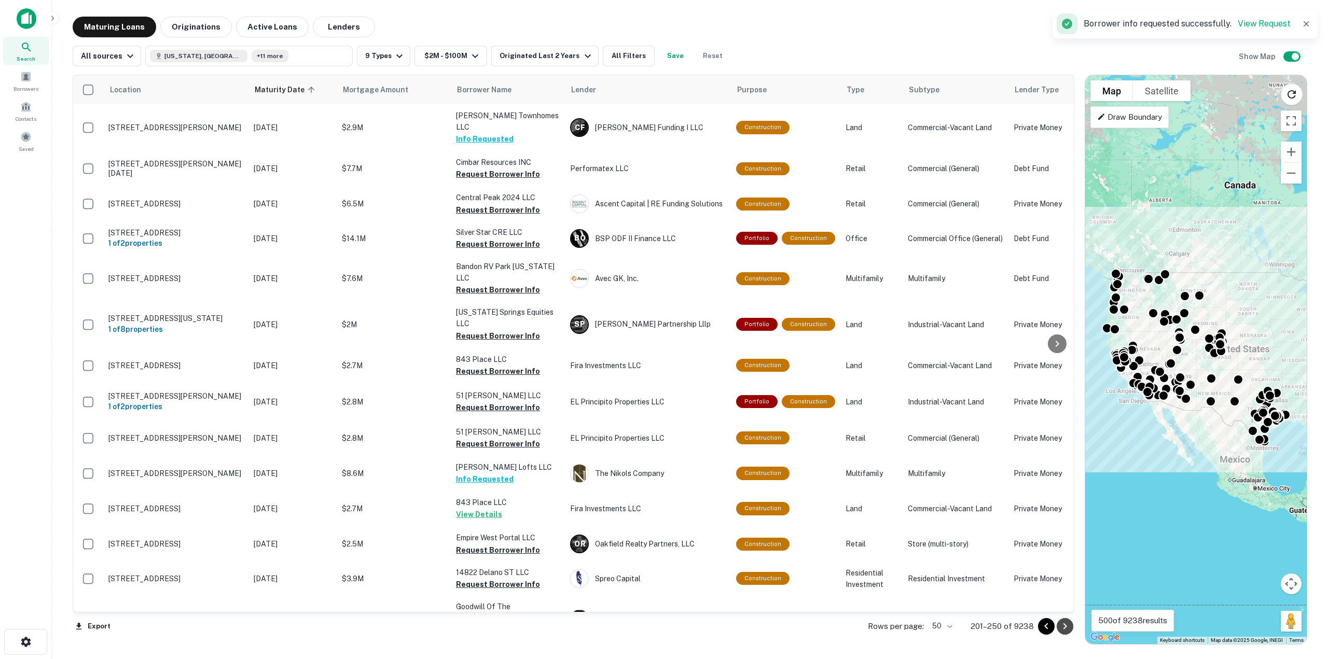
click at [1066, 626] on icon "Go to next page" at bounding box center [1065, 626] width 4 height 6
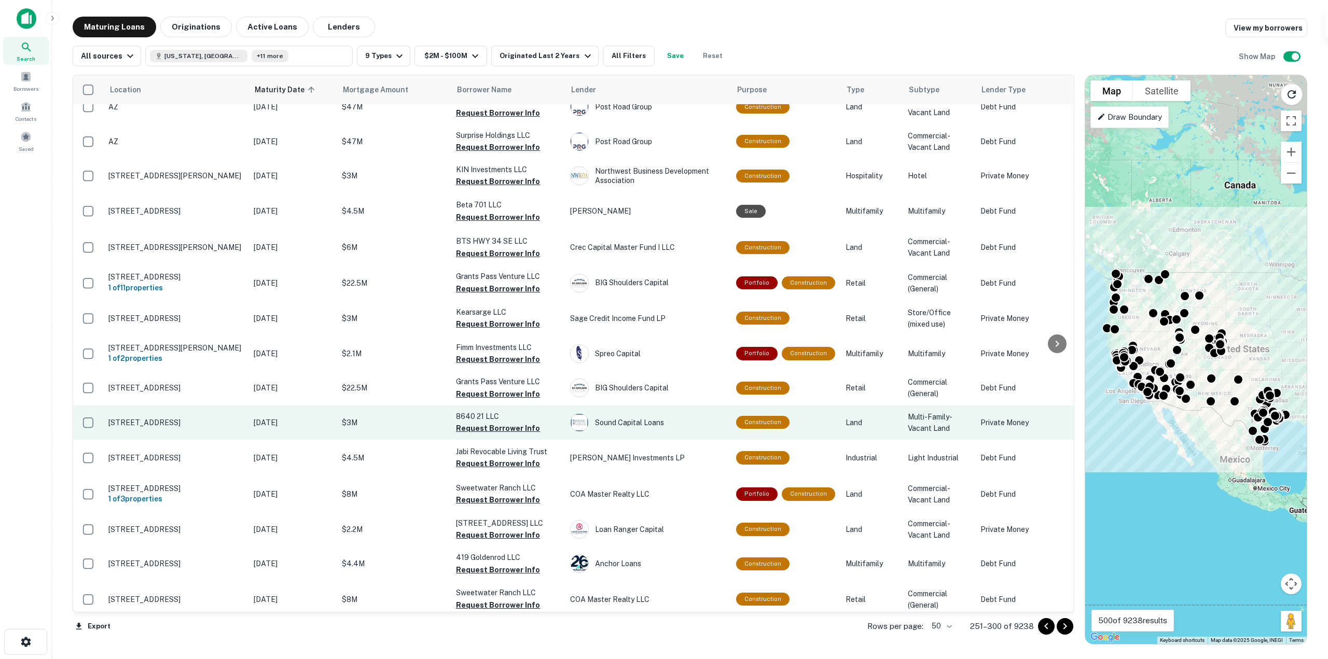
scroll to position [925, 0]
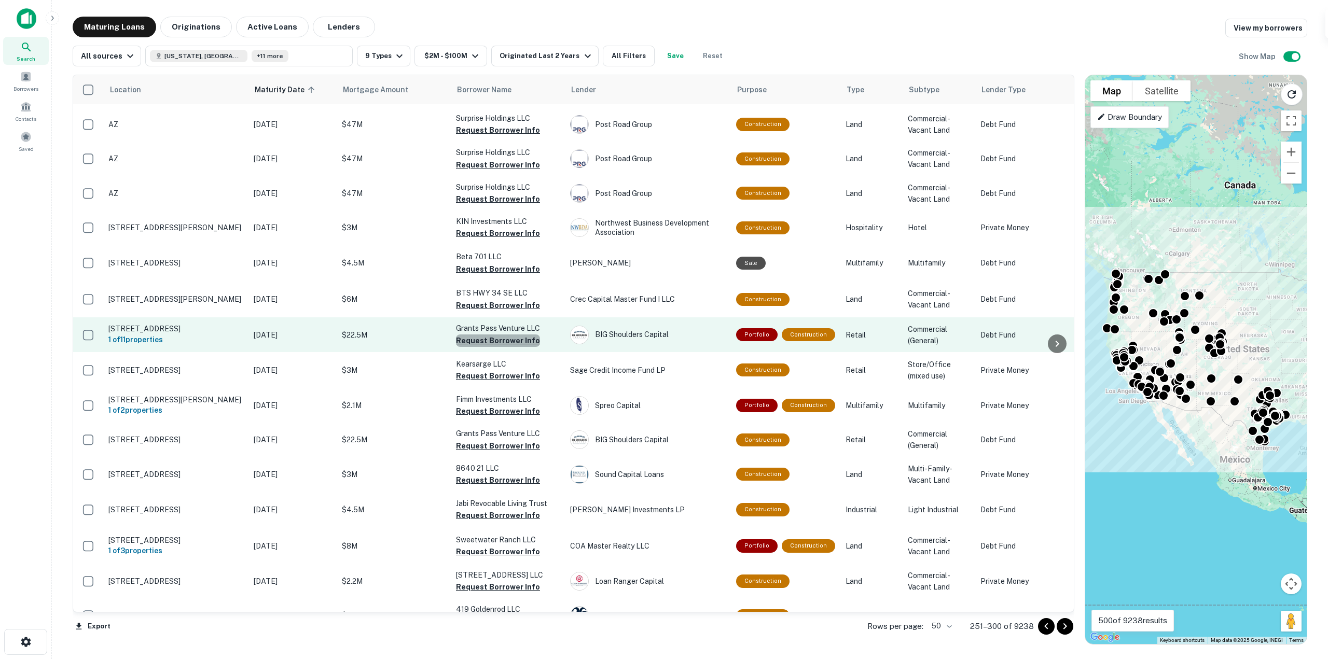
click at [508, 334] on button "Request Borrower Info" at bounding box center [498, 340] width 84 height 12
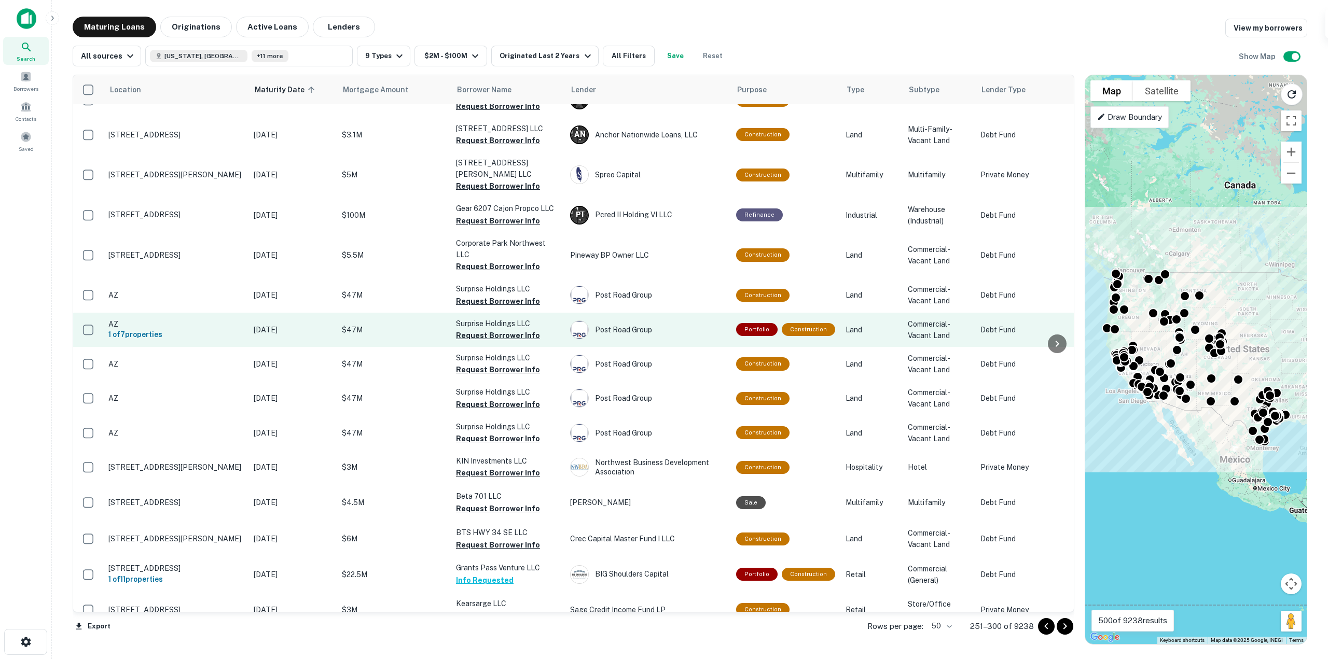
scroll to position [562, 0]
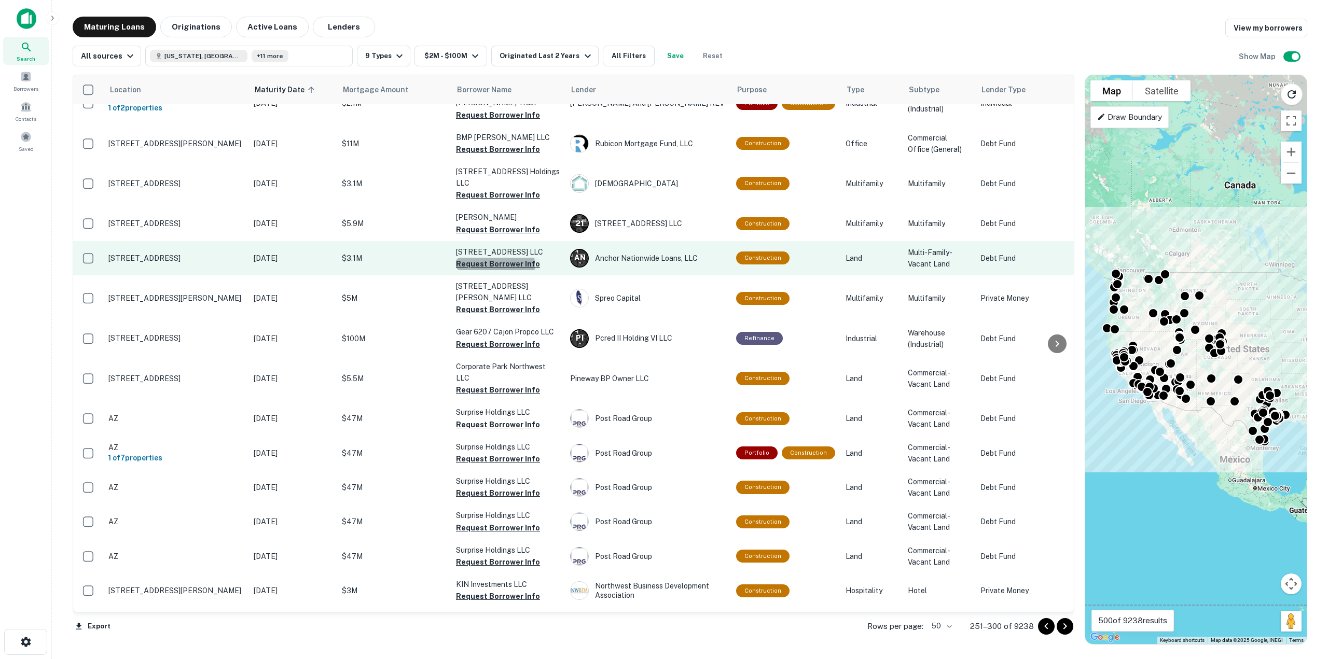
click at [476, 258] on button "Request Borrower Info" at bounding box center [498, 264] width 84 height 12
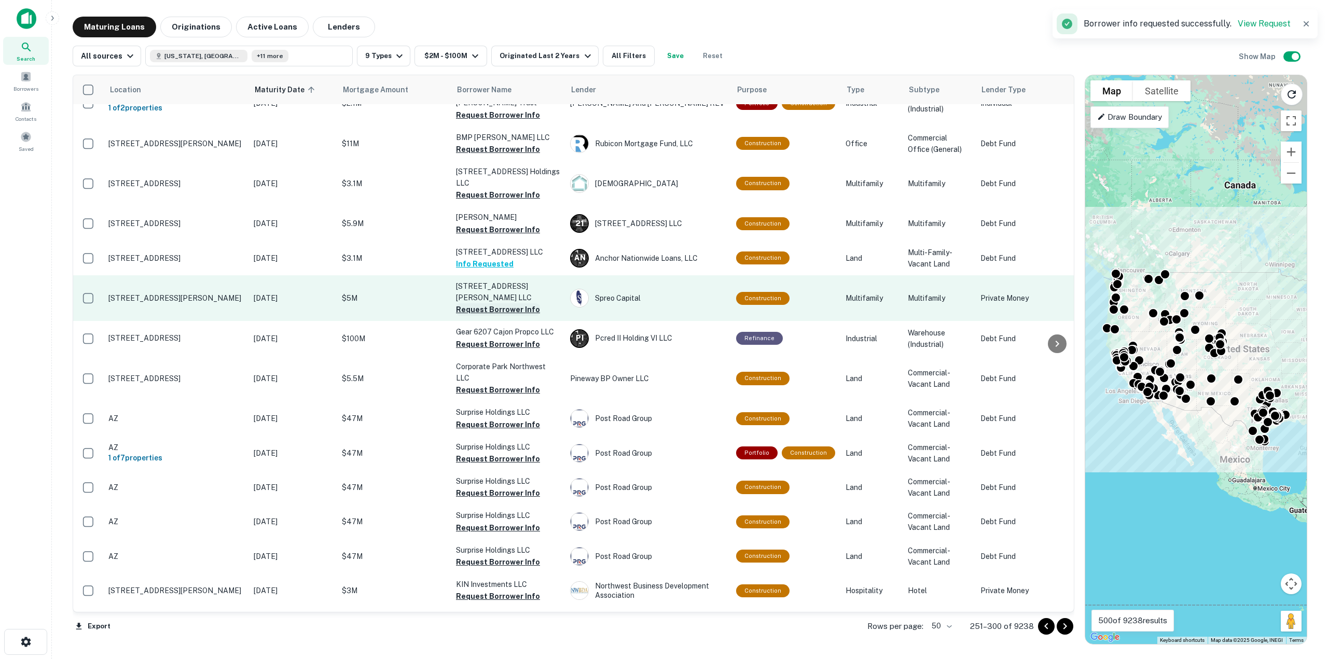
click at [482, 303] on button "Request Borrower Info" at bounding box center [498, 309] width 84 height 12
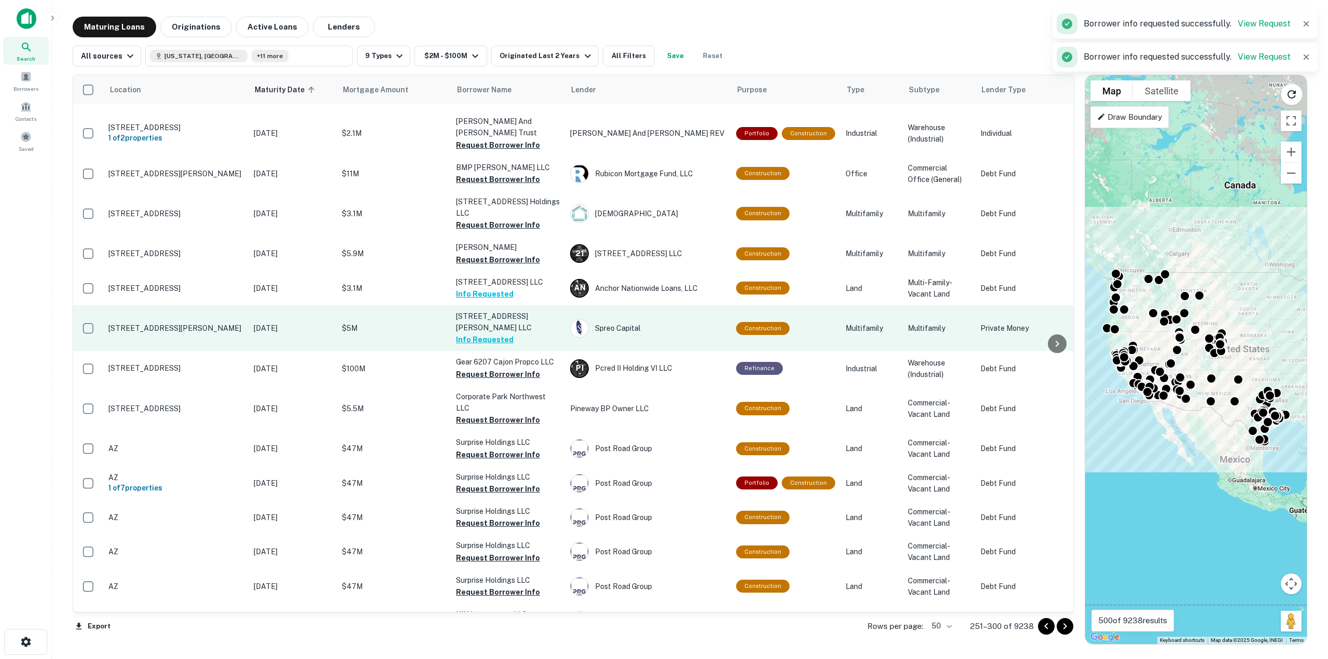
scroll to position [510, 0]
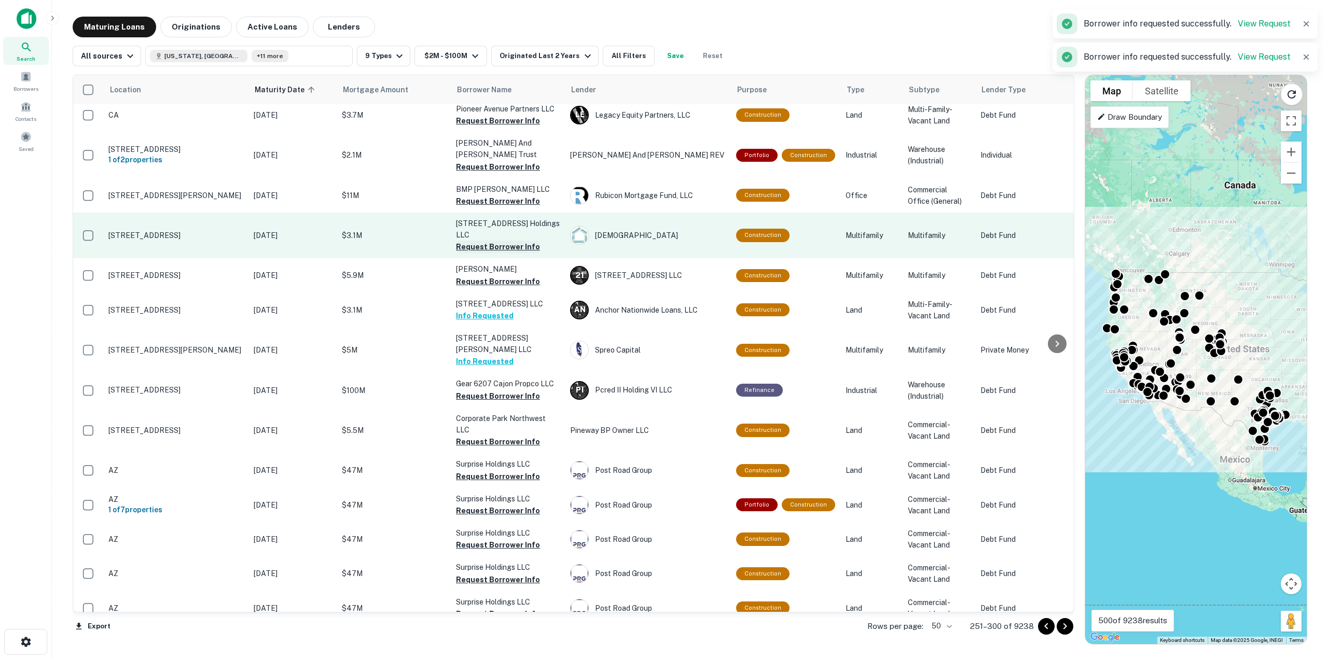
click at [483, 241] on button "Request Borrower Info" at bounding box center [498, 247] width 84 height 12
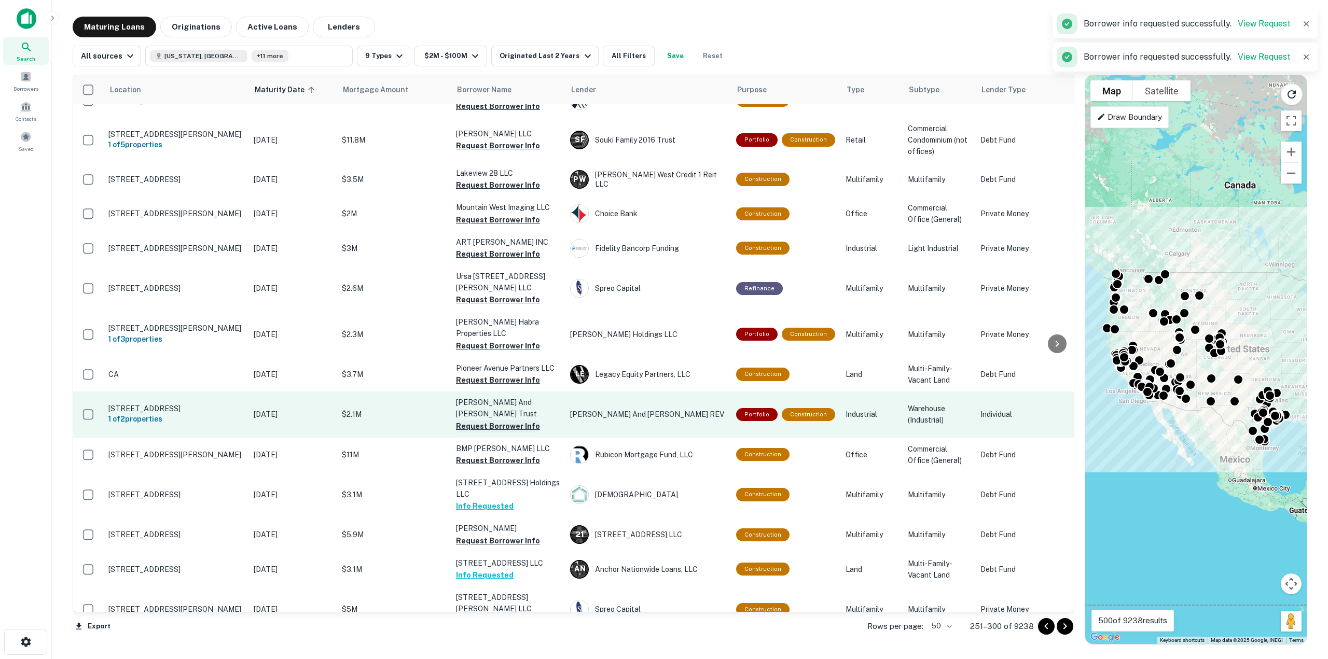
scroll to position [147, 0]
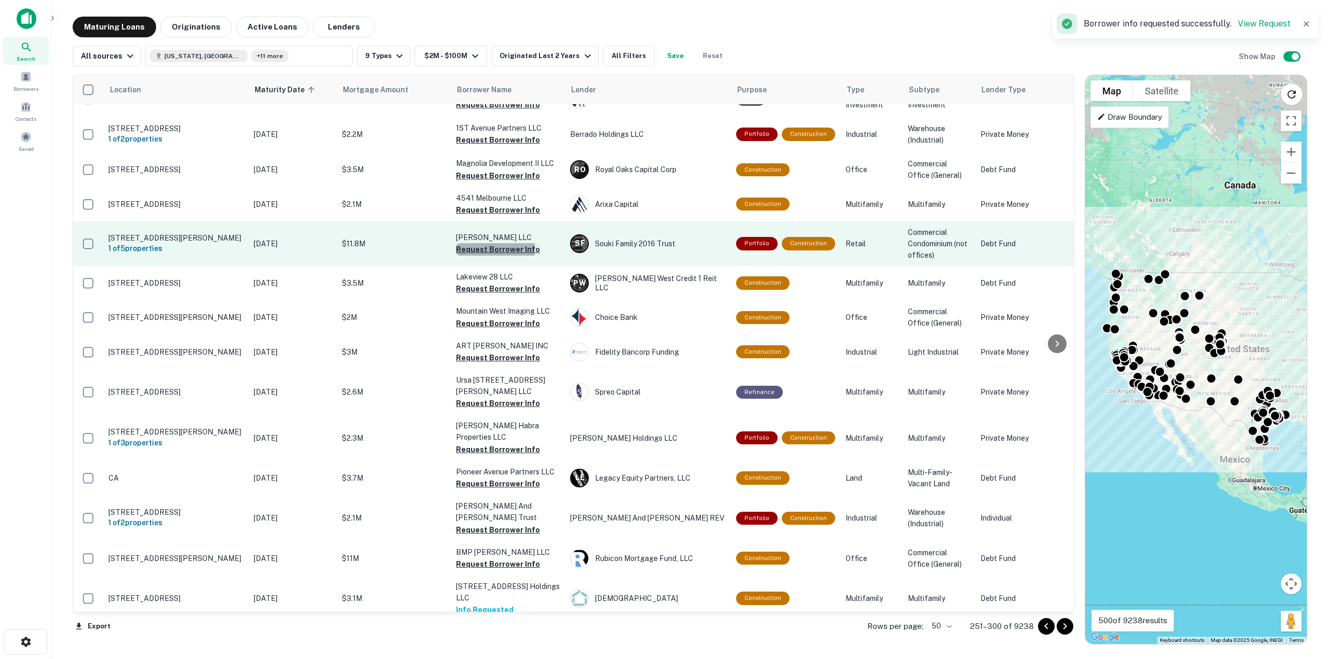
click at [476, 248] on button "Request Borrower Info" at bounding box center [498, 249] width 84 height 12
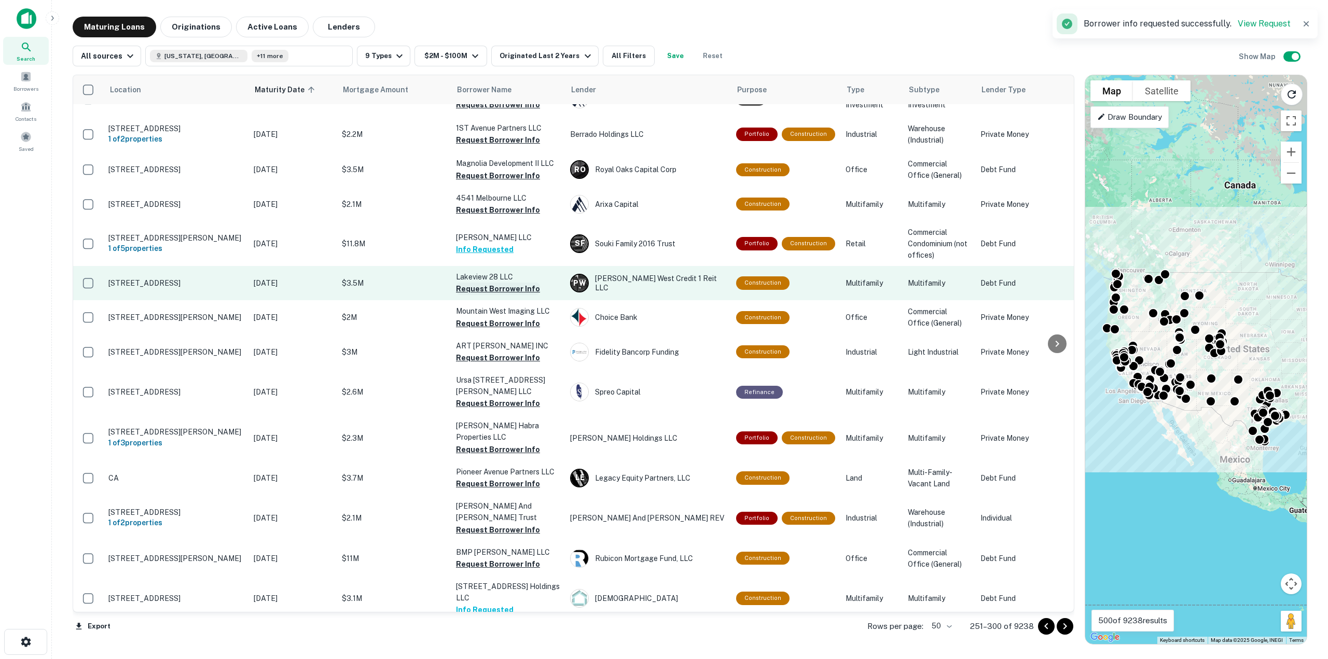
click at [501, 287] on button "Request Borrower Info" at bounding box center [498, 289] width 84 height 12
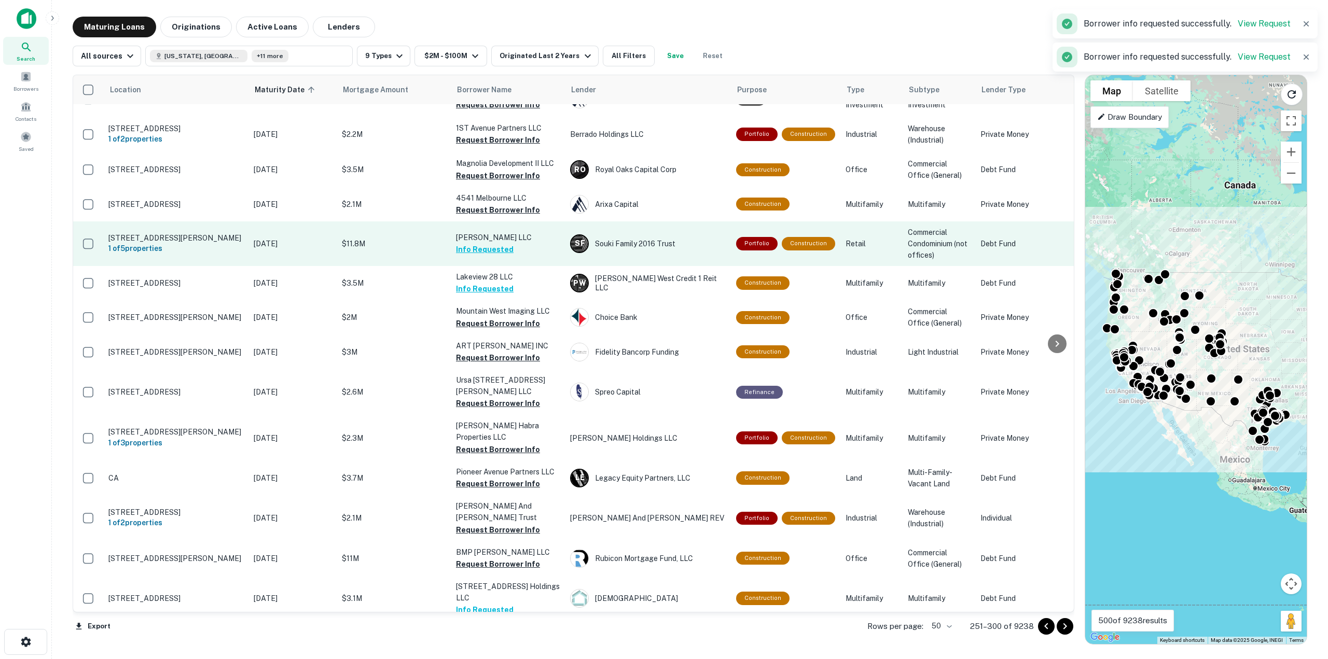
scroll to position [95, 0]
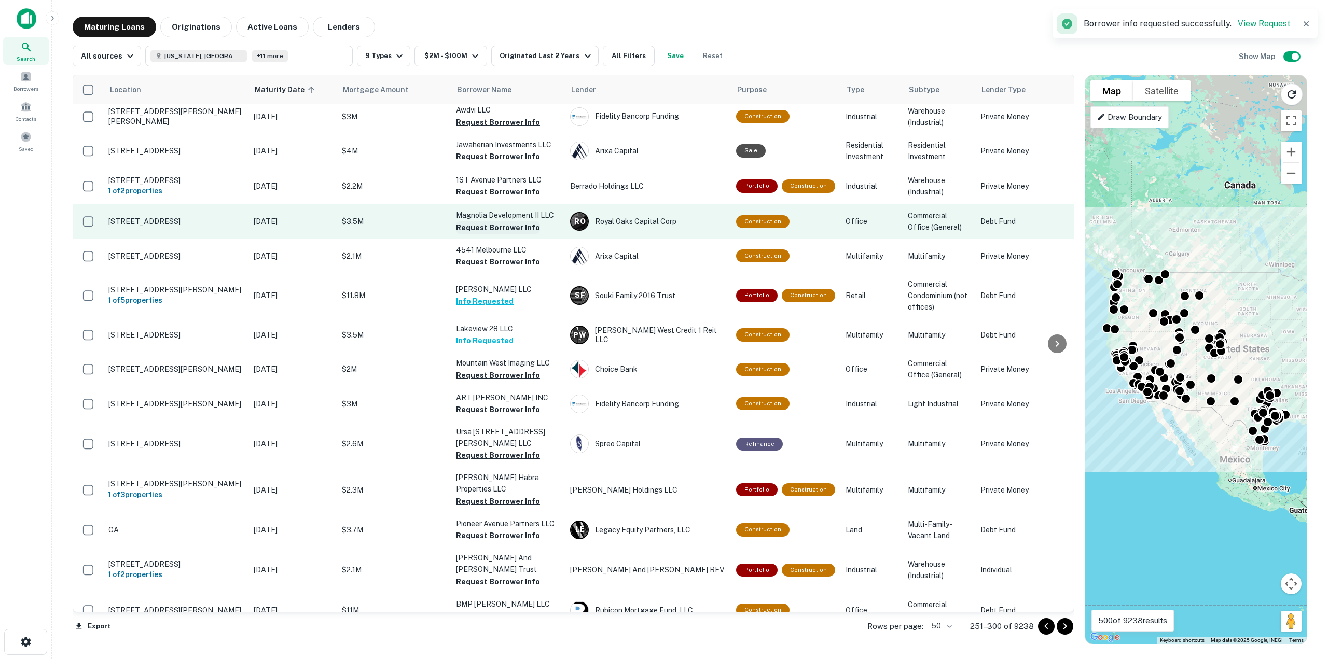
click at [519, 229] on button "Request Borrower Info" at bounding box center [498, 227] width 84 height 12
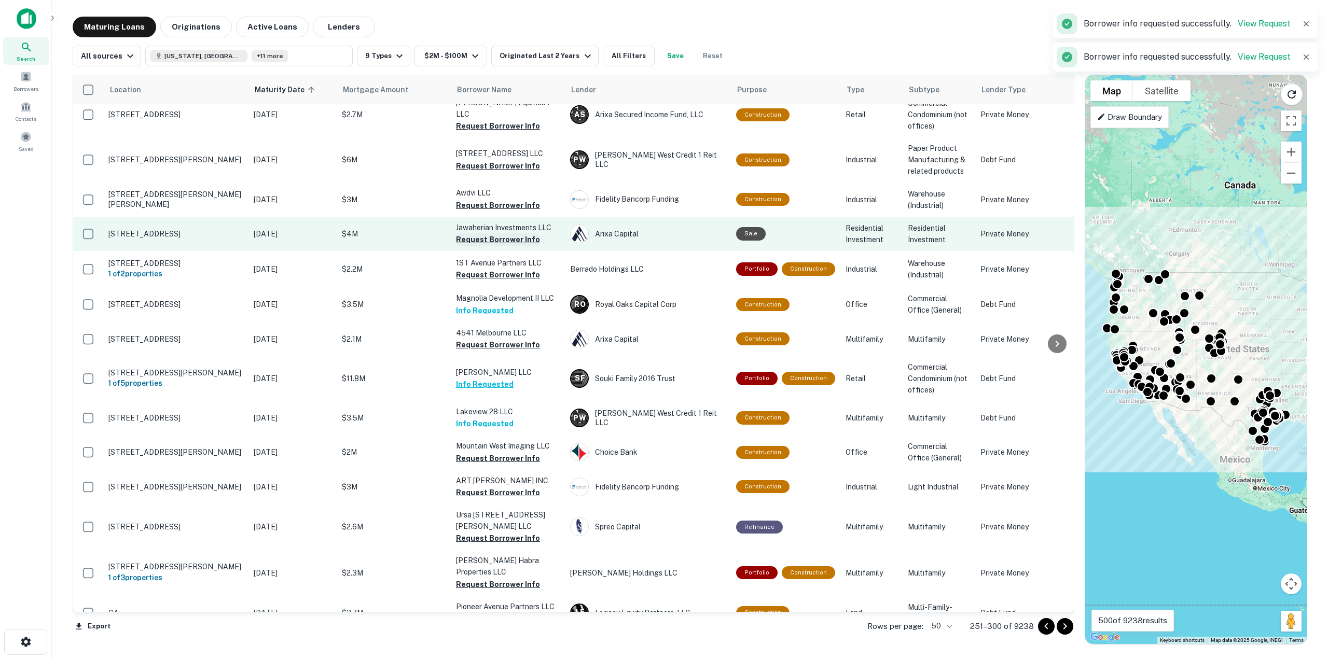
scroll to position [0, 0]
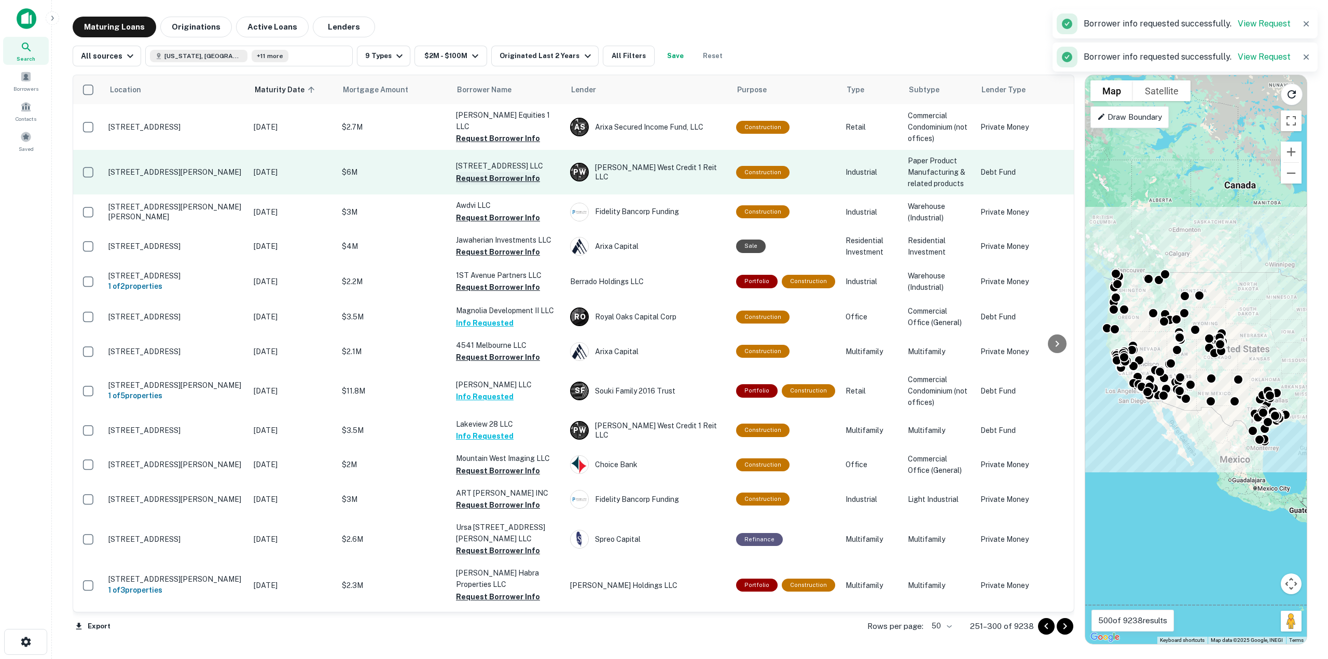
click at [517, 182] on button "Request Borrower Info" at bounding box center [498, 178] width 84 height 12
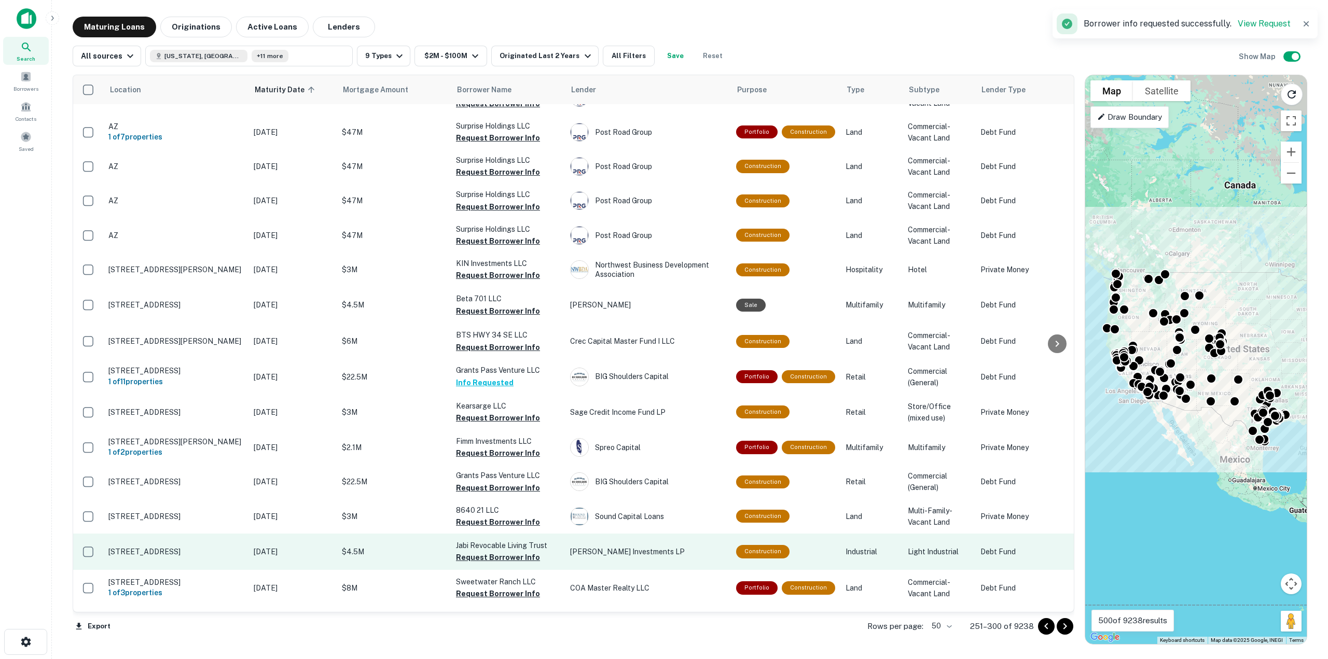
scroll to position [1037, 0]
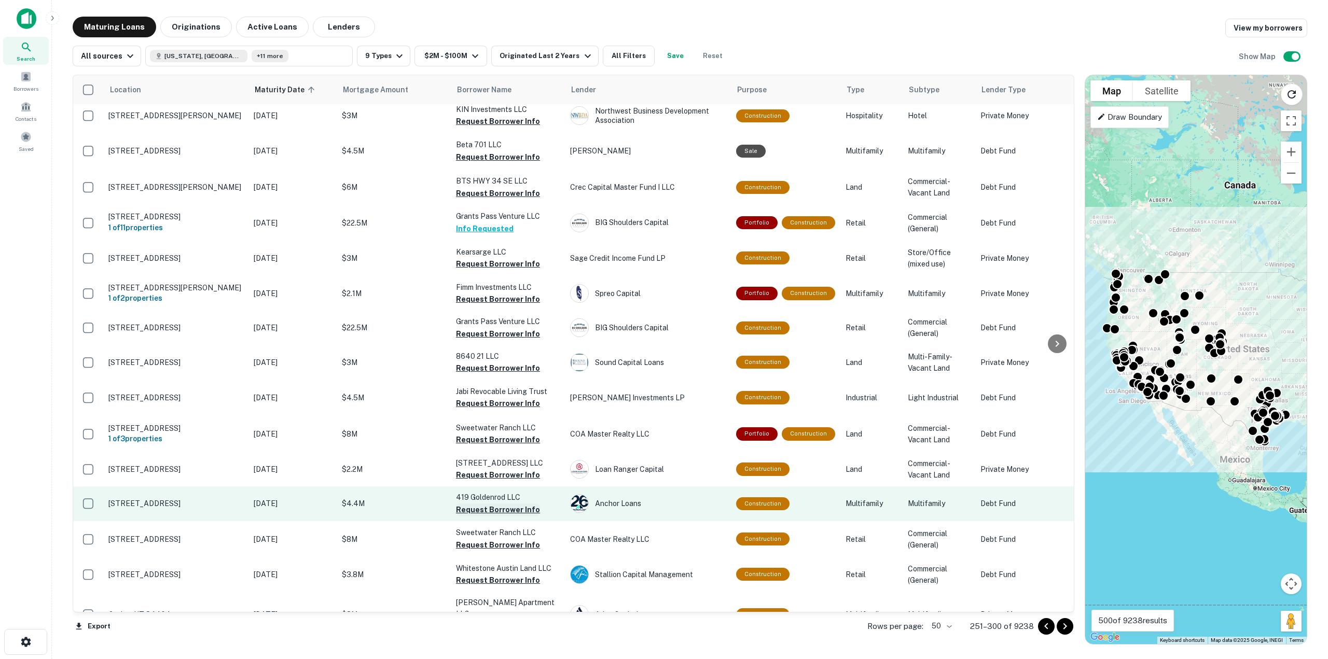
click at [509, 504] on button "Request Borrower Info" at bounding box center [498, 510] width 84 height 12
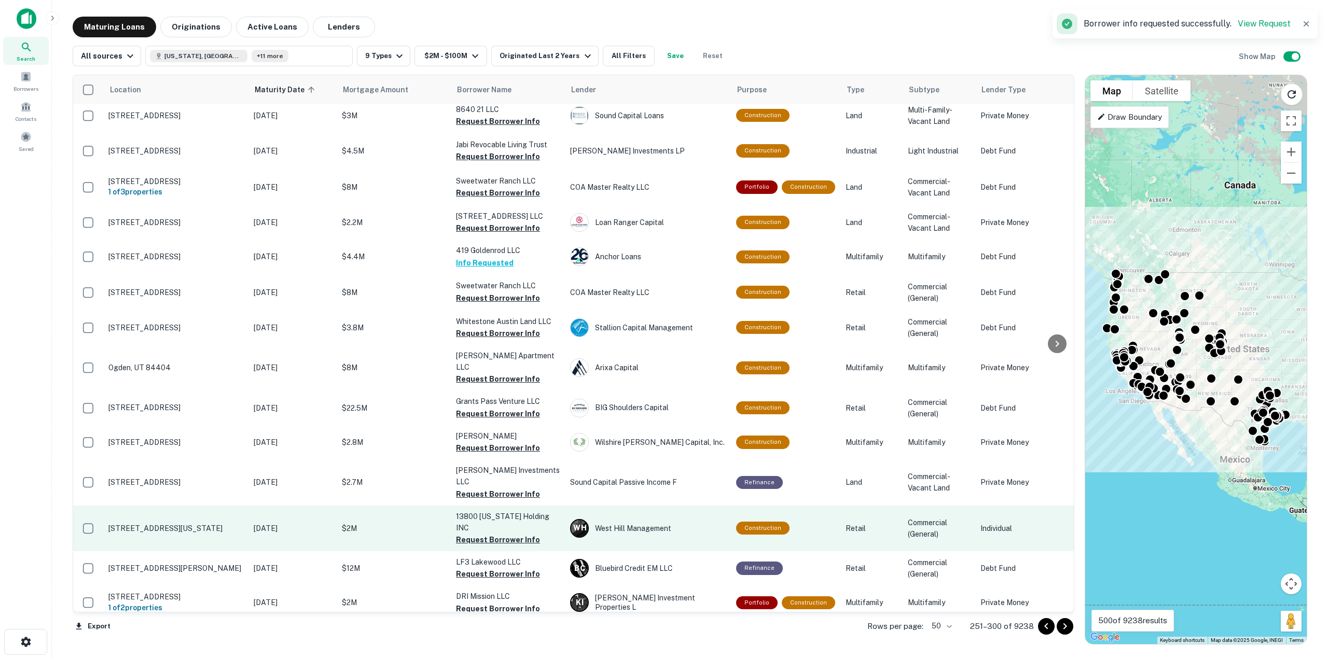
scroll to position [1288, 0]
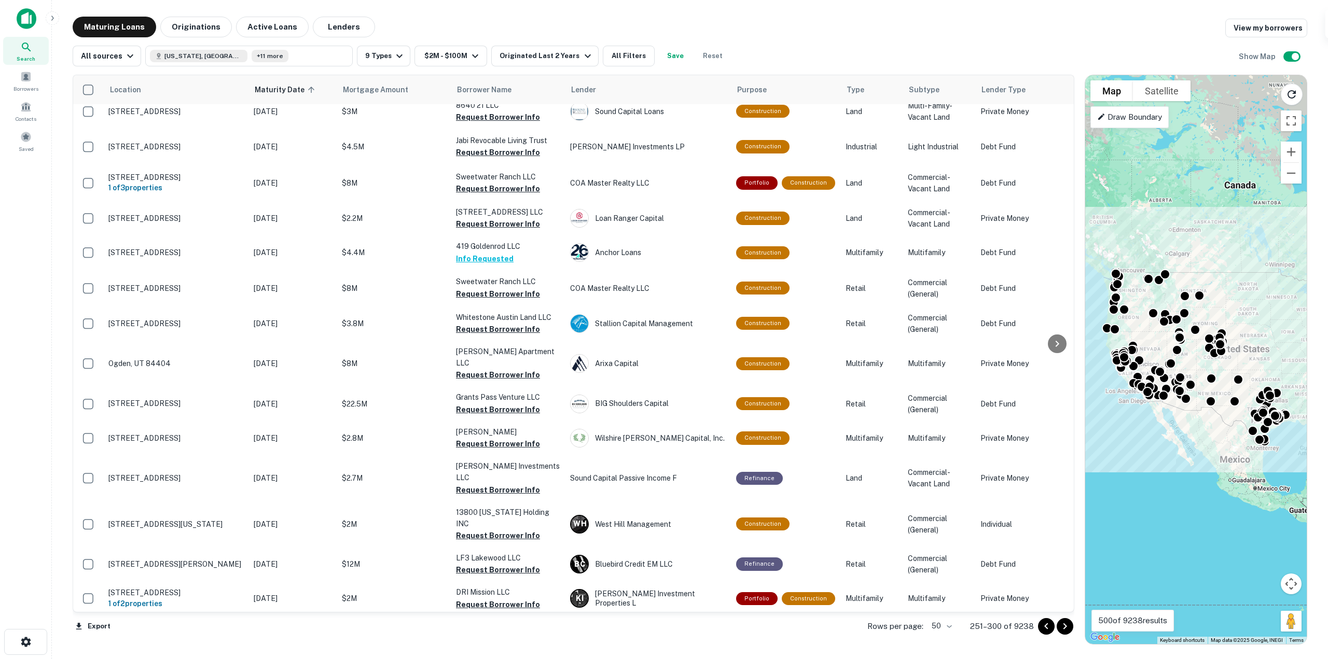
click at [1061, 629] on icon "Go to next page" at bounding box center [1064, 626] width 12 height 12
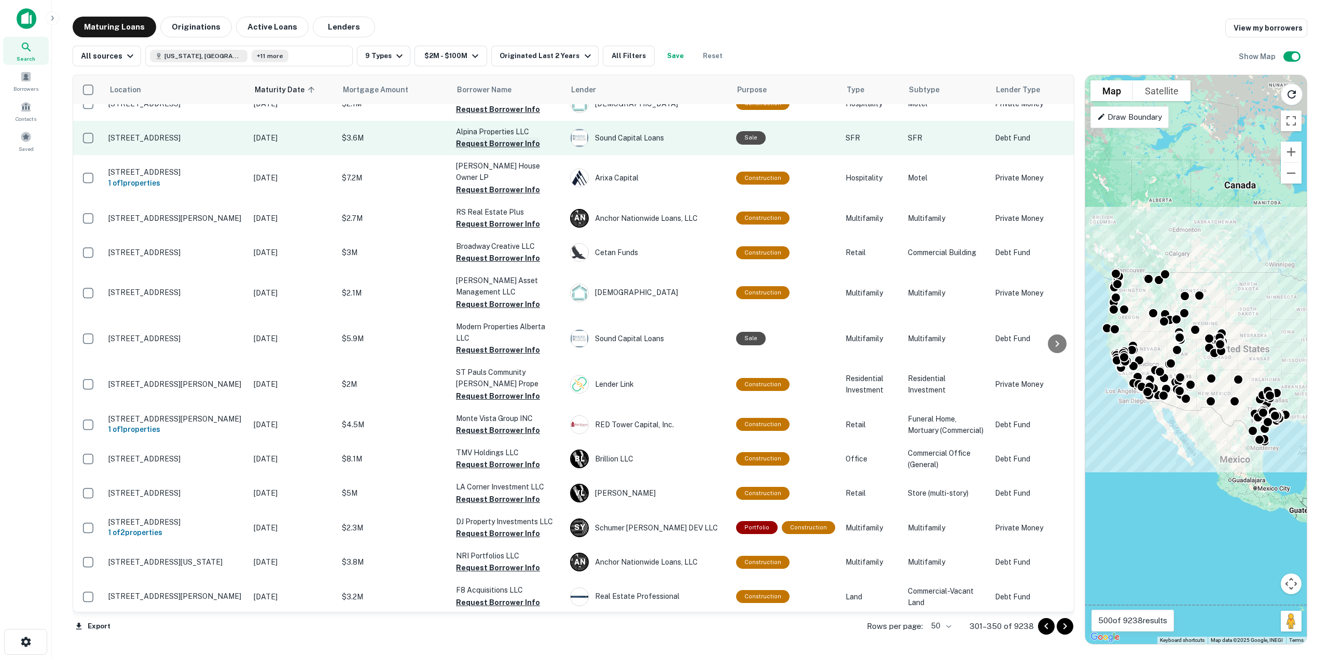
click at [508, 137] on button "Request Borrower Info" at bounding box center [498, 143] width 84 height 12
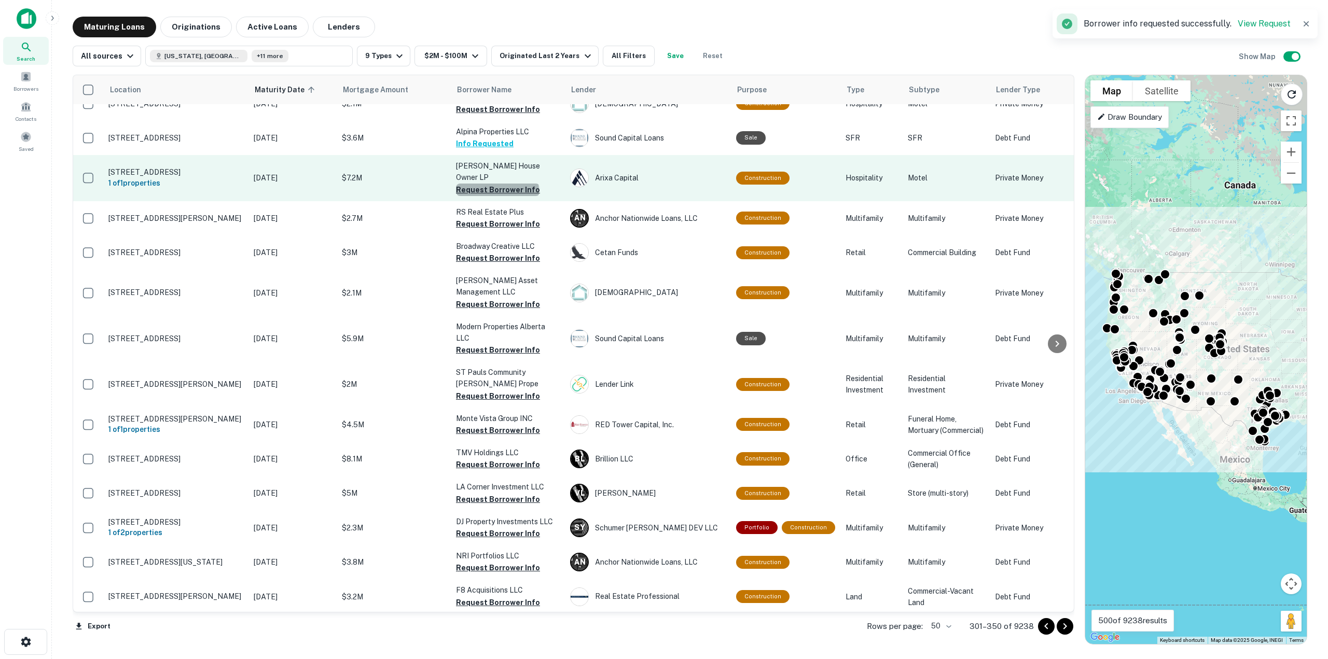
click at [497, 184] on button "Request Borrower Info" at bounding box center [498, 190] width 84 height 12
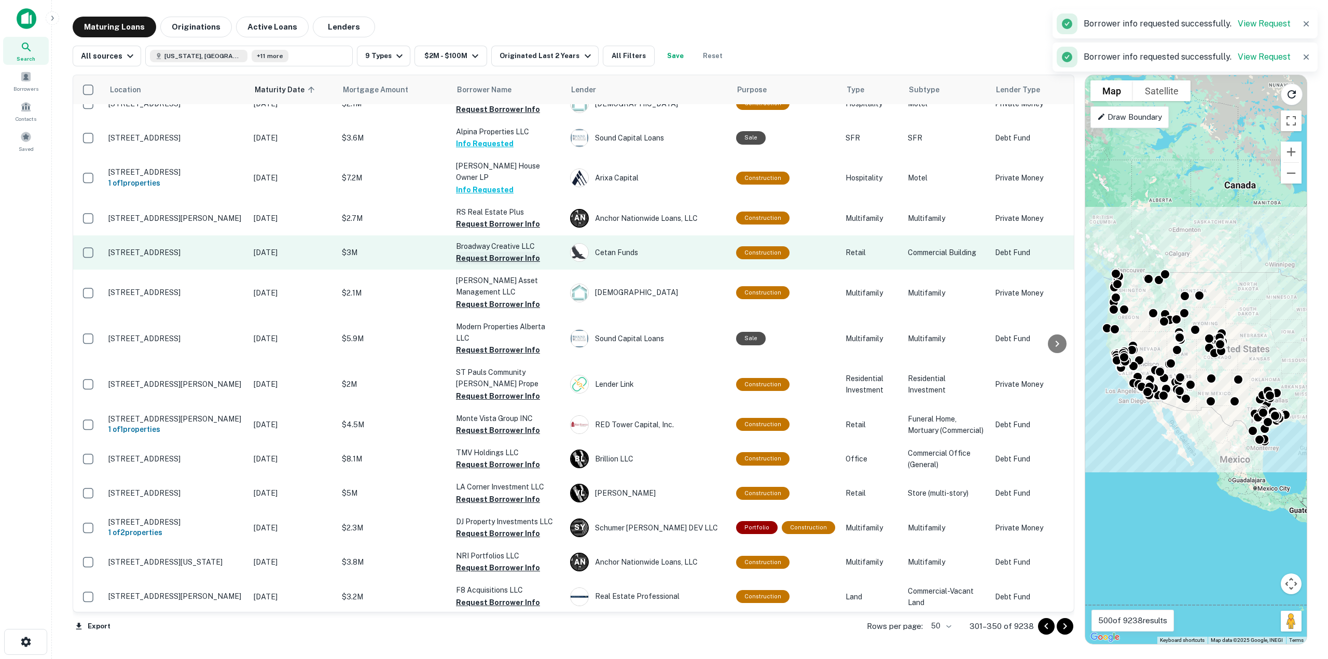
click at [490, 252] on button "Request Borrower Info" at bounding box center [498, 258] width 84 height 12
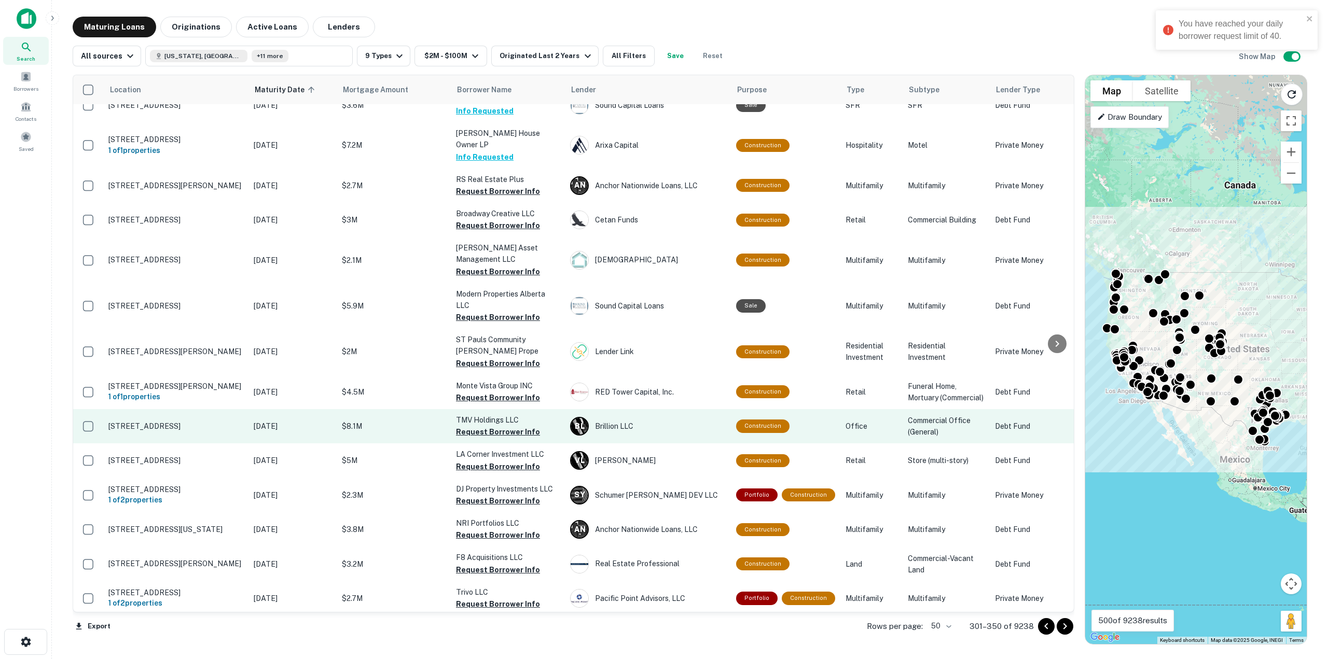
scroll to position [1333, 0]
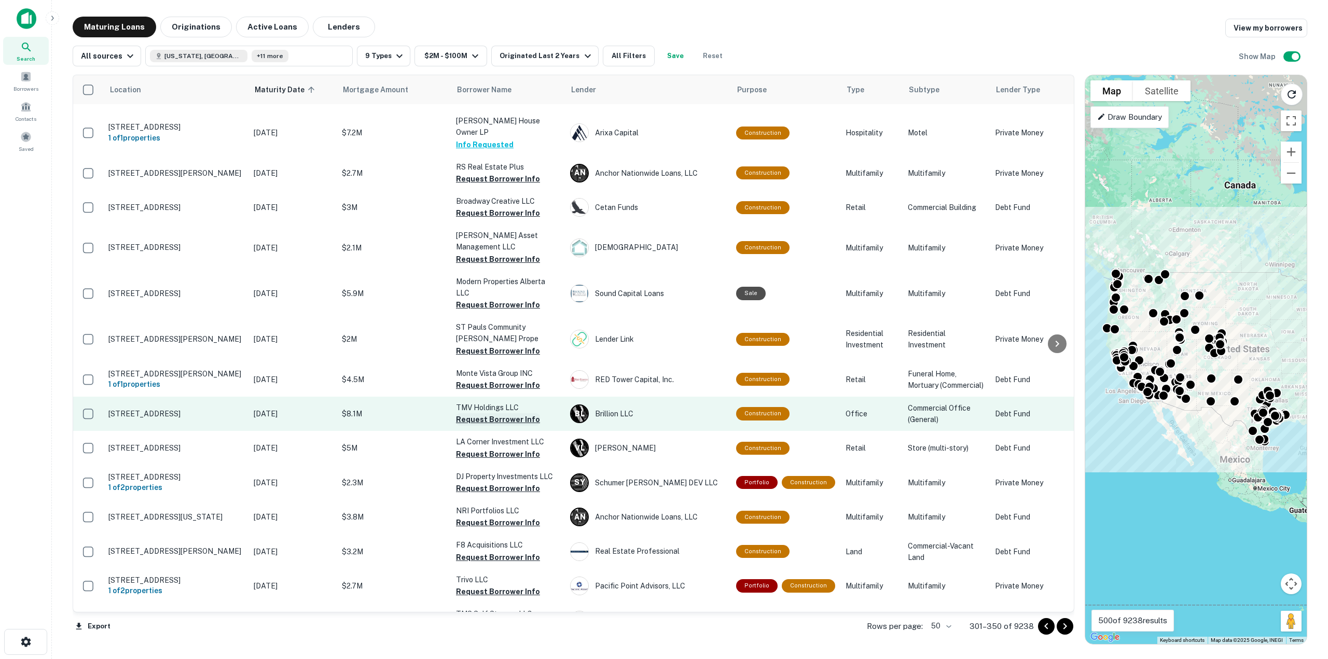
click at [484, 413] on button "Request Borrower Info" at bounding box center [498, 419] width 84 height 12
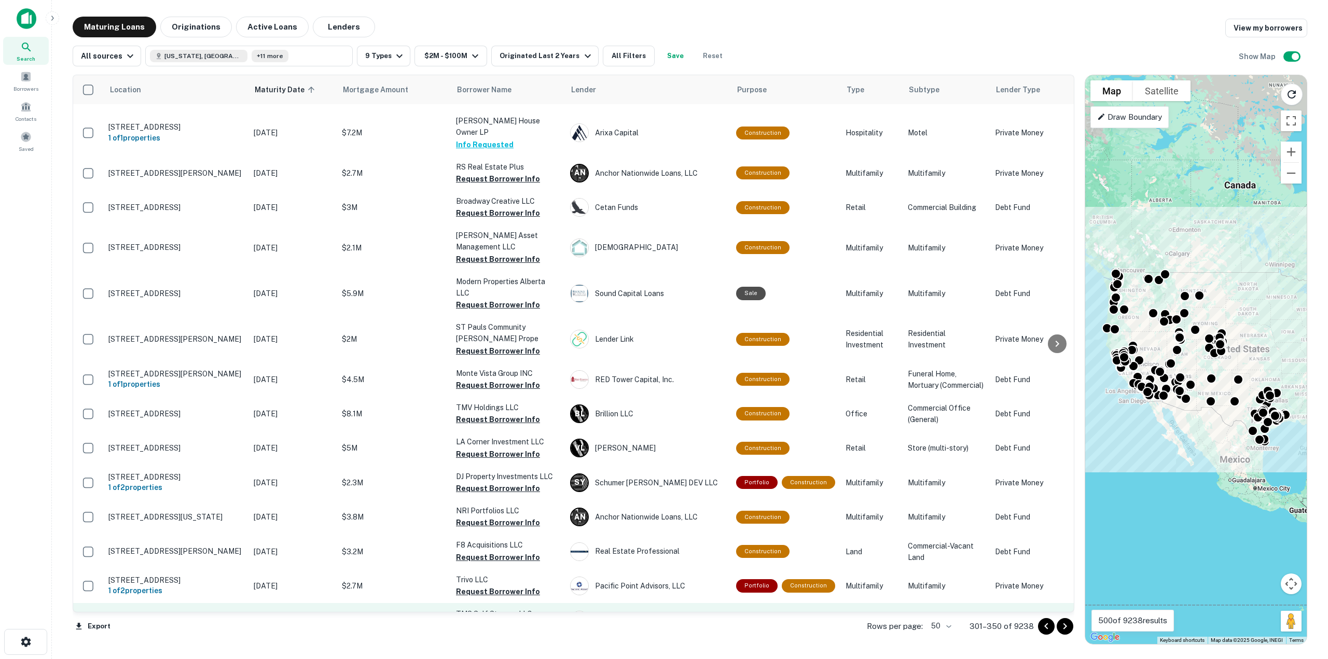
click at [507, 620] on button "Request Borrower Info" at bounding box center [498, 626] width 84 height 12
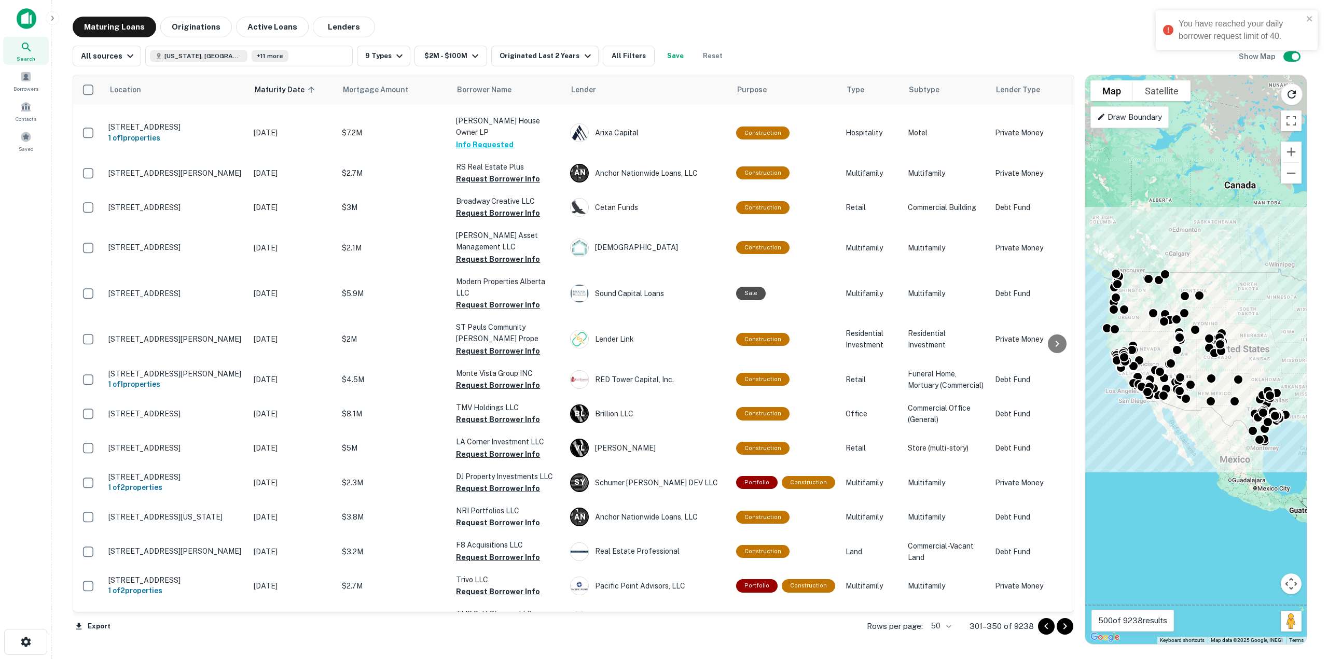
click at [1064, 626] on icon "Go to next page" at bounding box center [1064, 626] width 12 height 12
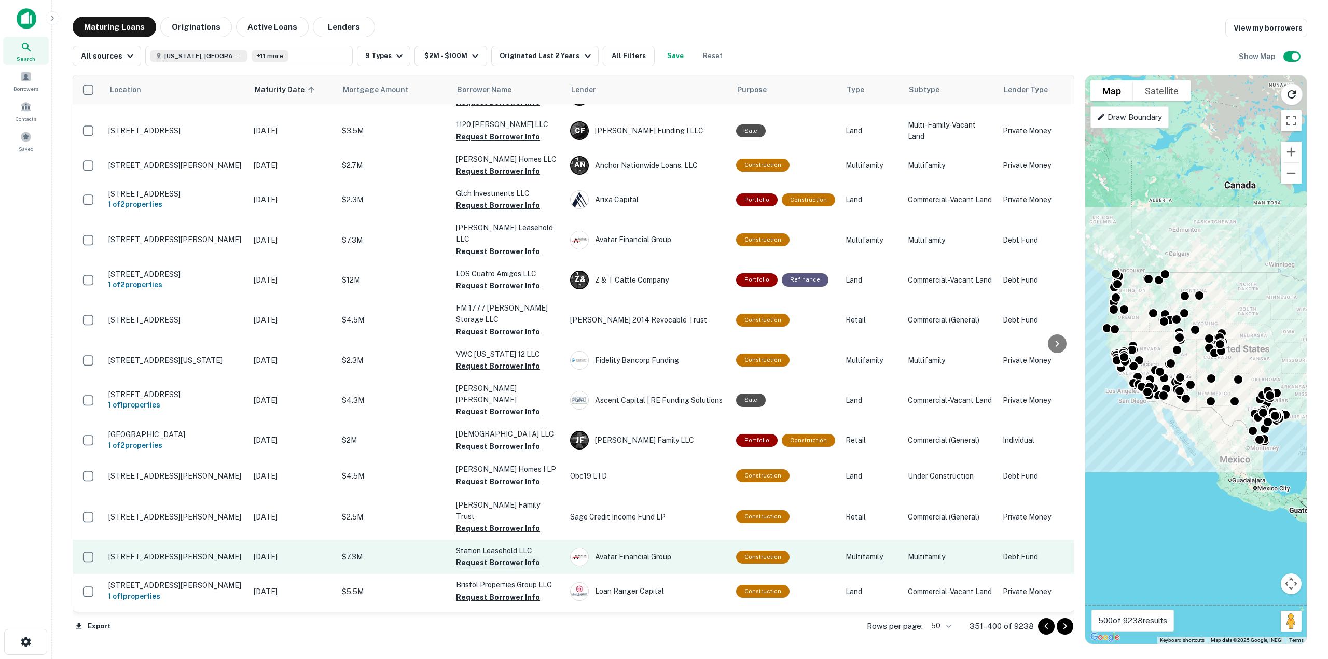
click at [503, 556] on button "Request Borrower Info" at bounding box center [498, 562] width 84 height 12
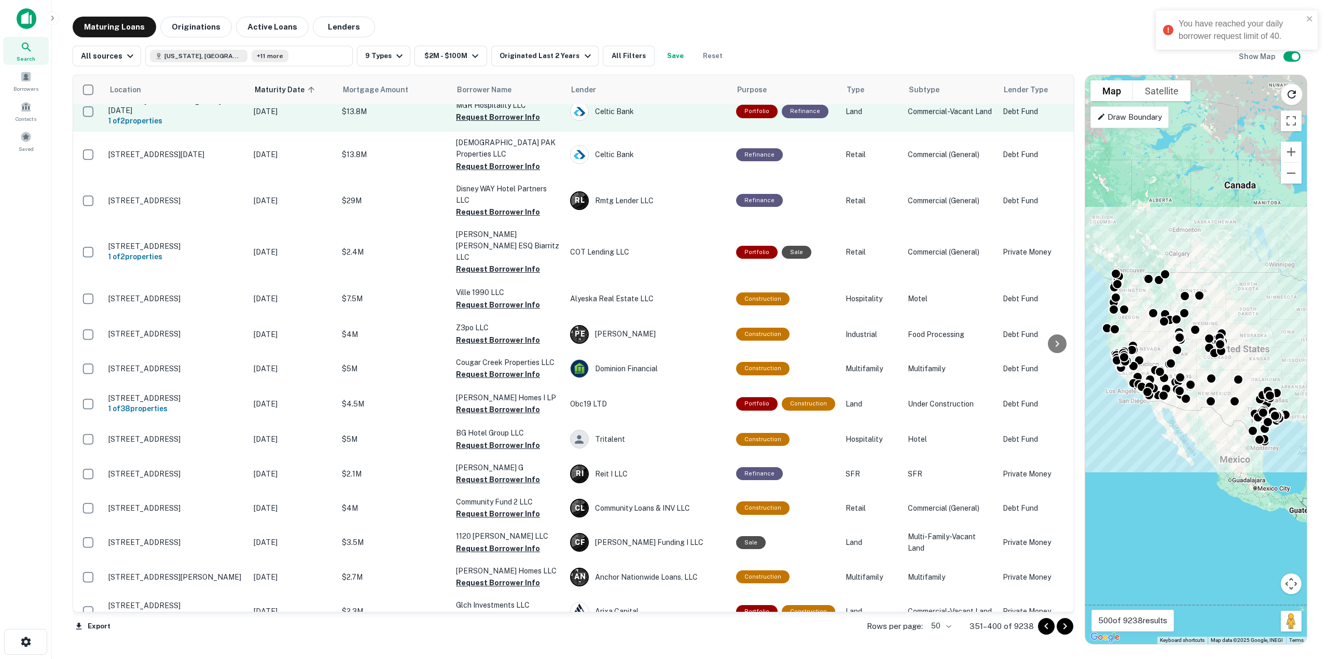
scroll to position [867, 0]
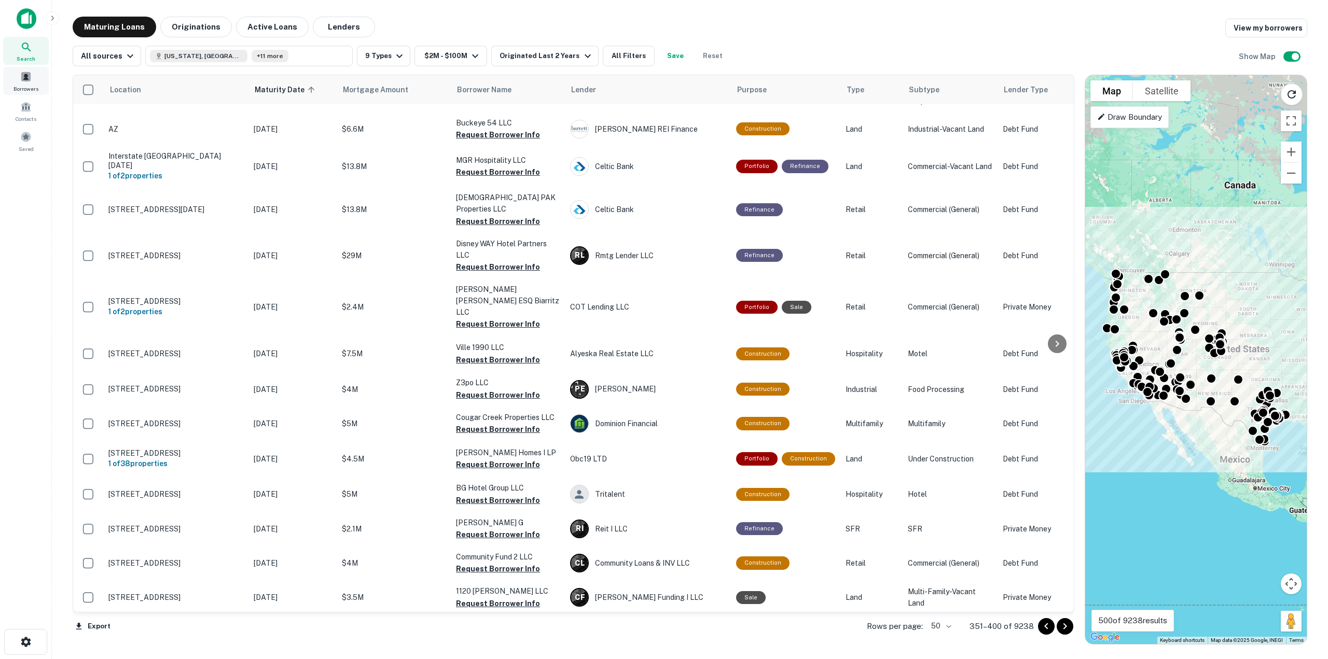
click at [29, 90] on span "Borrowers" at bounding box center [25, 89] width 25 height 8
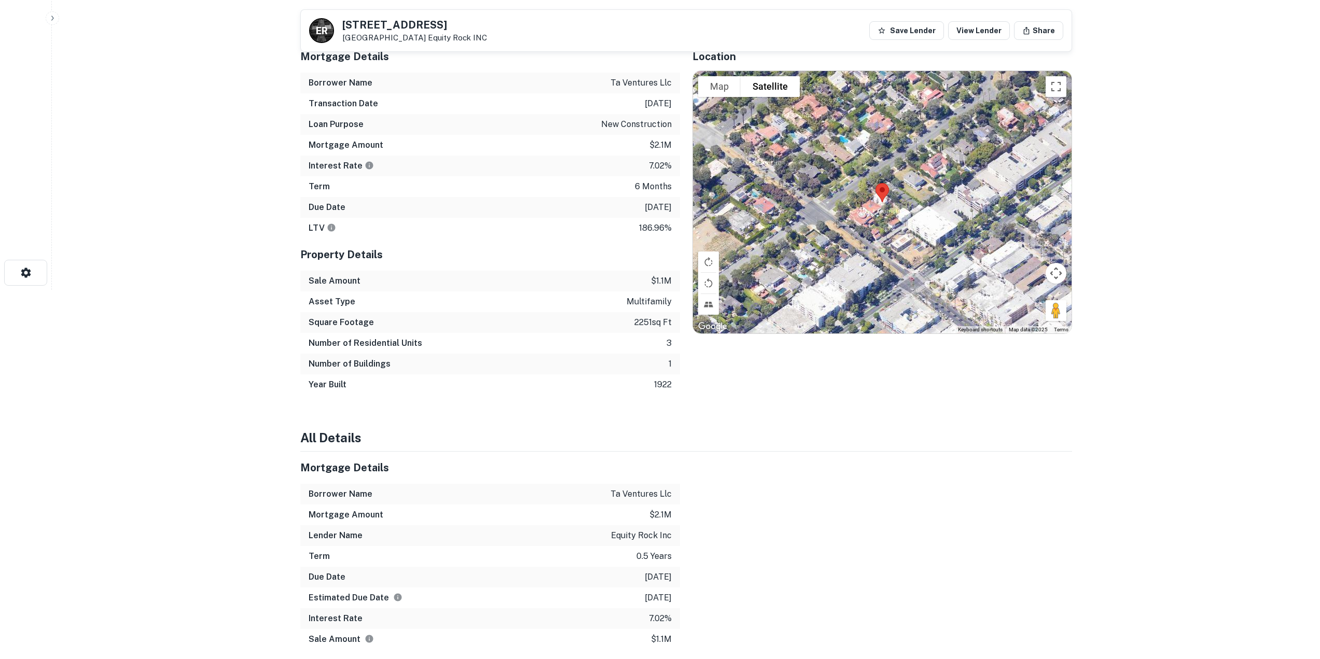
scroll to position [6, 0]
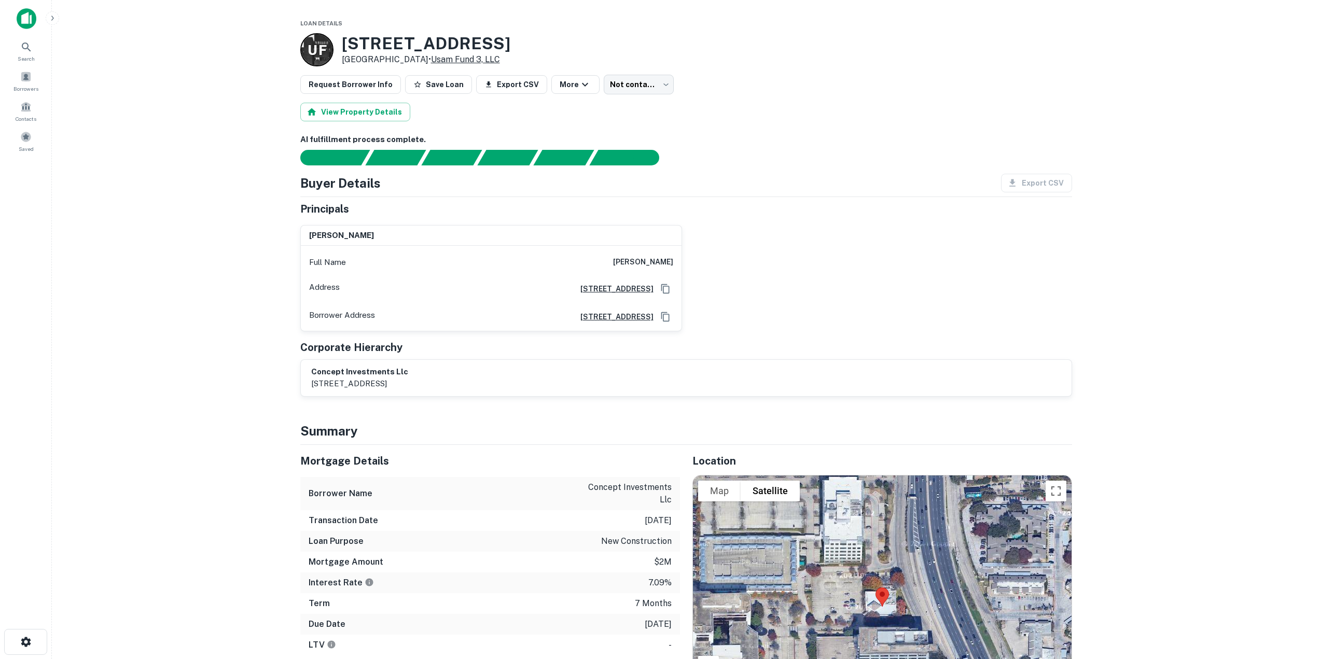
click at [463, 58] on link "Usam Fund 3, LLC" at bounding box center [465, 59] width 69 height 10
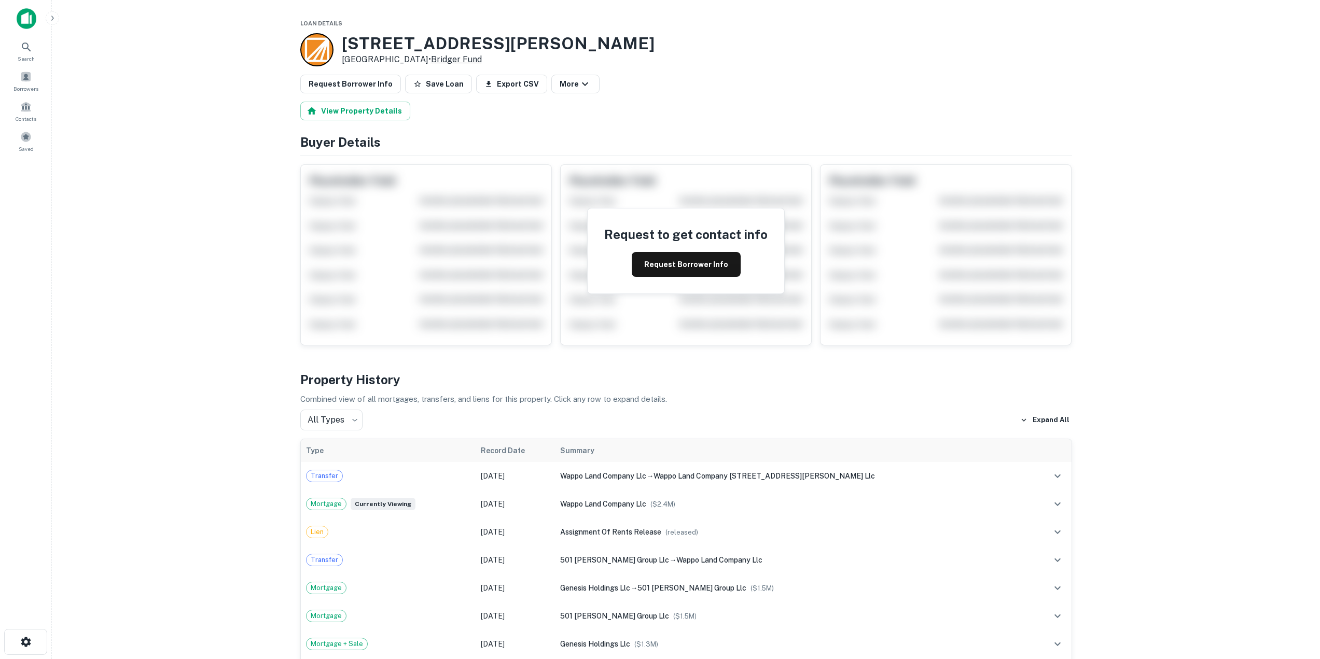
click at [441, 57] on link "Bridger Fund" at bounding box center [456, 59] width 51 height 10
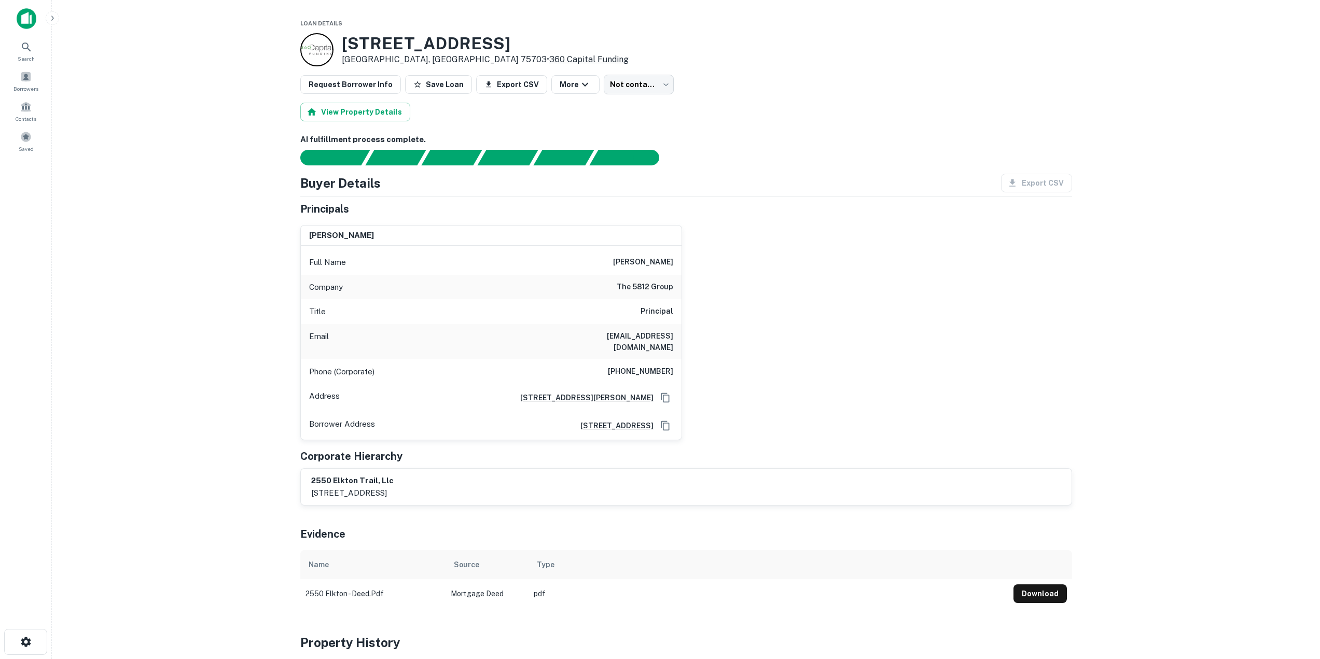
click at [549, 60] on link "360 Capital Funding" at bounding box center [588, 59] width 79 height 10
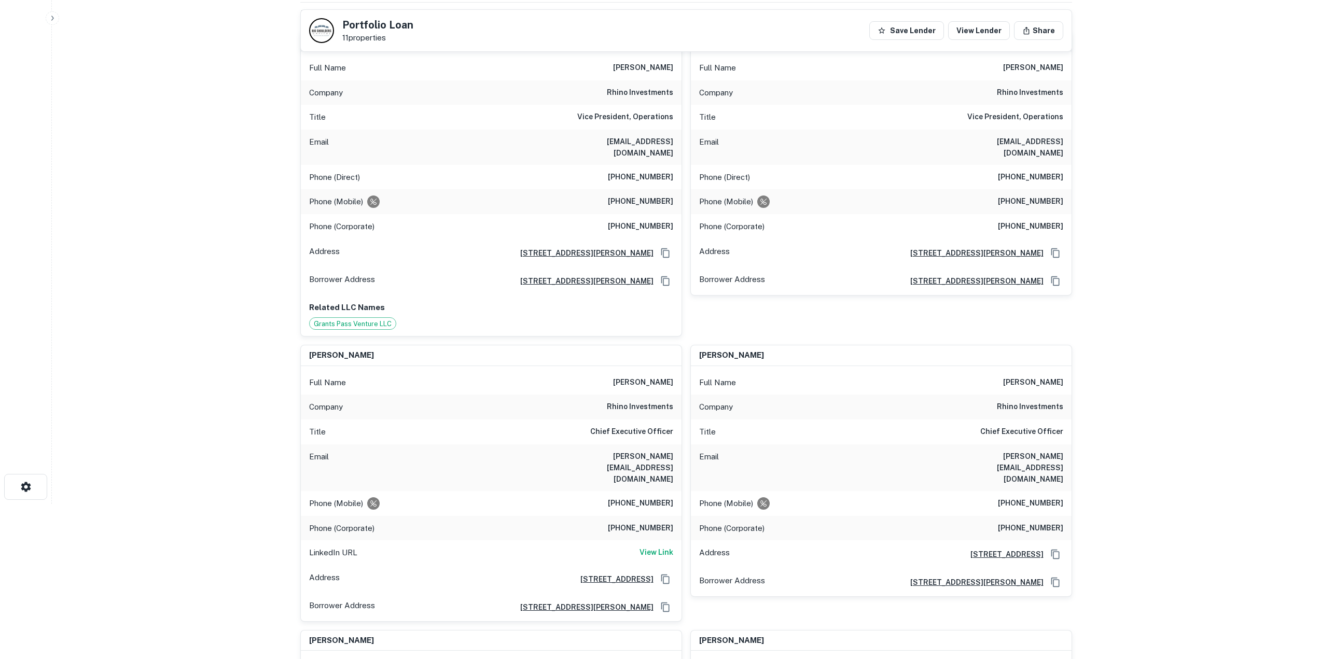
scroll to position [156, 0]
click at [911, 33] on button "Save Lender" at bounding box center [906, 30] width 75 height 19
click at [980, 34] on link "View Lender" at bounding box center [979, 30] width 62 height 19
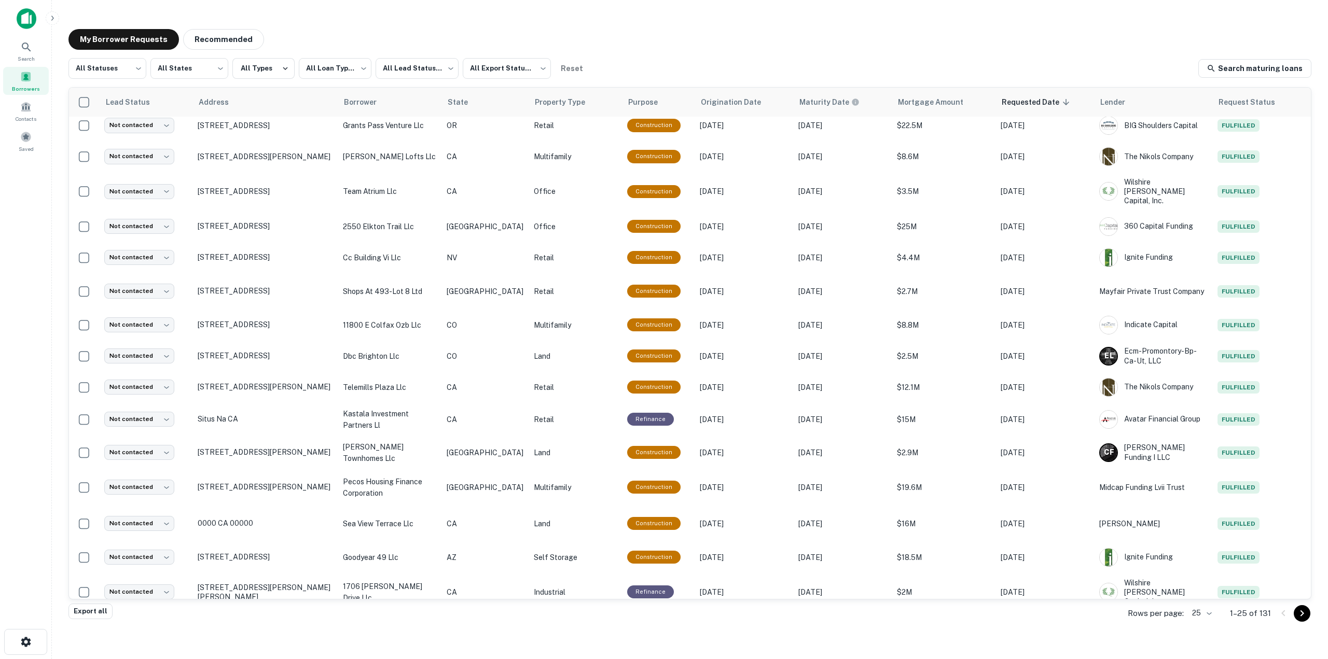
scroll to position [327, 0]
click at [1208, 616] on body "**********" at bounding box center [664, 329] width 1328 height 659
click at [1202, 633] on li "1000" at bounding box center [1201, 637] width 35 height 19
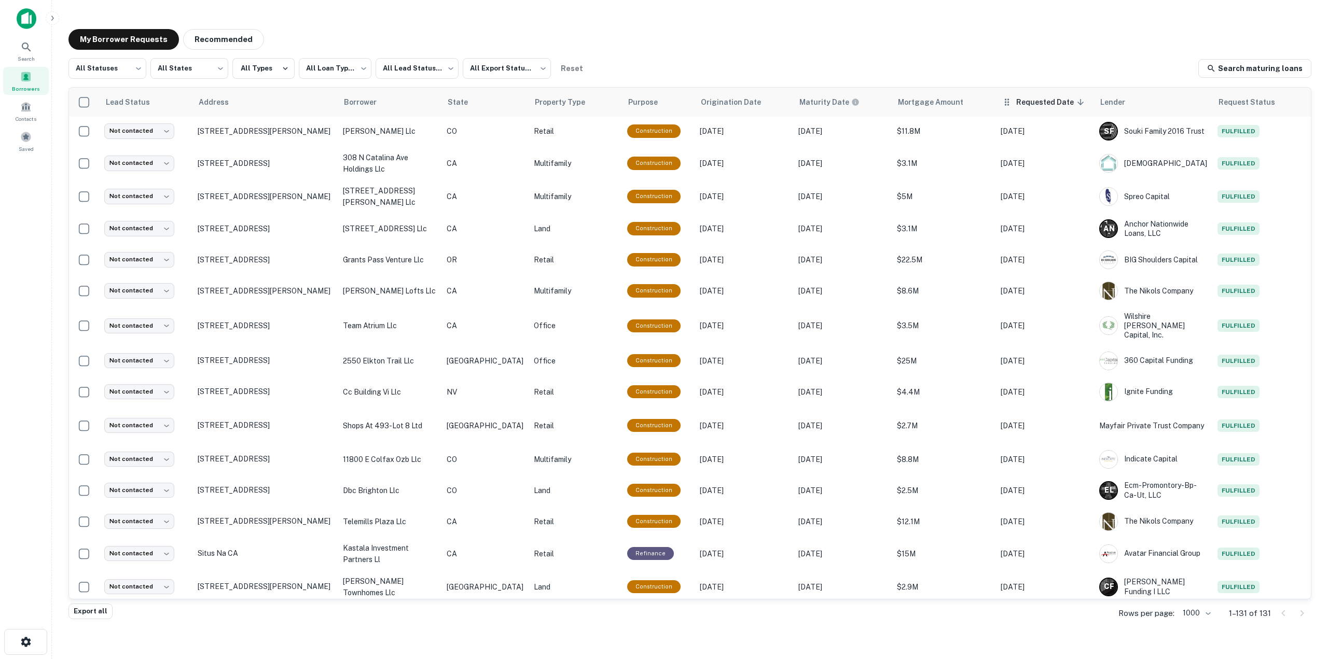
scroll to position [327, 0]
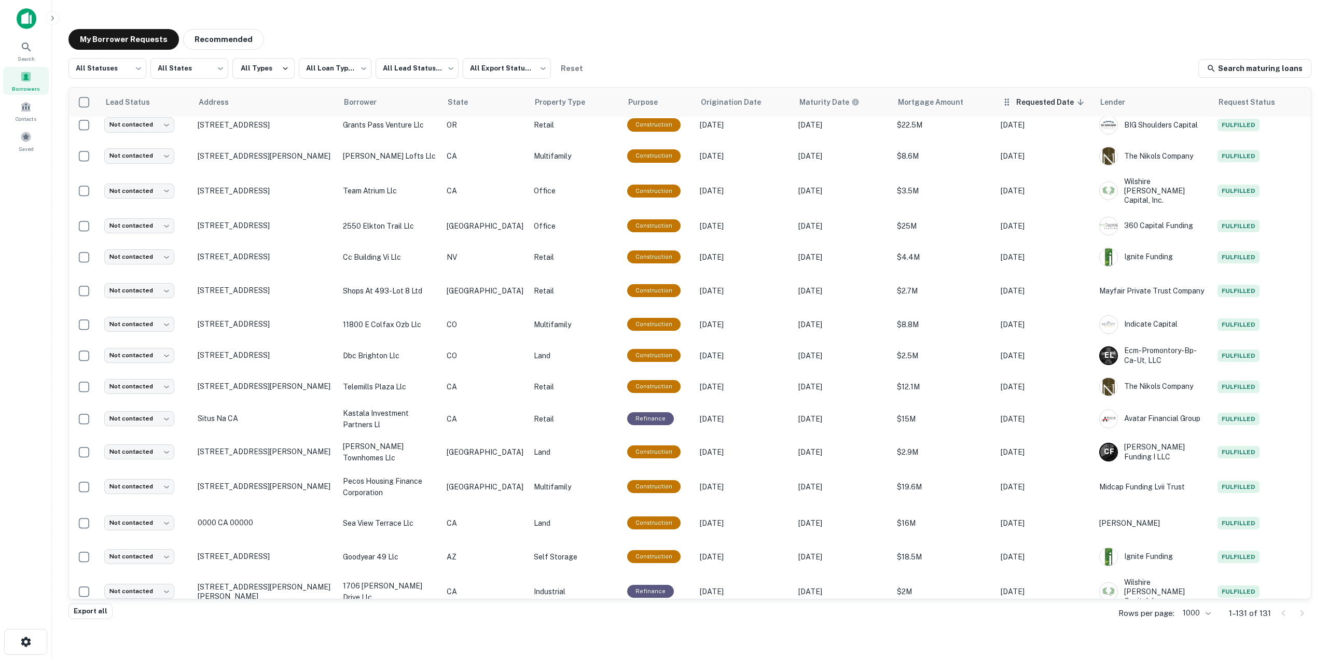
click at [1076, 101] on icon at bounding box center [1080, 101] width 9 height 9
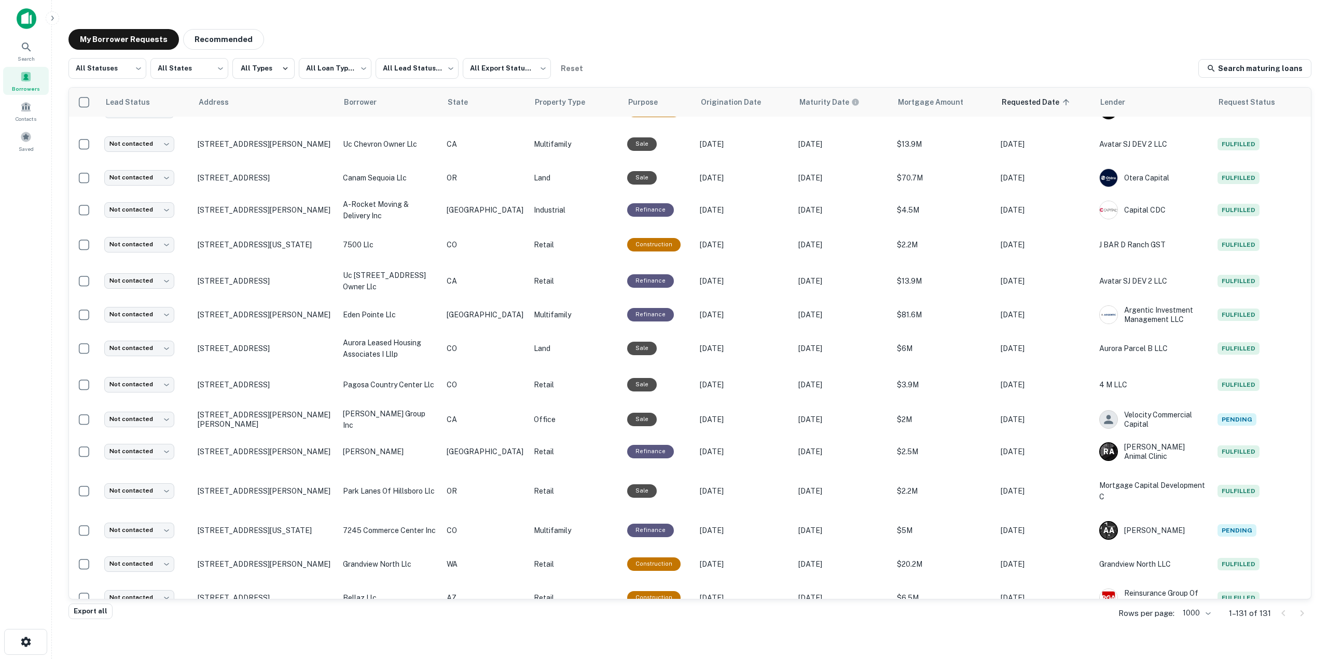
scroll to position [327, 0]
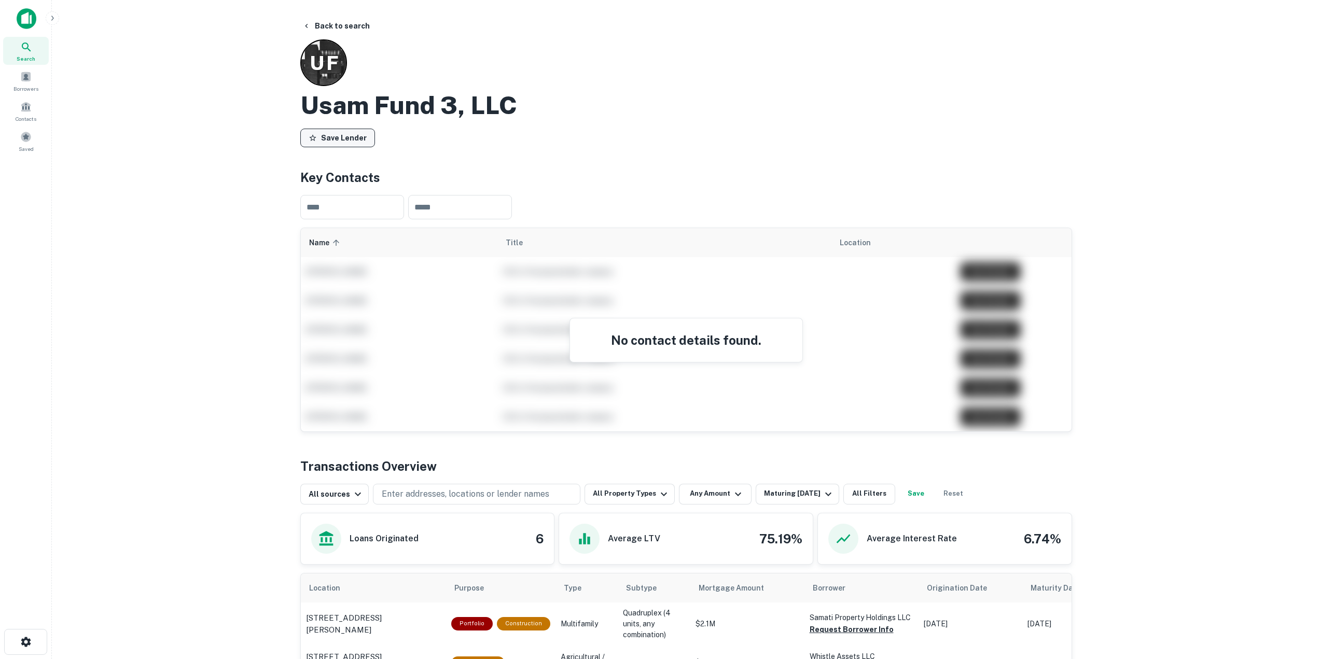
click at [350, 136] on button "Save Lender" at bounding box center [337, 138] width 75 height 19
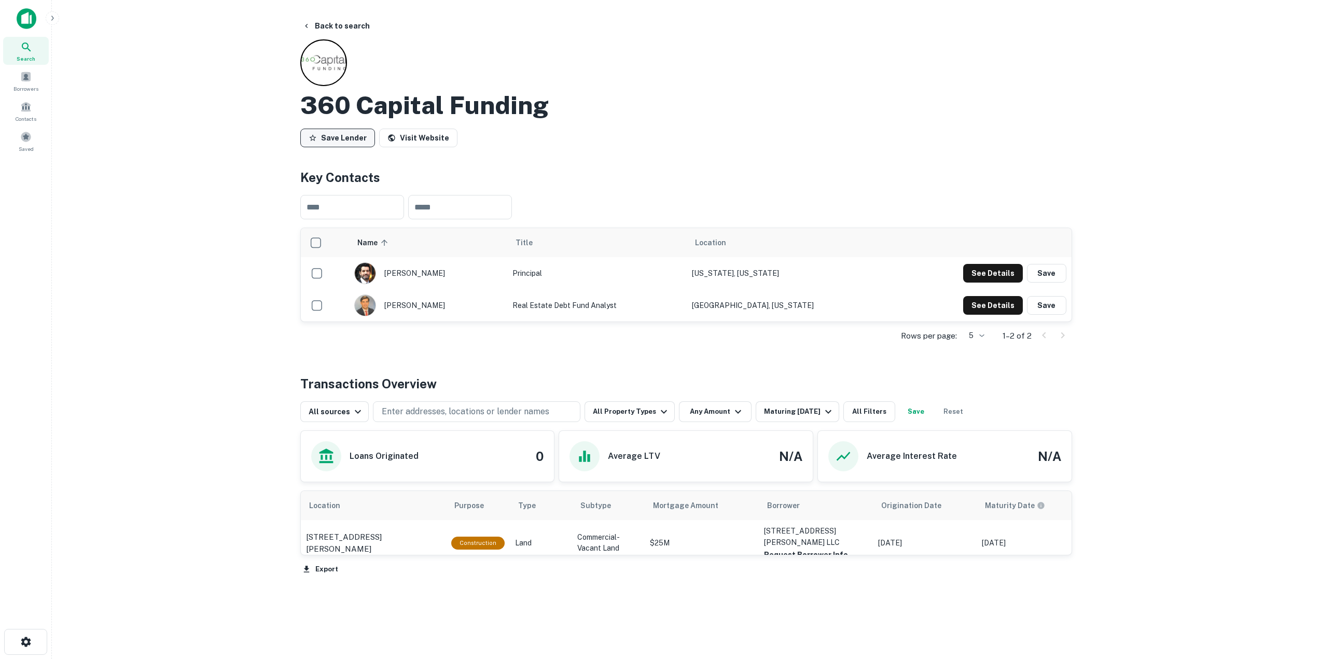
click at [339, 139] on button "Save Lender" at bounding box center [337, 138] width 75 height 19
